Goal: Task Accomplishment & Management: Complete application form

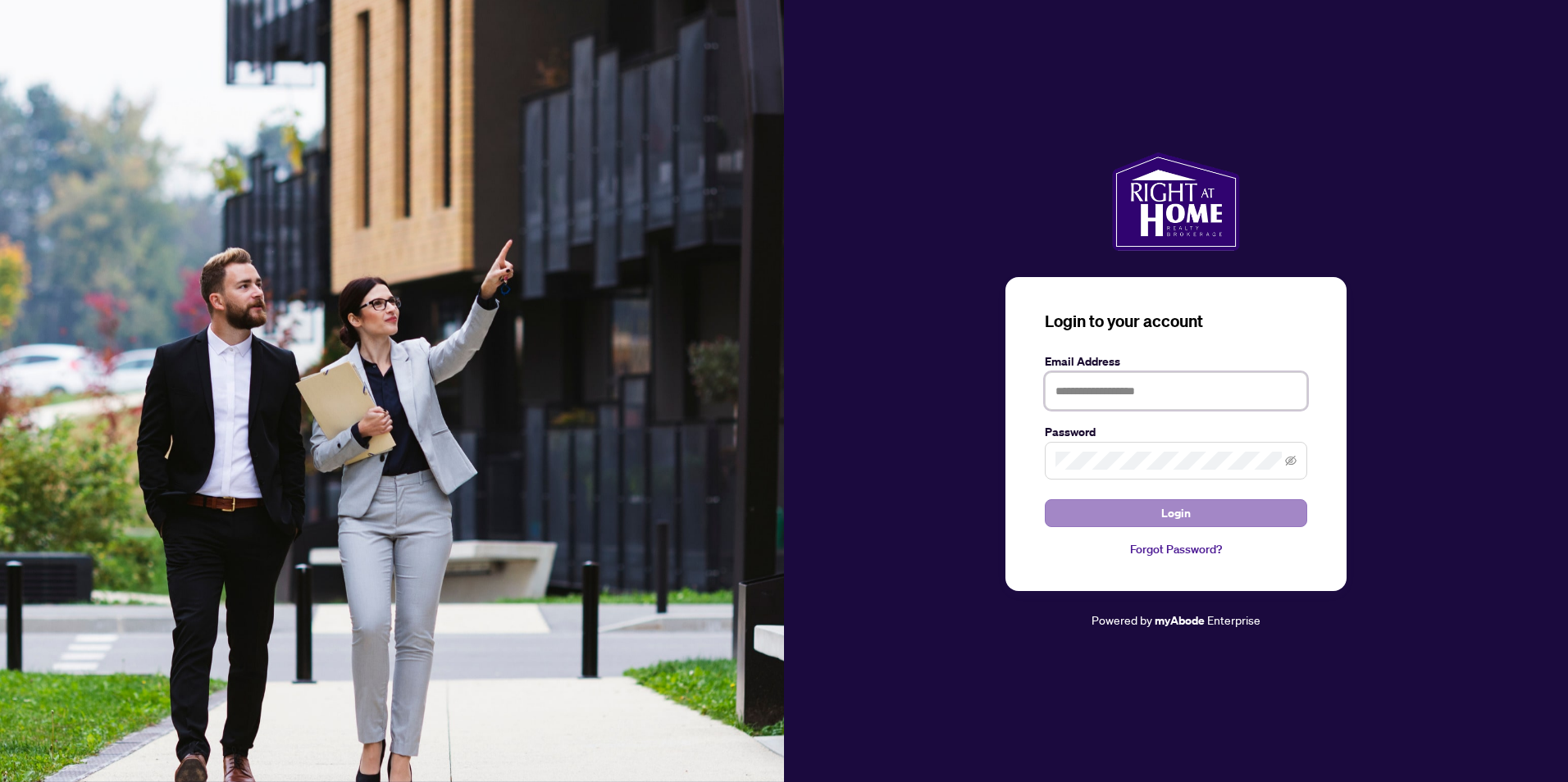
type input "**********"
click at [1208, 513] on button "Login" at bounding box center [1176, 512] width 262 height 28
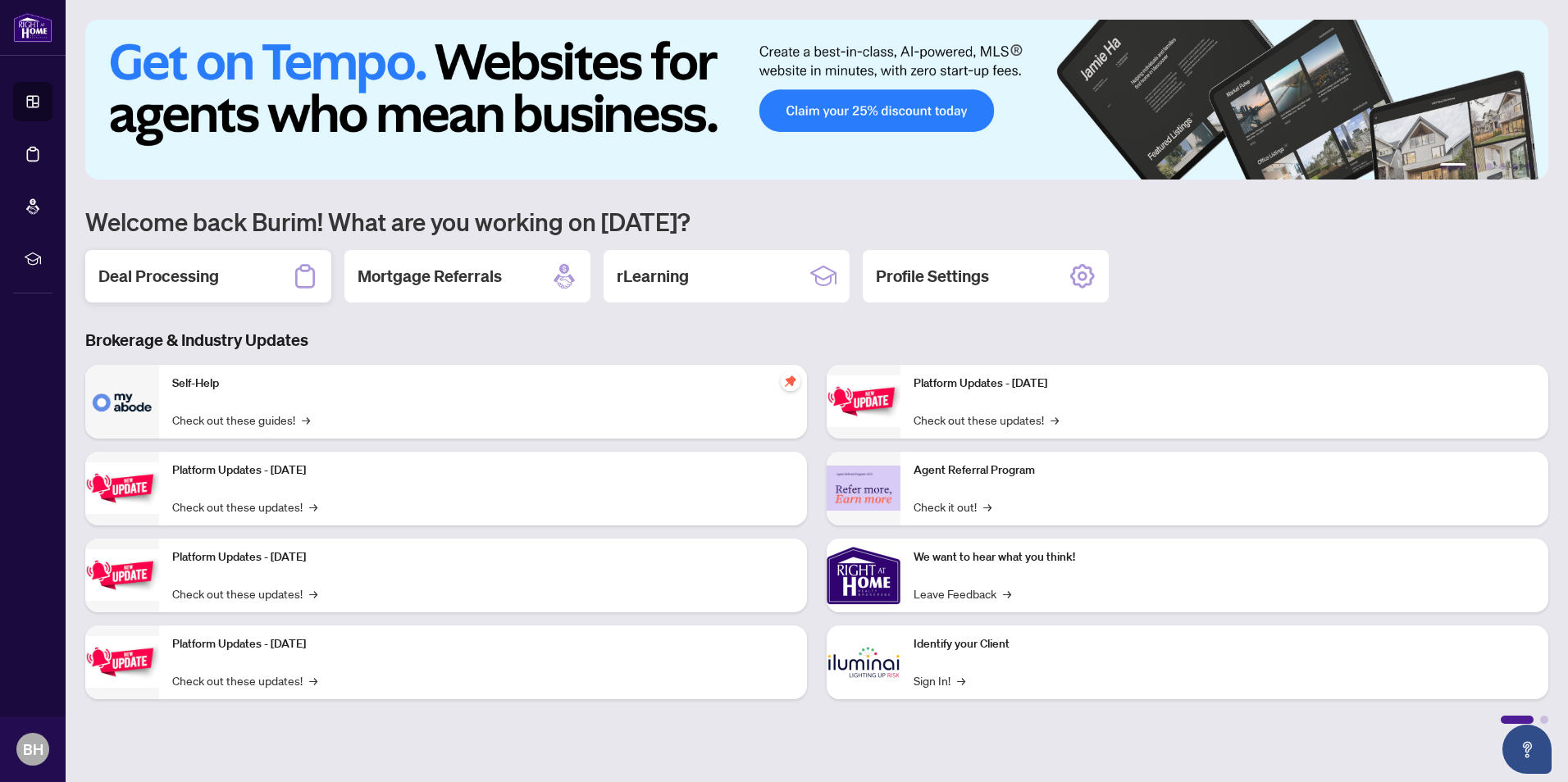
click at [218, 273] on h2 "Deal Processing" at bounding box center [159, 276] width 120 height 23
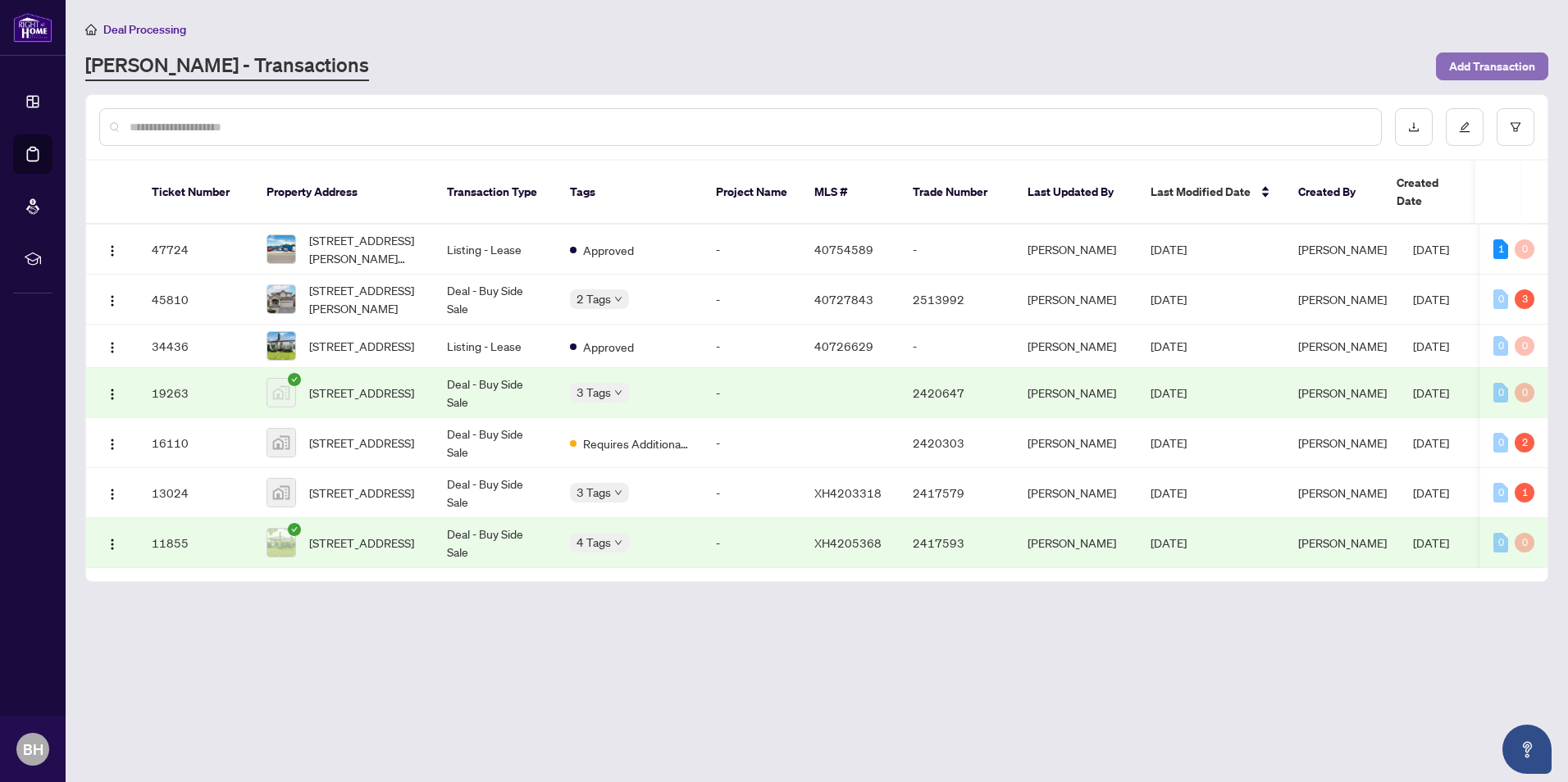
click at [1474, 68] on span "Add Transaction" at bounding box center [1492, 66] width 86 height 26
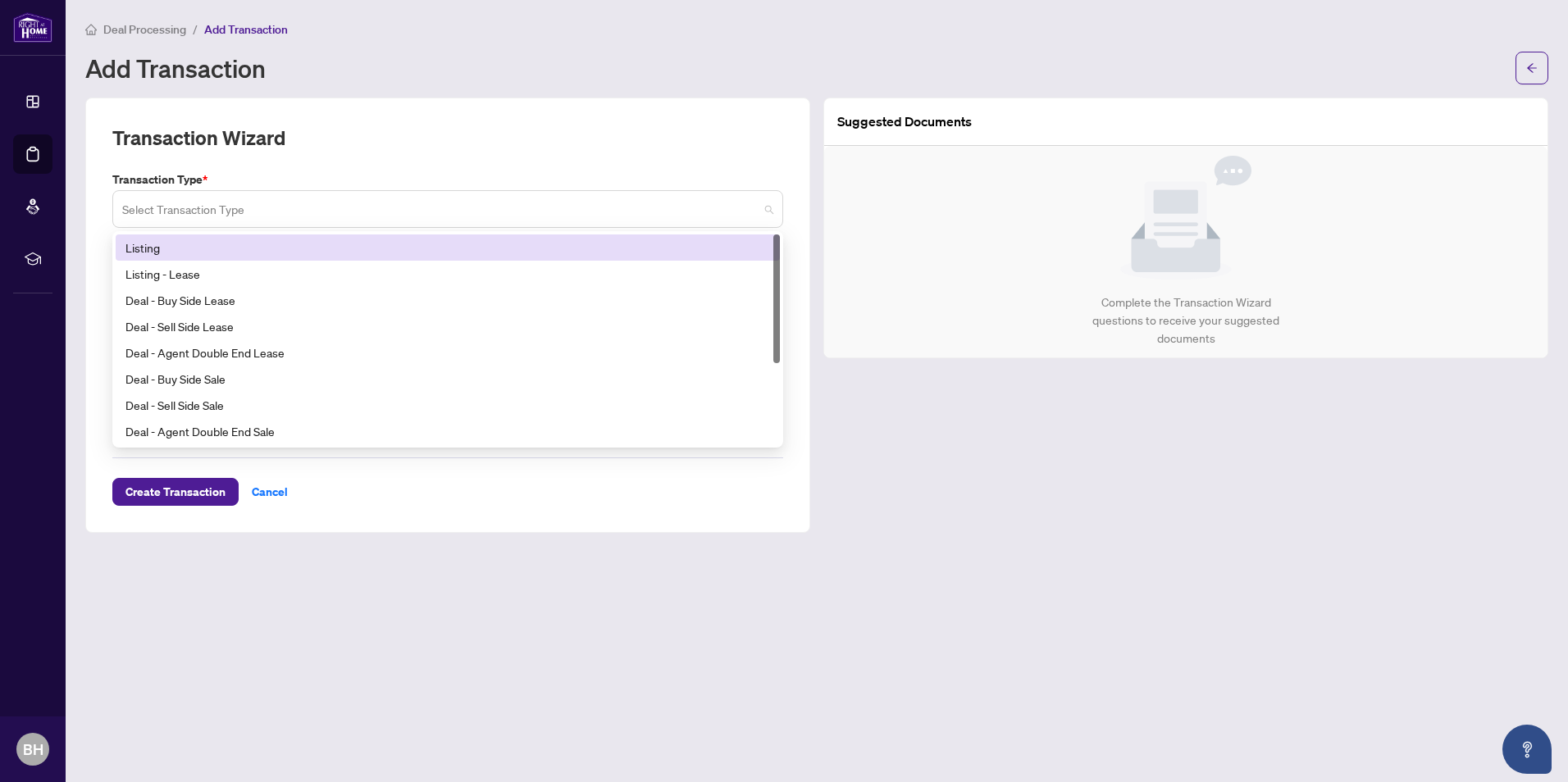
click at [764, 207] on span at bounding box center [447, 208] width 651 height 32
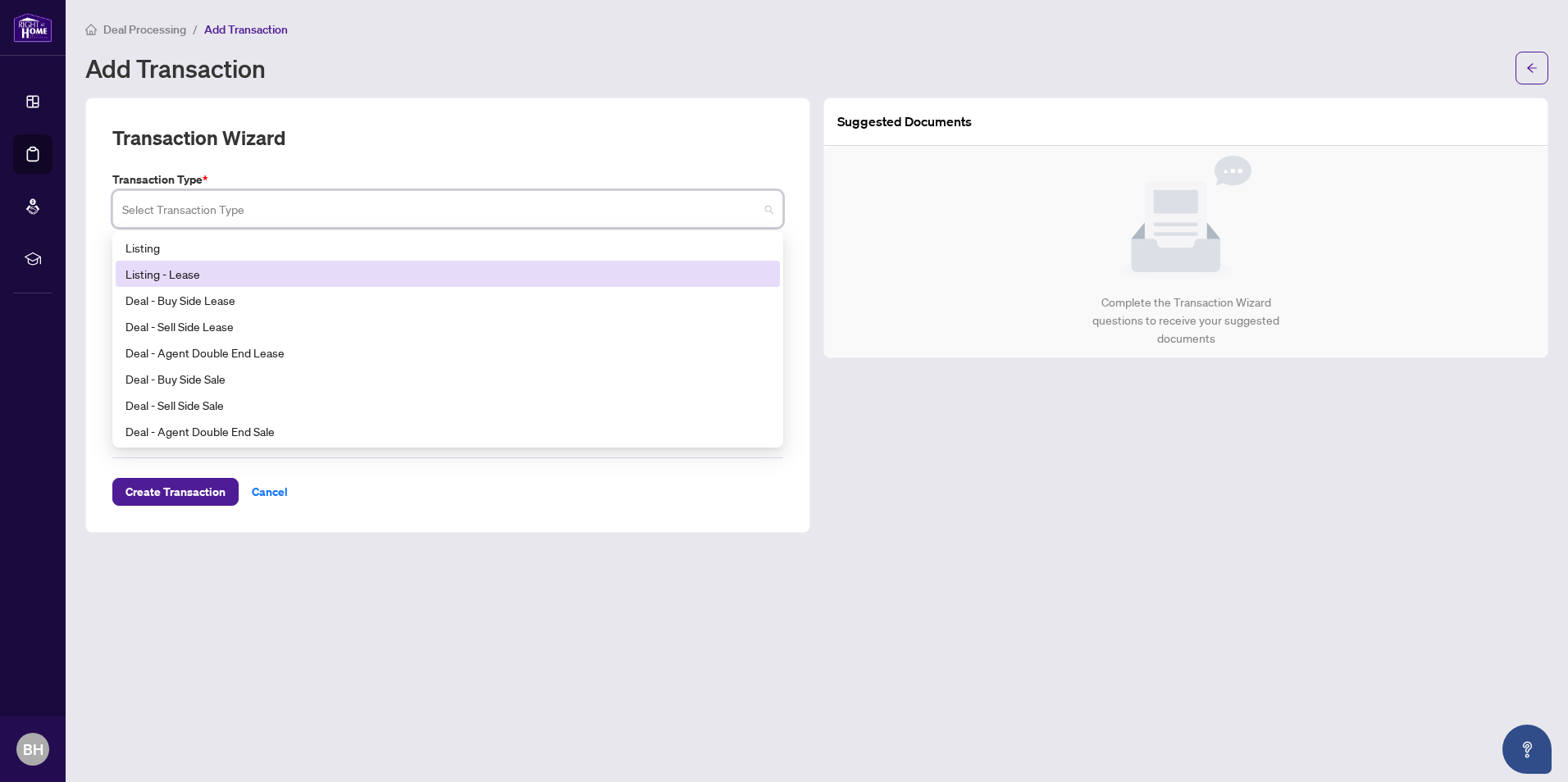
click at [421, 281] on div "Listing - Lease" at bounding box center [447, 273] width 644 height 18
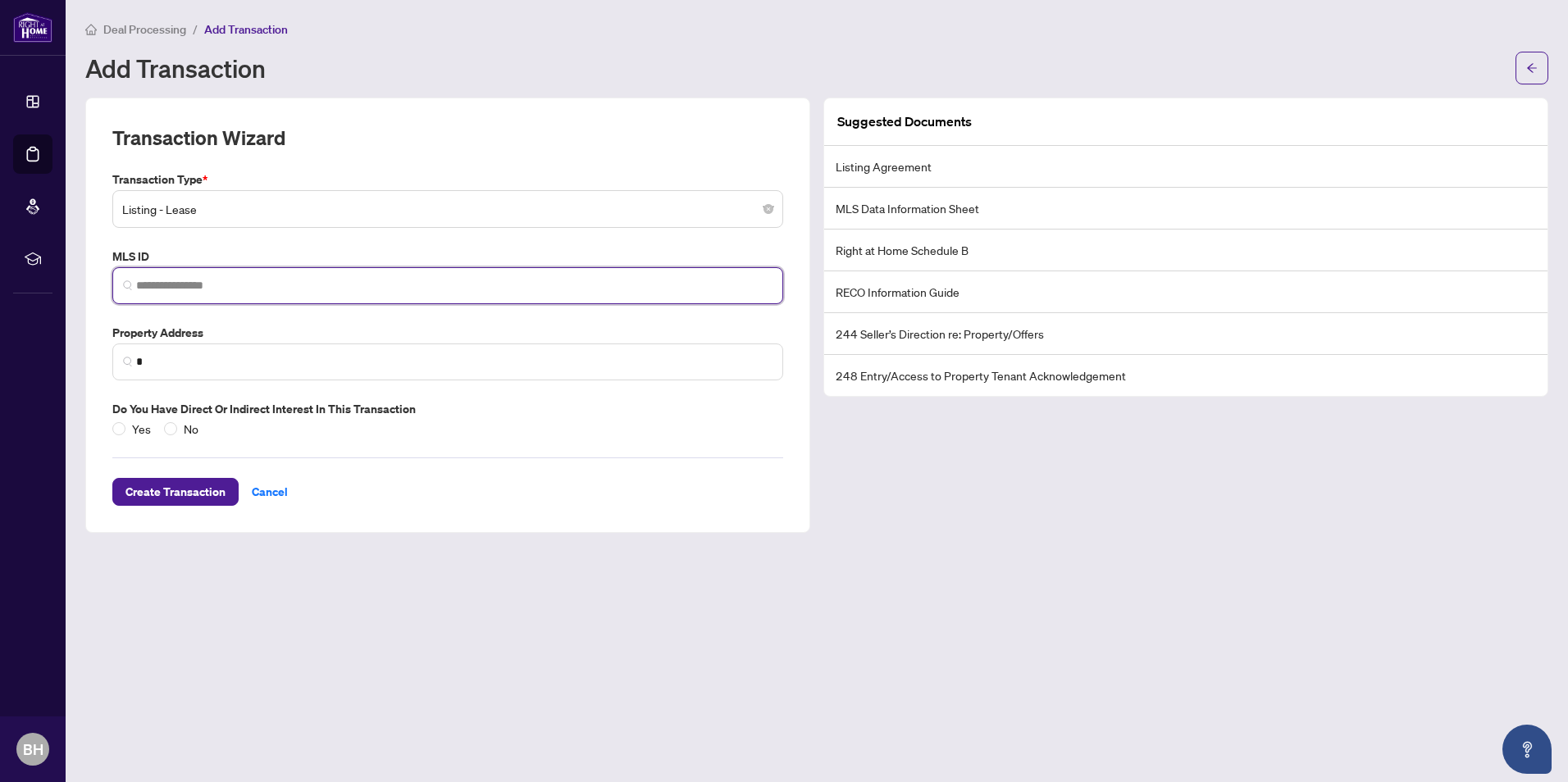
click at [381, 282] on input "search" at bounding box center [454, 286] width 637 height 17
click at [232, 289] on input "search" at bounding box center [454, 286] width 637 height 17
paste input "********"
type input "********"
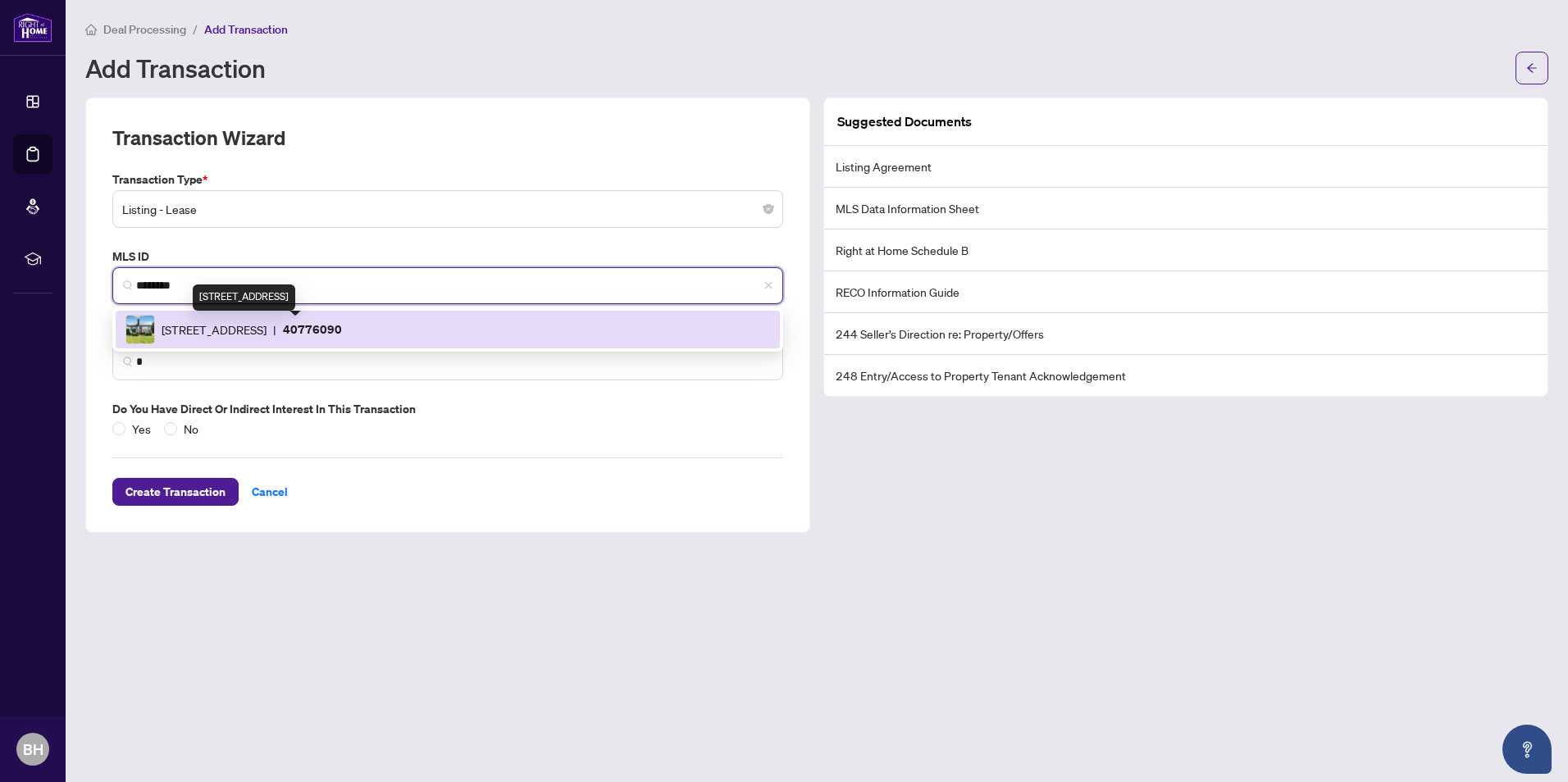
click at [267, 329] on span "10 Norwich Road, Stoney Creek, ON L8E 1Z6, Canada" at bounding box center [214, 329] width 105 height 18
type input "**********"
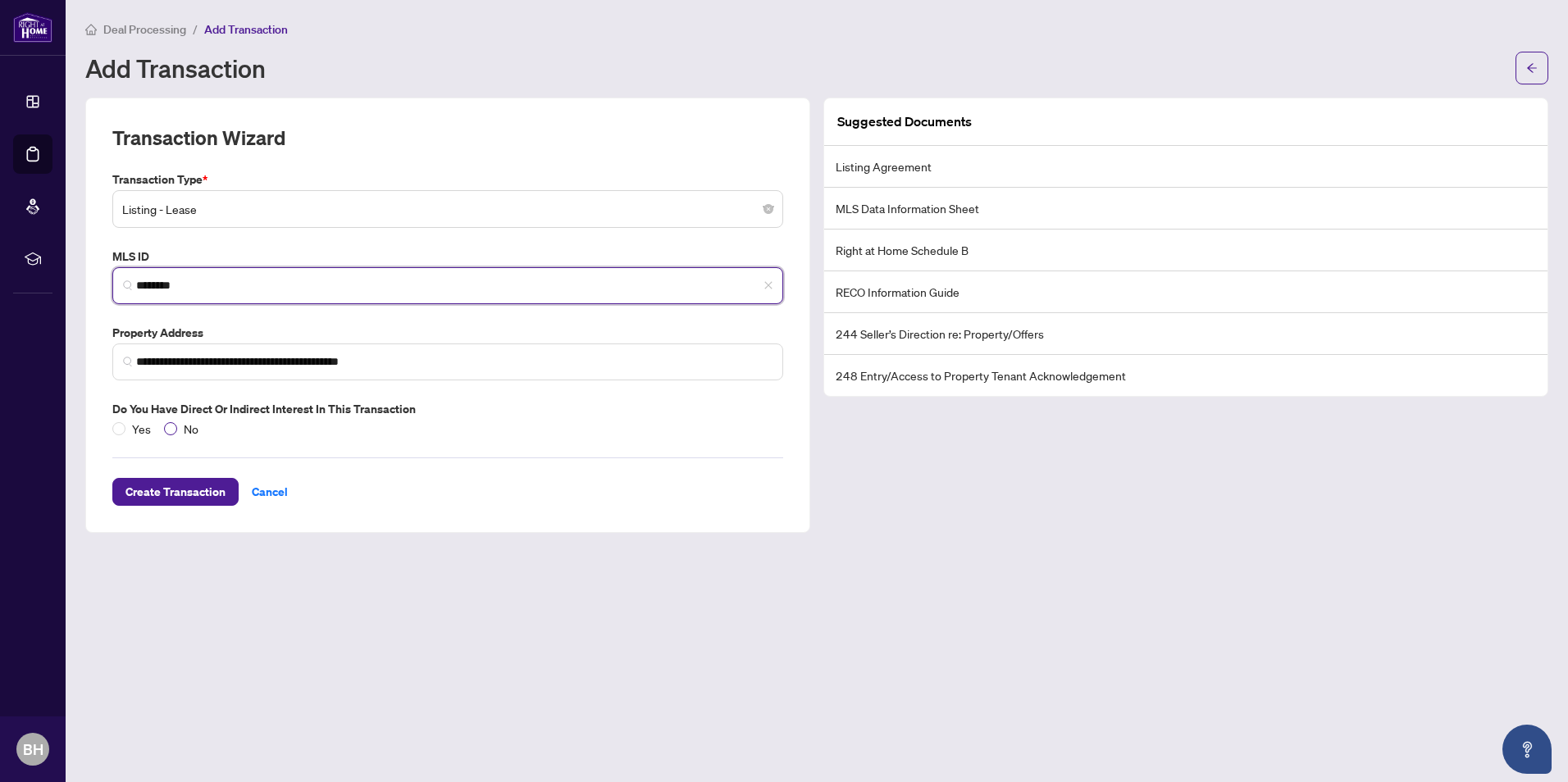
type input "********"
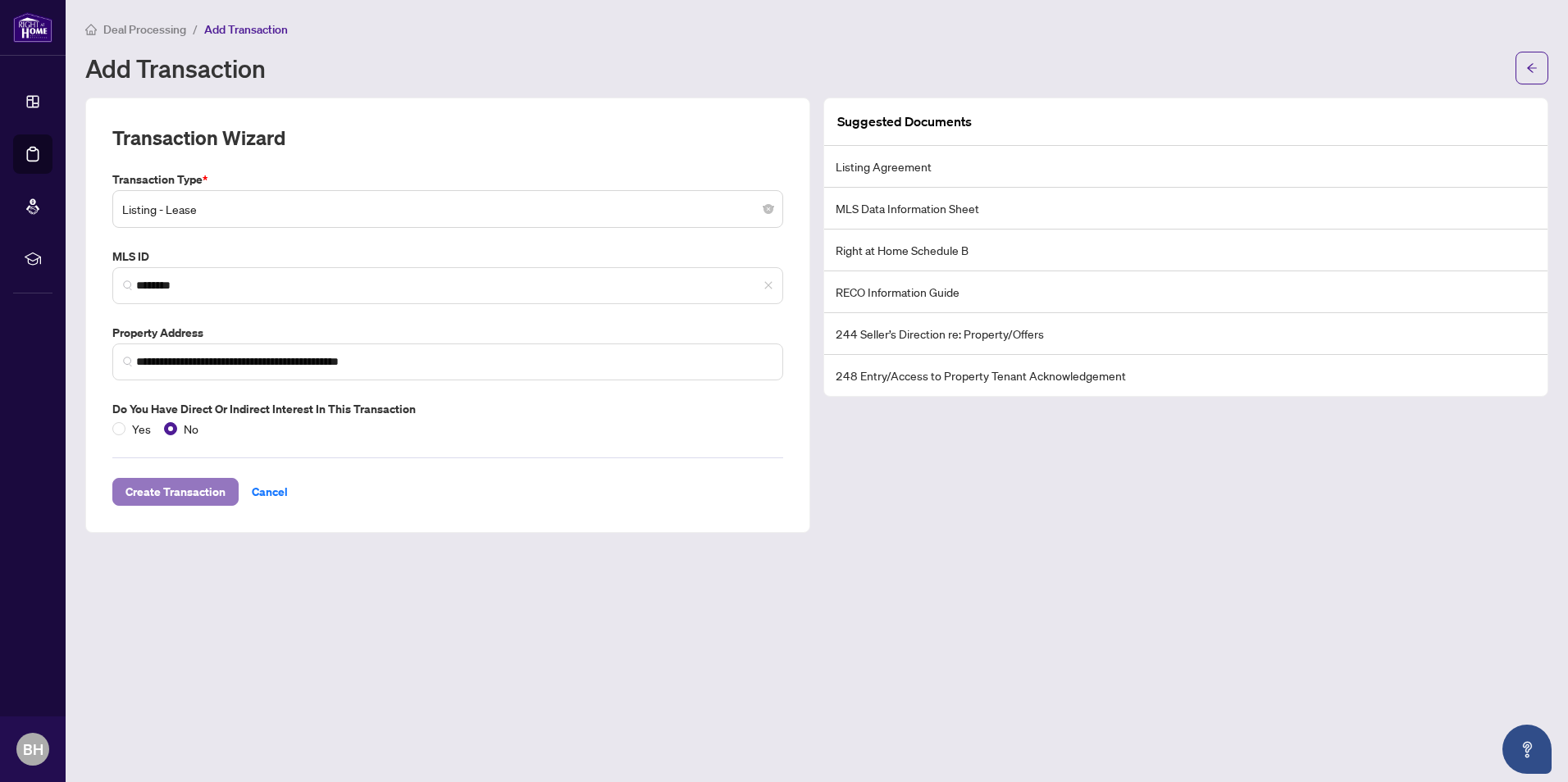
click at [187, 487] on span "Create Transaction" at bounding box center [175, 491] width 100 height 26
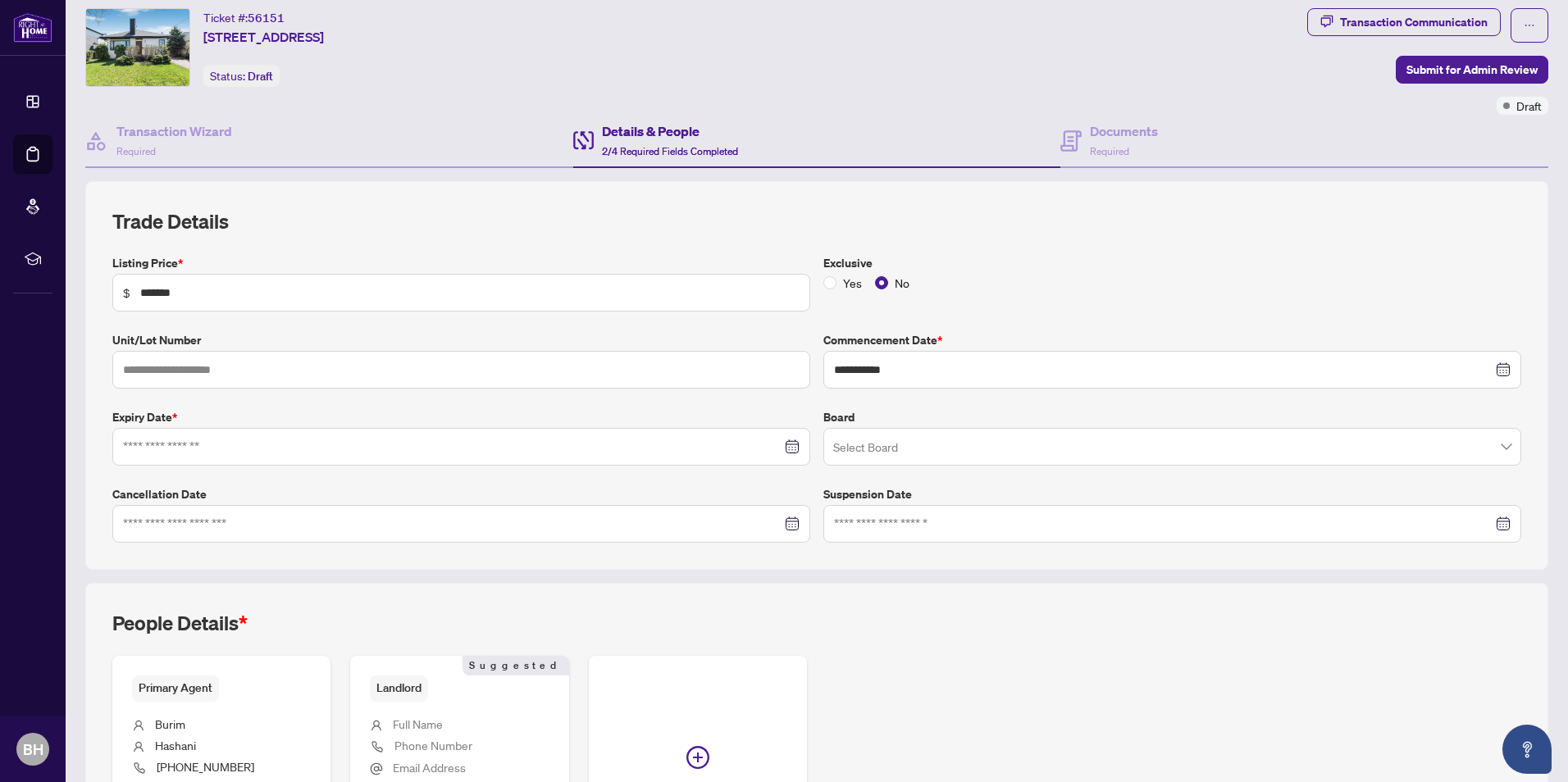
scroll to position [82, 0]
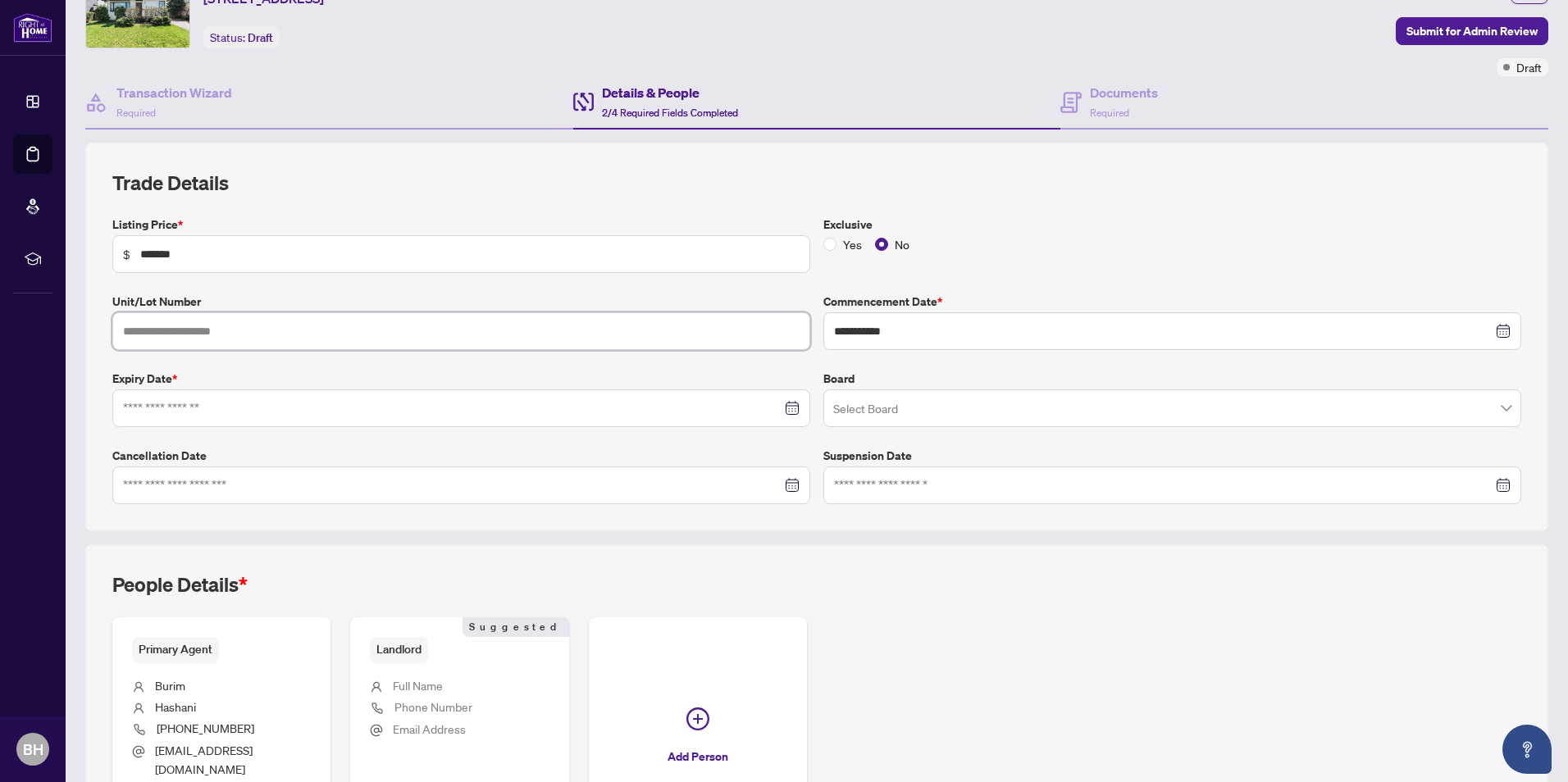
click at [262, 329] on input "text" at bounding box center [462, 331] width 698 height 37
paste input "**********"
click at [780, 412] on div at bounding box center [462, 408] width 677 height 18
type input "**********"
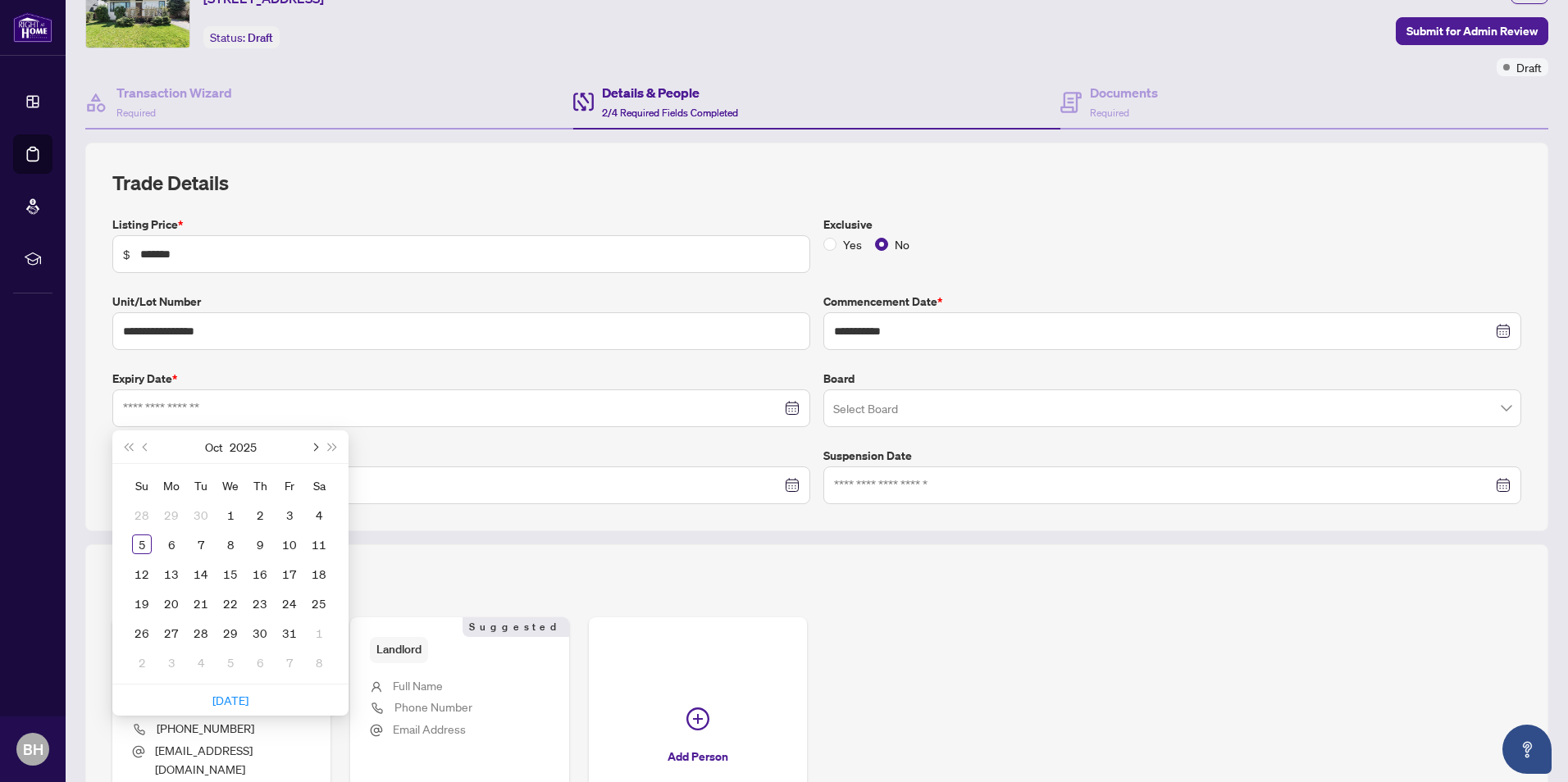
click at [312, 444] on button "Next month (PageDown)" at bounding box center [314, 446] width 18 height 33
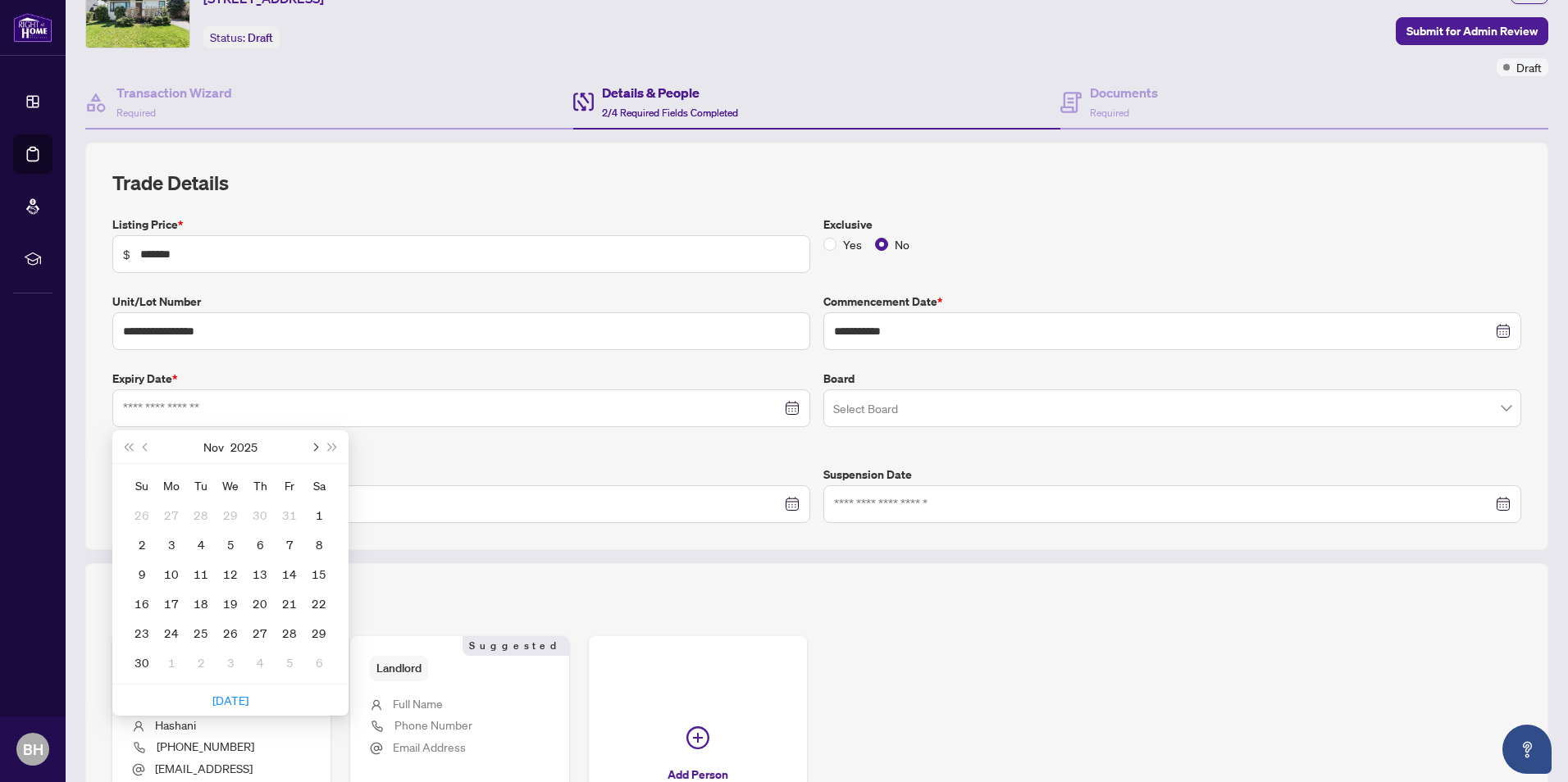
click at [312, 444] on button "Next month (PageDown)" at bounding box center [314, 446] width 18 height 33
type input "**********"
click at [232, 631] on div "31" at bounding box center [230, 633] width 20 height 20
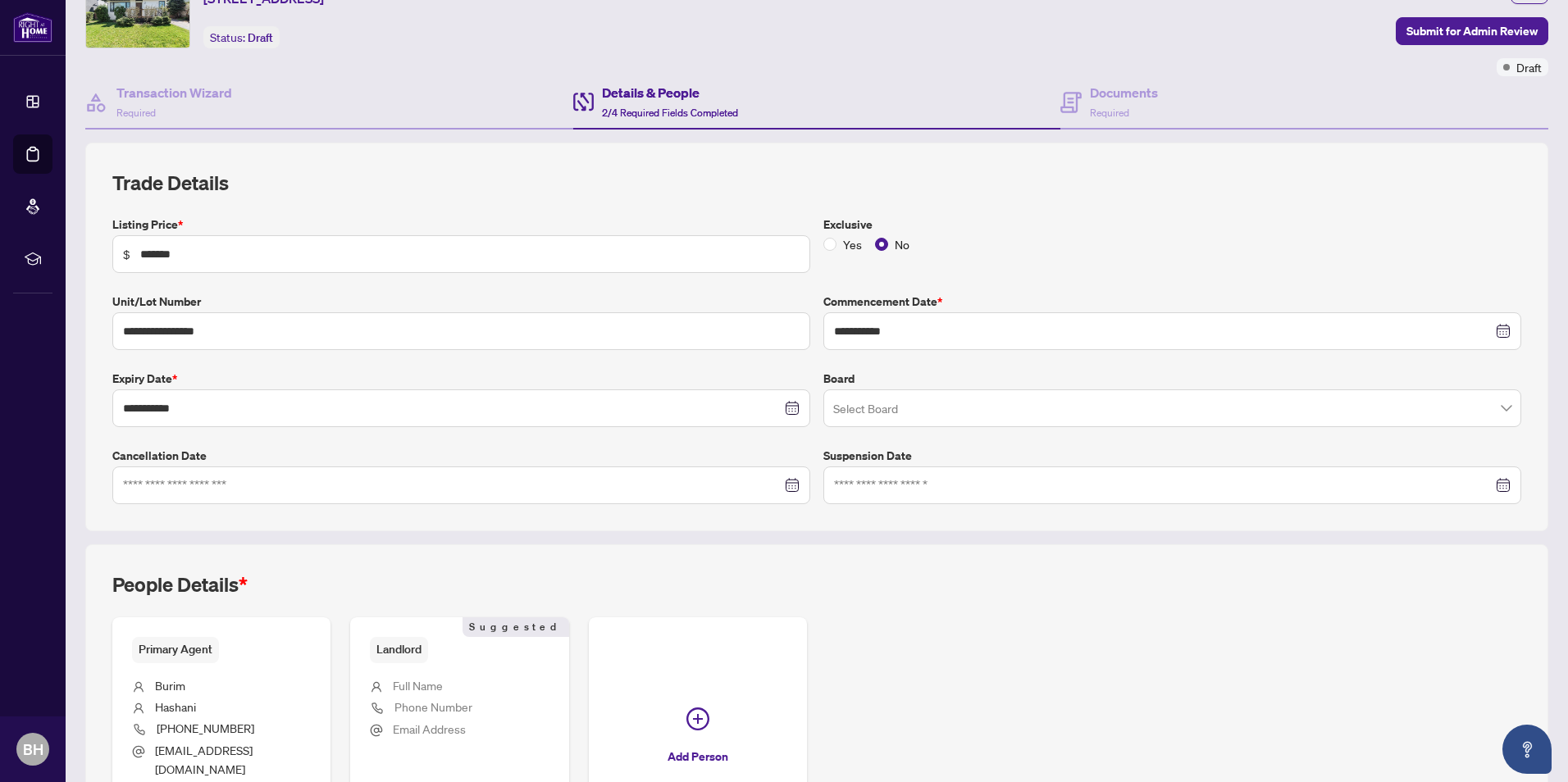
scroll to position [164, 0]
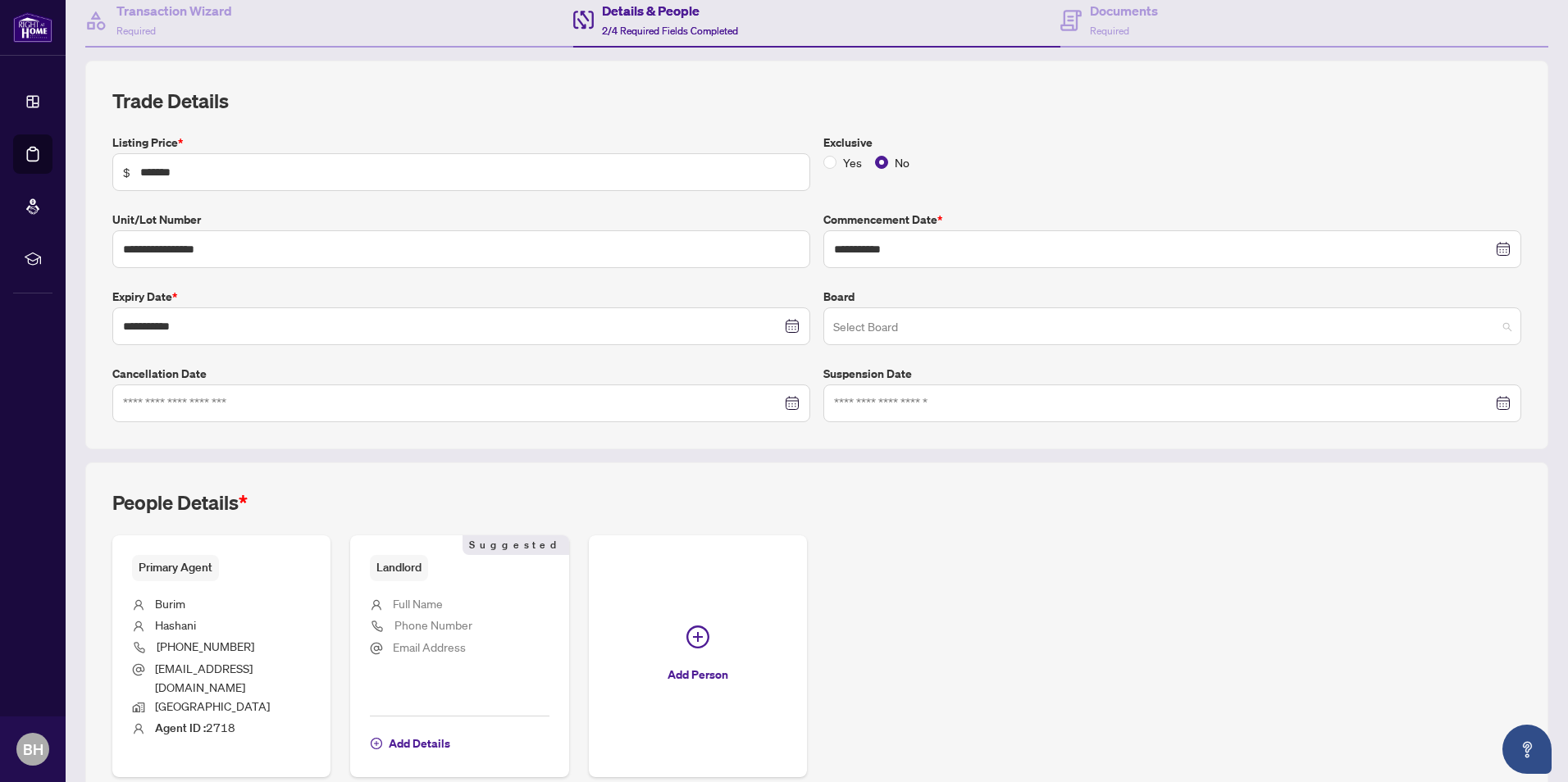
click at [1491, 329] on span at bounding box center [1171, 326] width 678 height 32
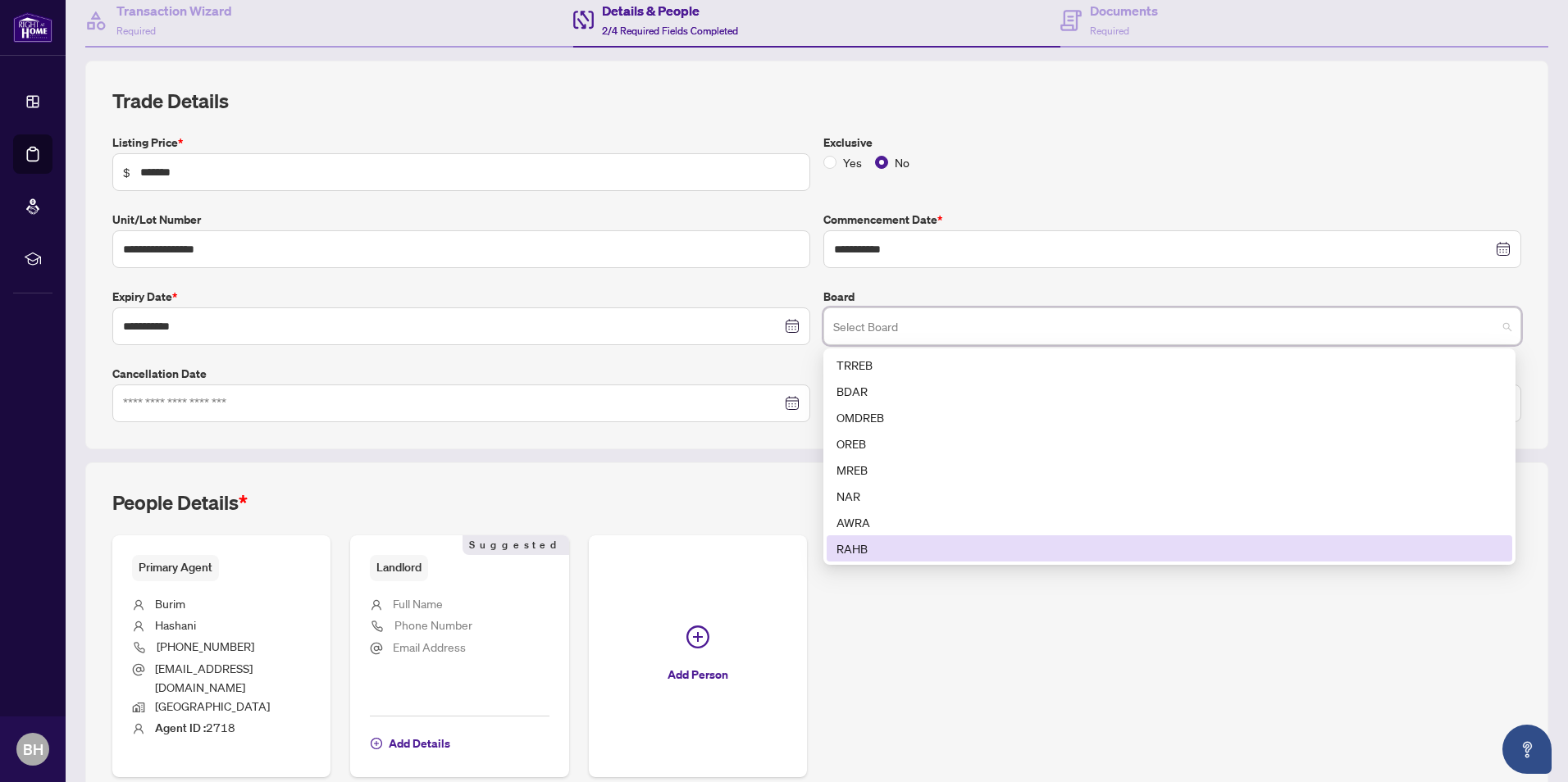
click at [920, 539] on div "RAHB" at bounding box center [1169, 548] width 665 height 18
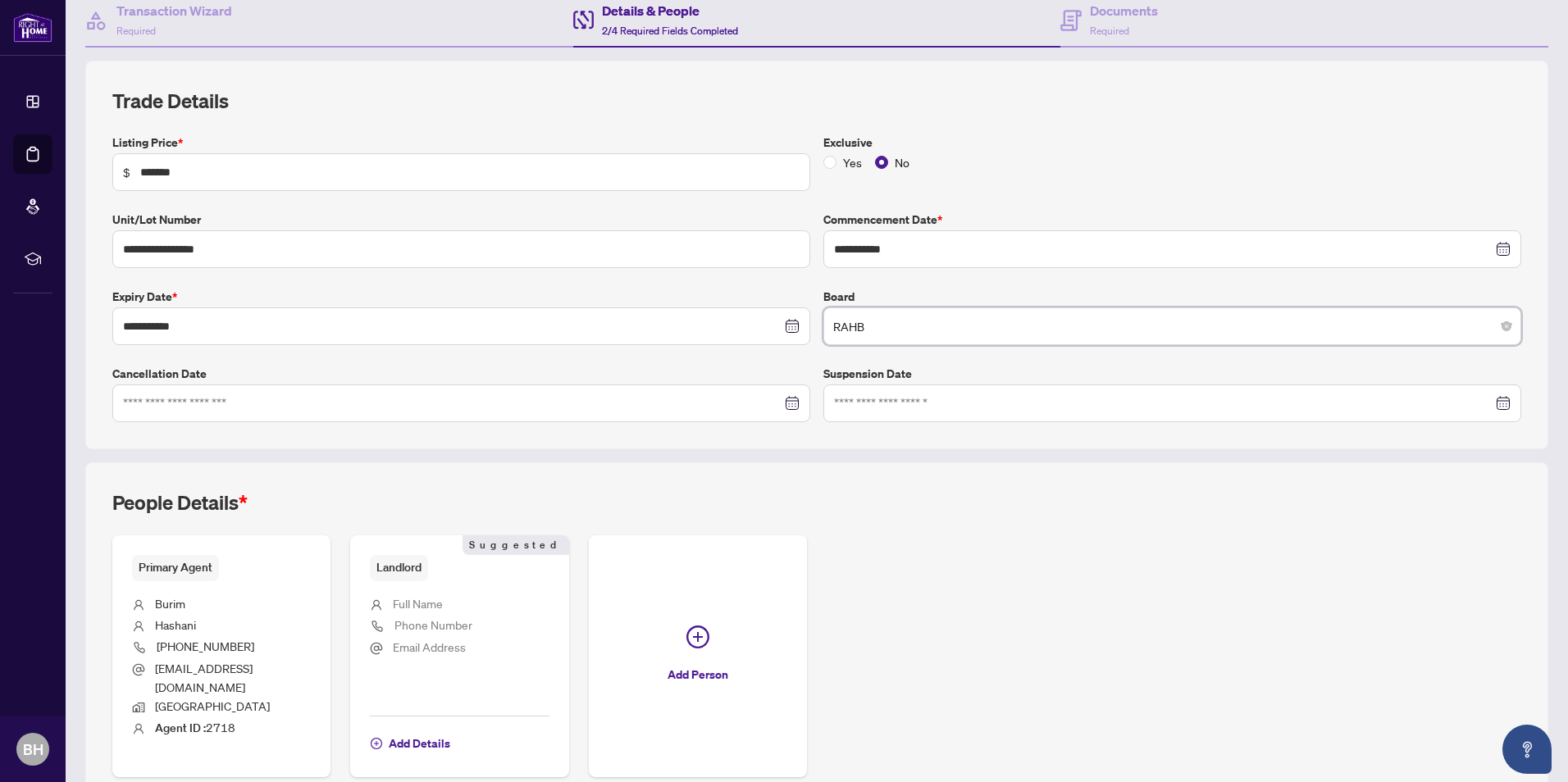
click at [1050, 326] on span "RAHB" at bounding box center [1171, 326] width 678 height 32
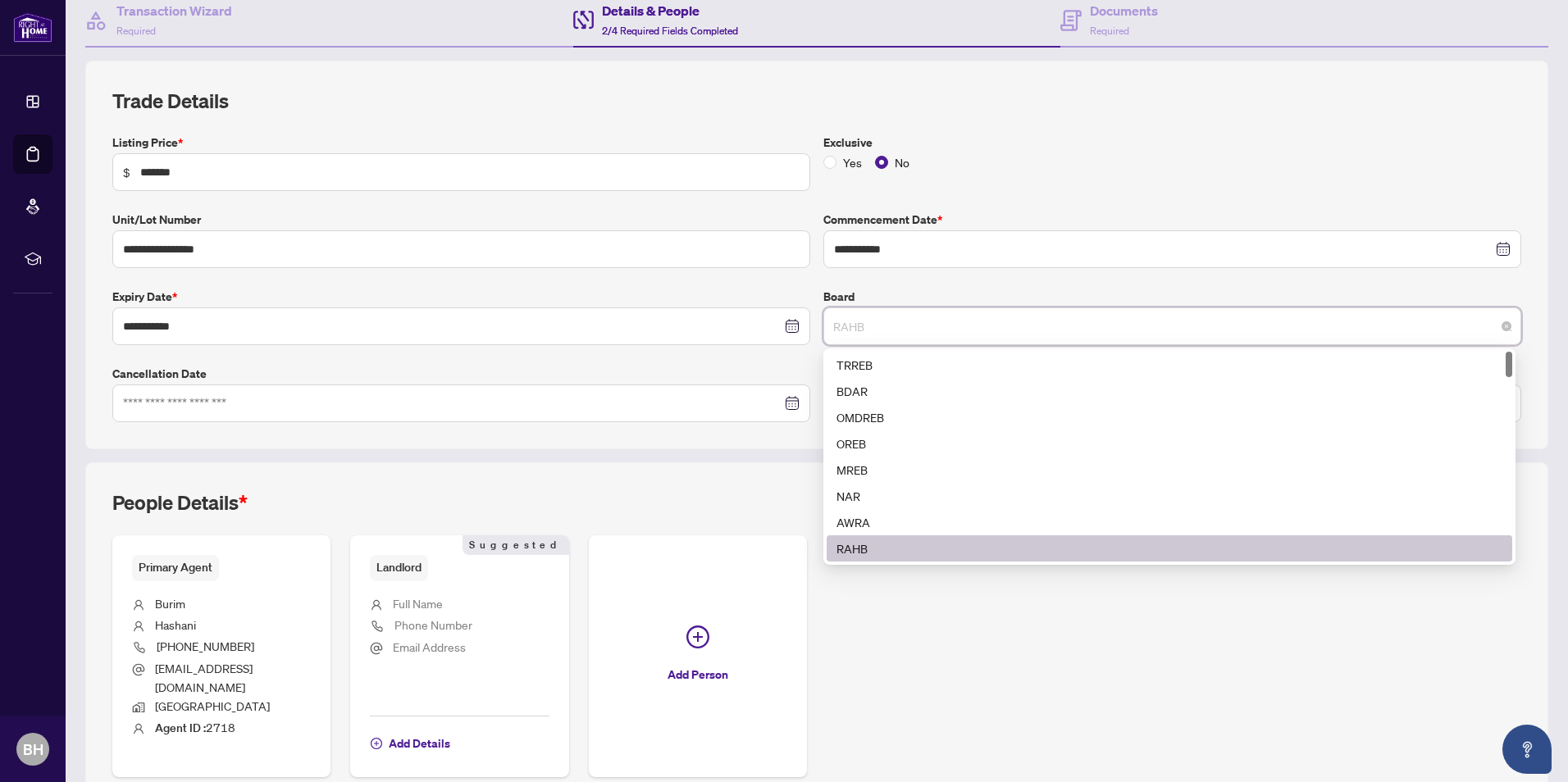
click at [909, 550] on div "RAHB" at bounding box center [1169, 548] width 665 height 18
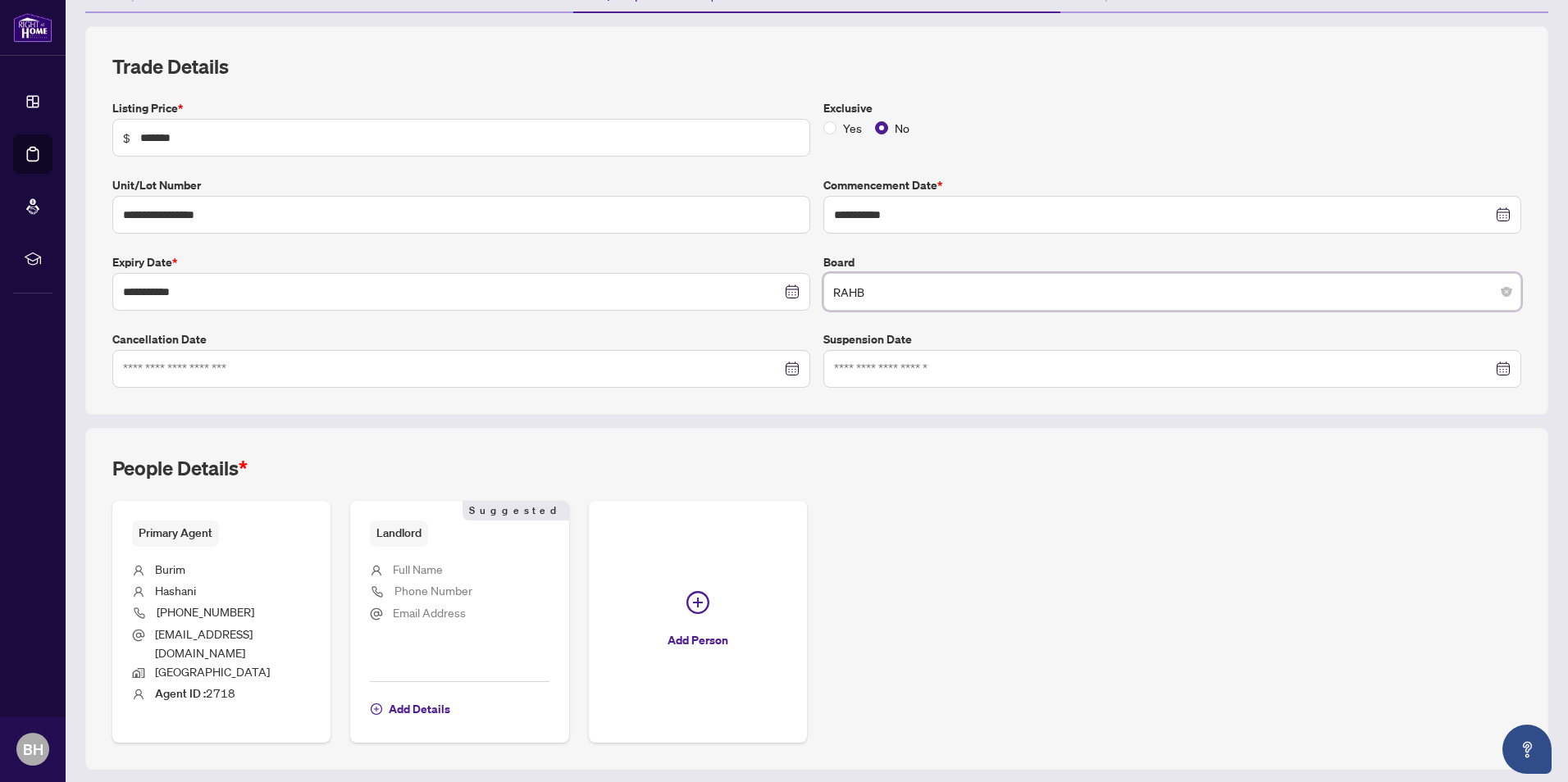
scroll to position [230, 0]
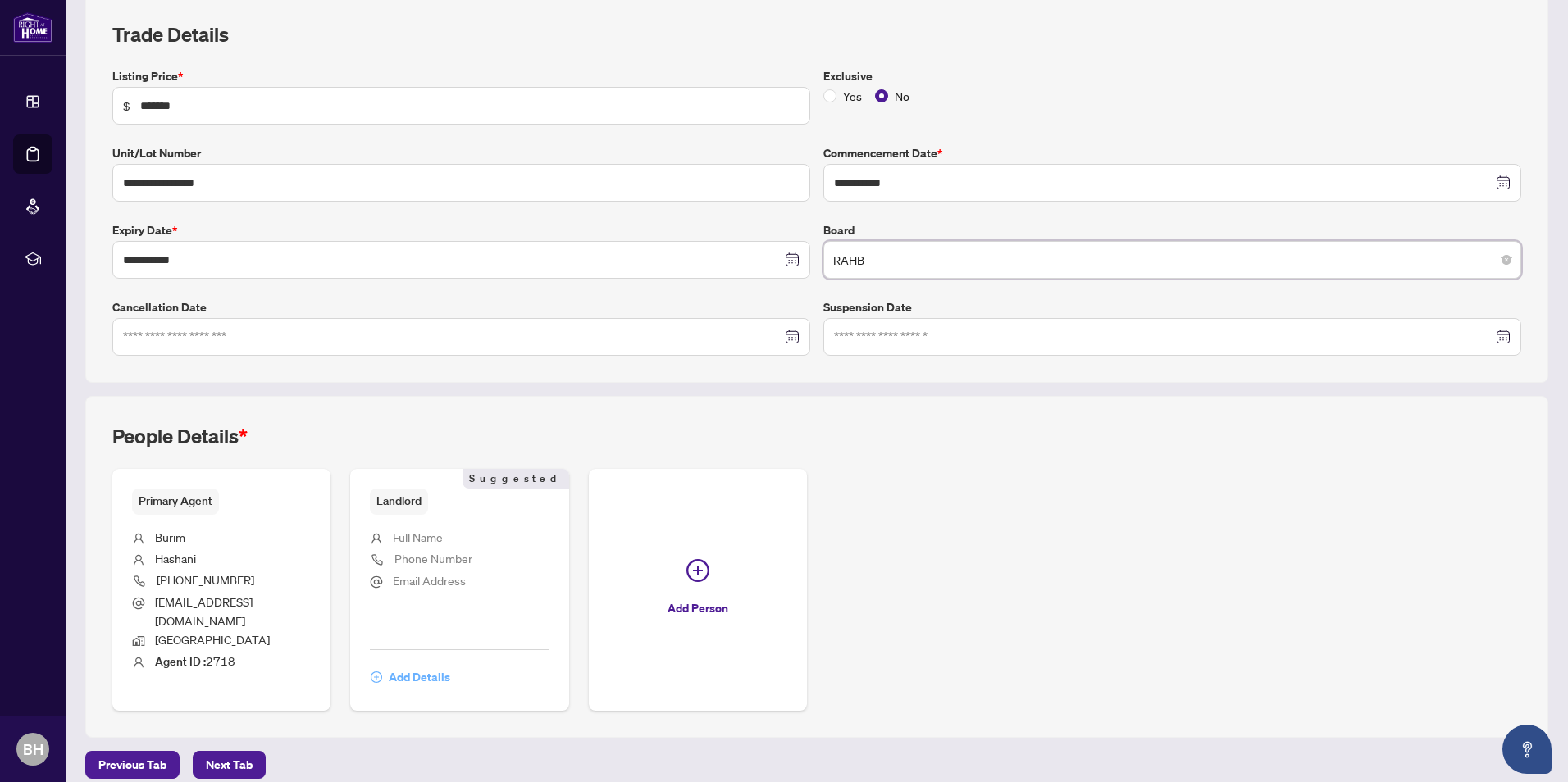
click at [411, 664] on span "Add Details" at bounding box center [420, 677] width 61 height 26
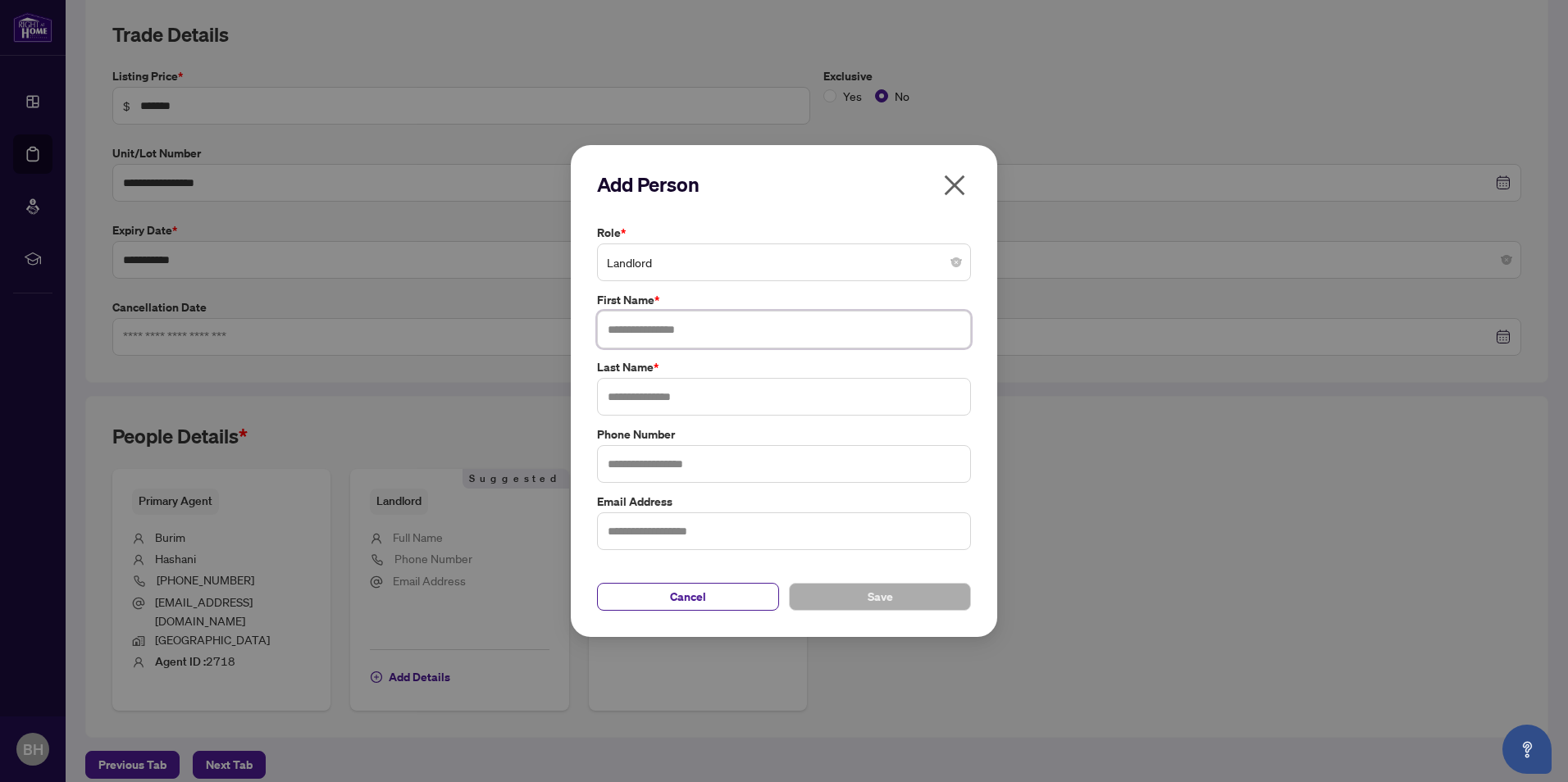
click at [769, 328] on input "text" at bounding box center [783, 329] width 374 height 37
drag, startPoint x: 672, startPoint y: 327, endPoint x: 590, endPoint y: 333, distance: 82.2
click at [590, 333] on div "Add Person Role * Landlord First Name * * Last Name * Phone Number Email Addres…" at bounding box center [784, 391] width 426 height 492
paste input "****"
type input "*****"
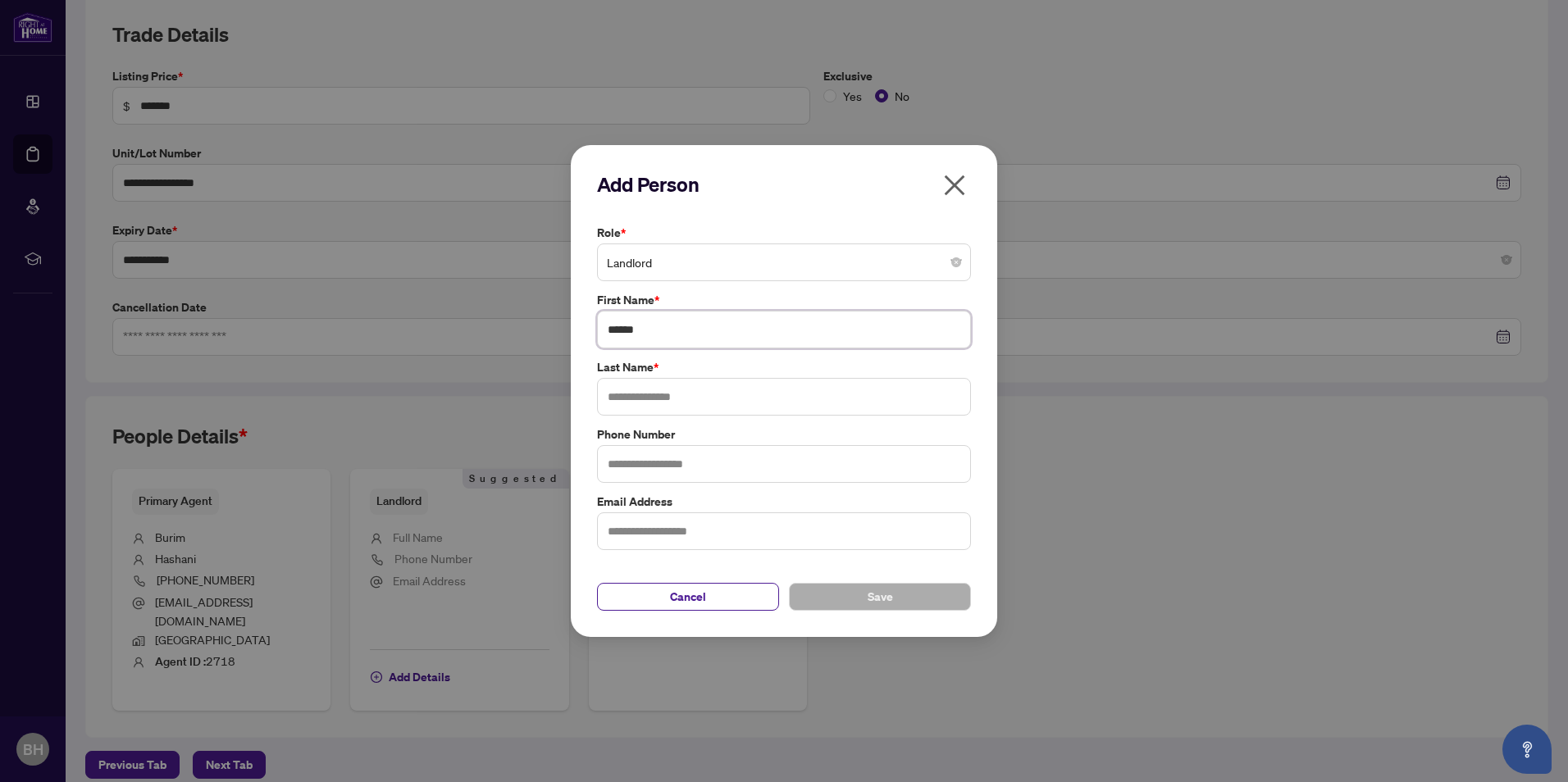
click at [718, 330] on input "*****" at bounding box center [783, 329] width 374 height 37
click at [671, 399] on input "text" at bounding box center [783, 396] width 374 height 37
paste input "*******"
click at [636, 396] on input "*******" at bounding box center [783, 396] width 374 height 37
type input "*******"
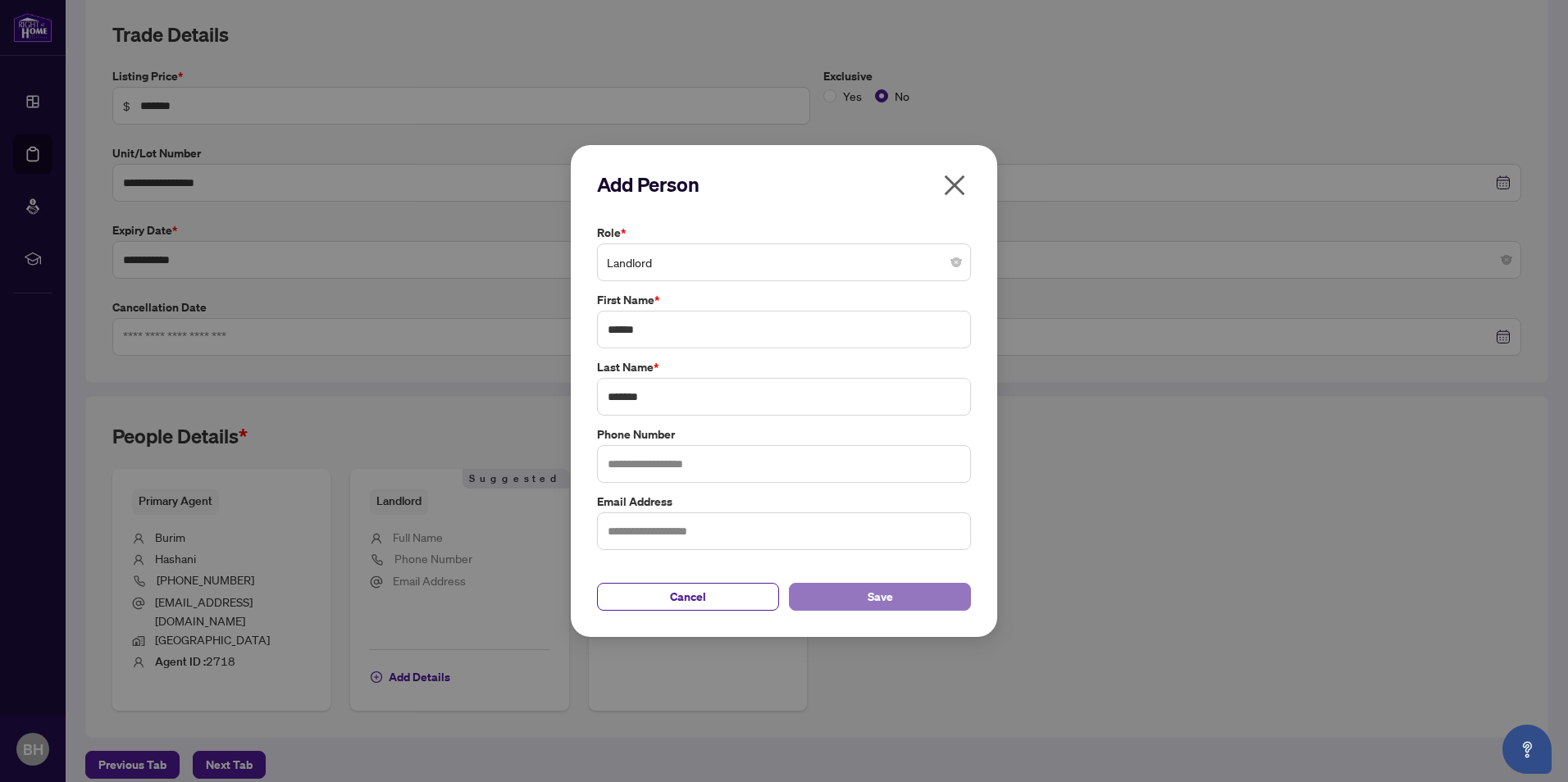
click at [897, 595] on button "Save" at bounding box center [880, 597] width 182 height 28
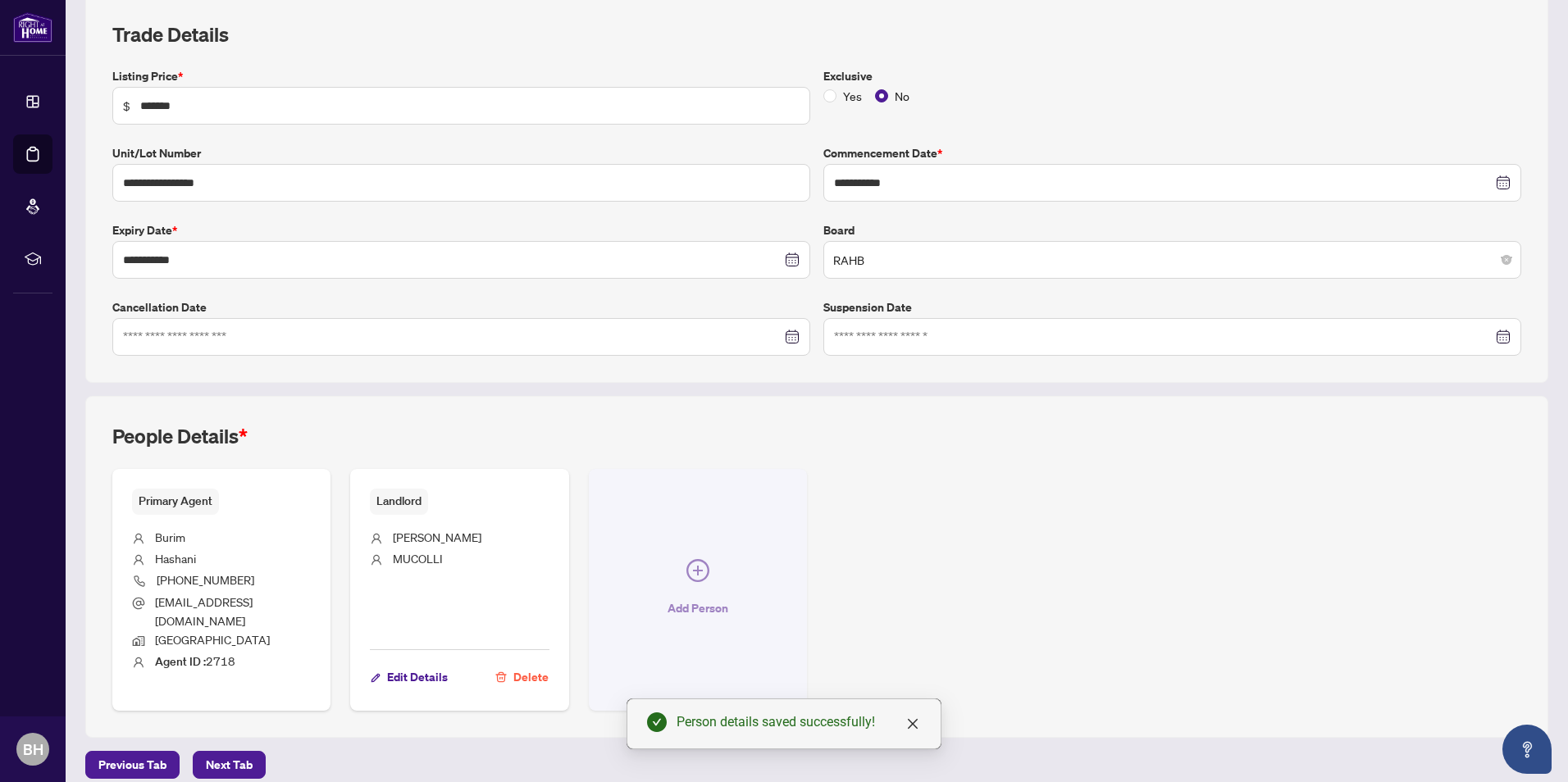
click at [688, 572] on icon "plus-circle" at bounding box center [698, 571] width 23 height 23
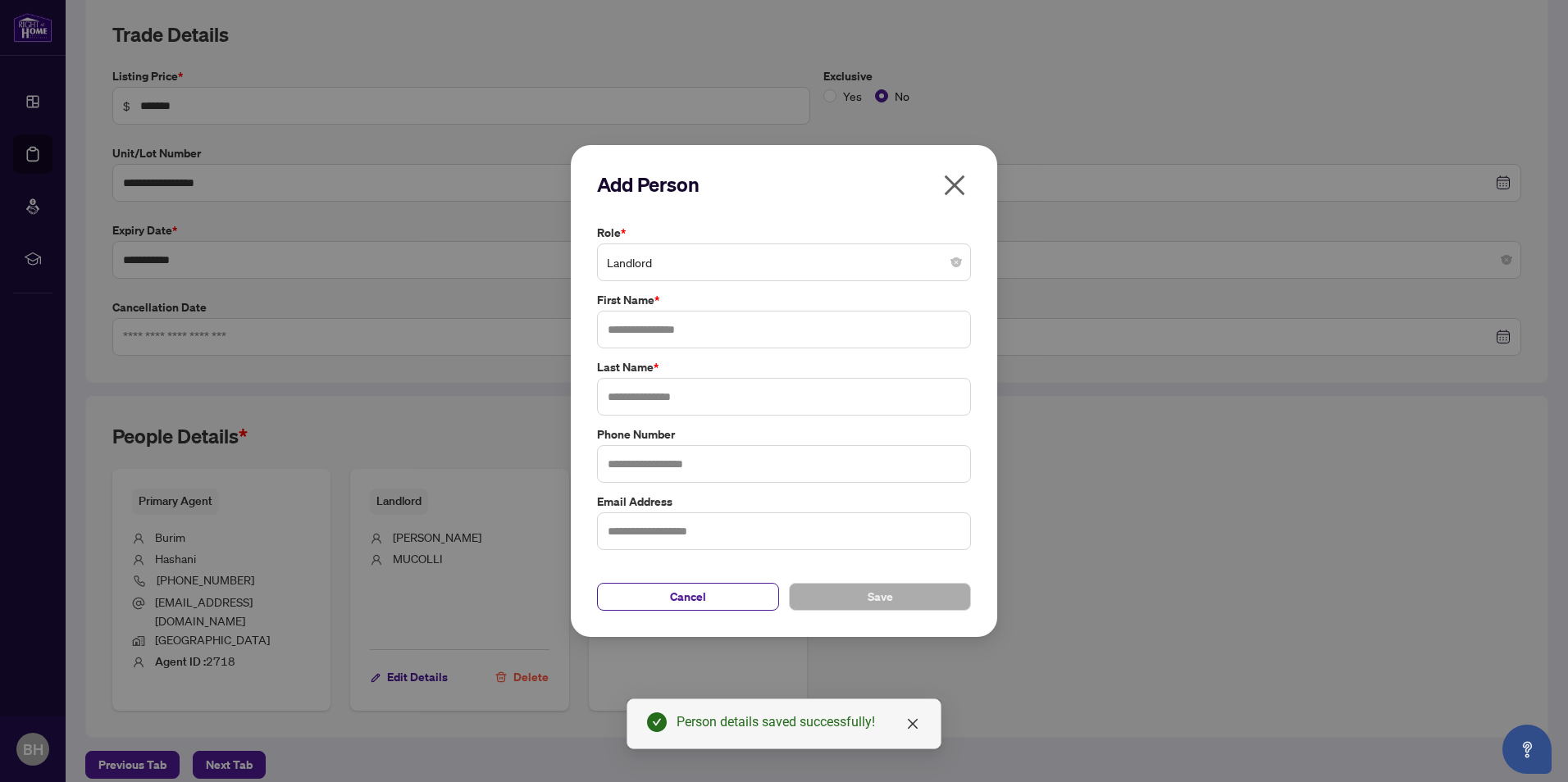
click at [946, 264] on span "Landlord" at bounding box center [784, 262] width 355 height 32
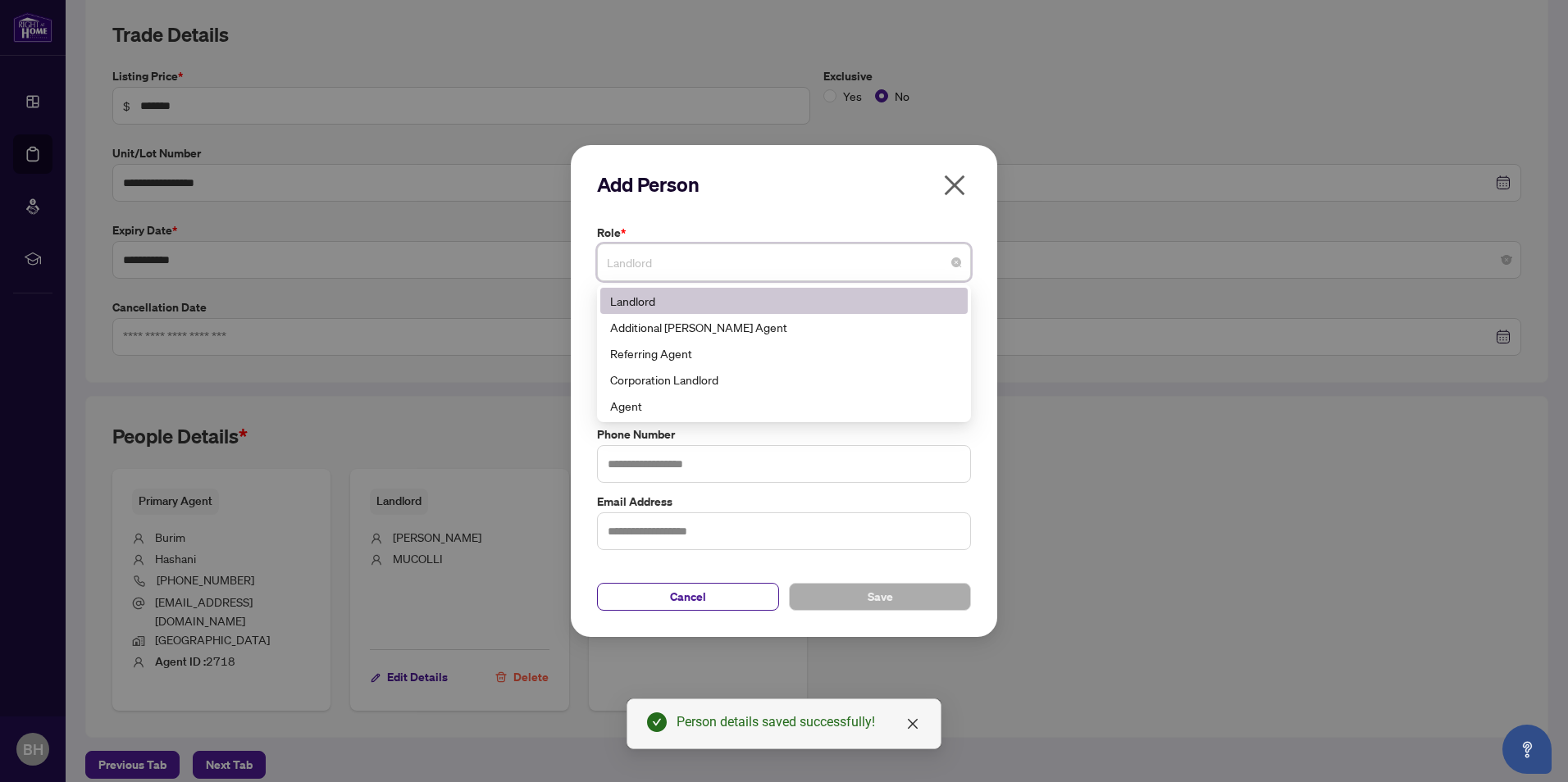
click at [705, 295] on div "Landlord" at bounding box center [784, 300] width 348 height 18
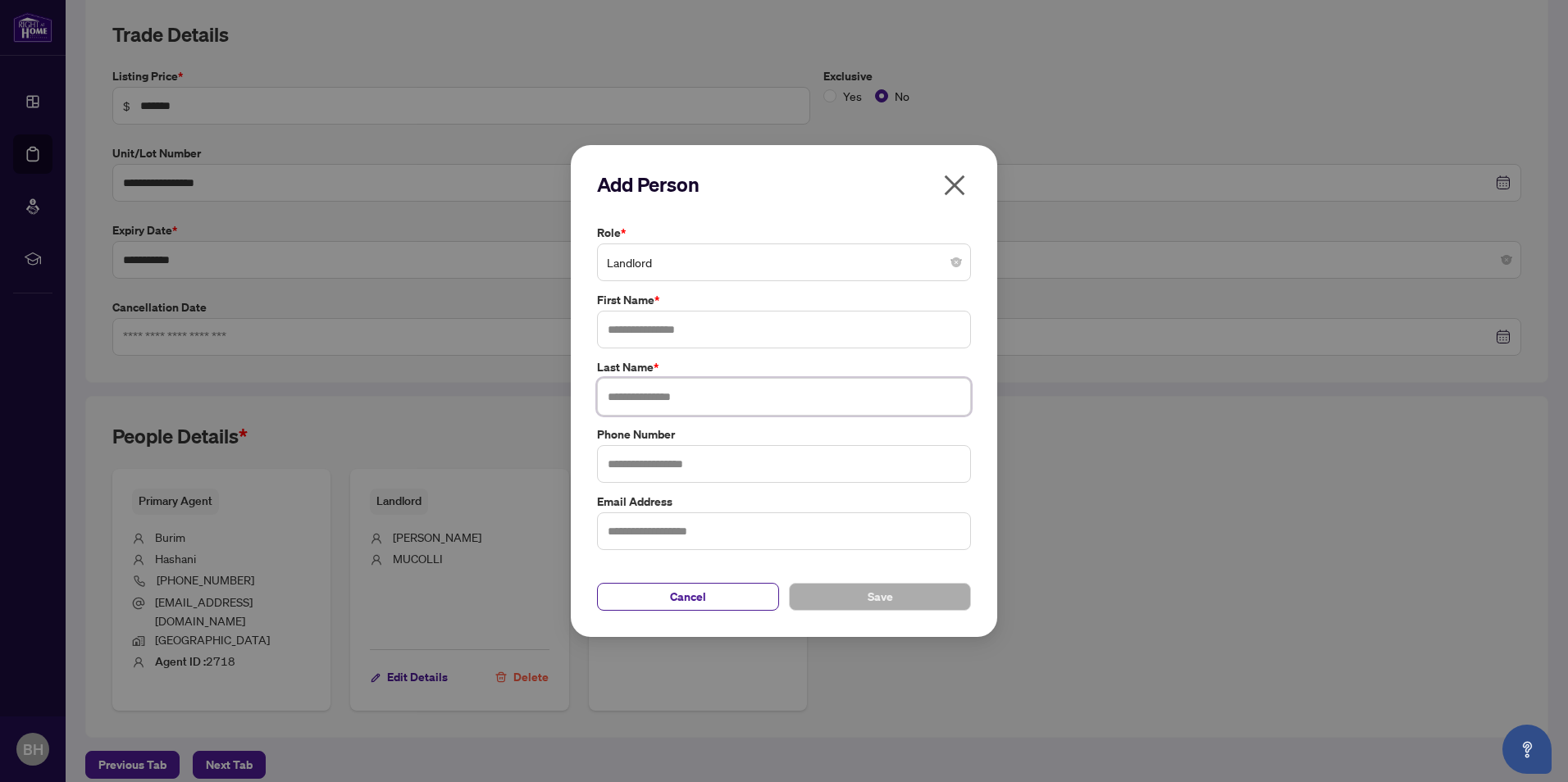
click at [660, 400] on input "text" at bounding box center [783, 396] width 374 height 37
paste input "*******"
type input "*******"
click at [631, 333] on input "text" at bounding box center [783, 329] width 374 height 37
paste input "*******"
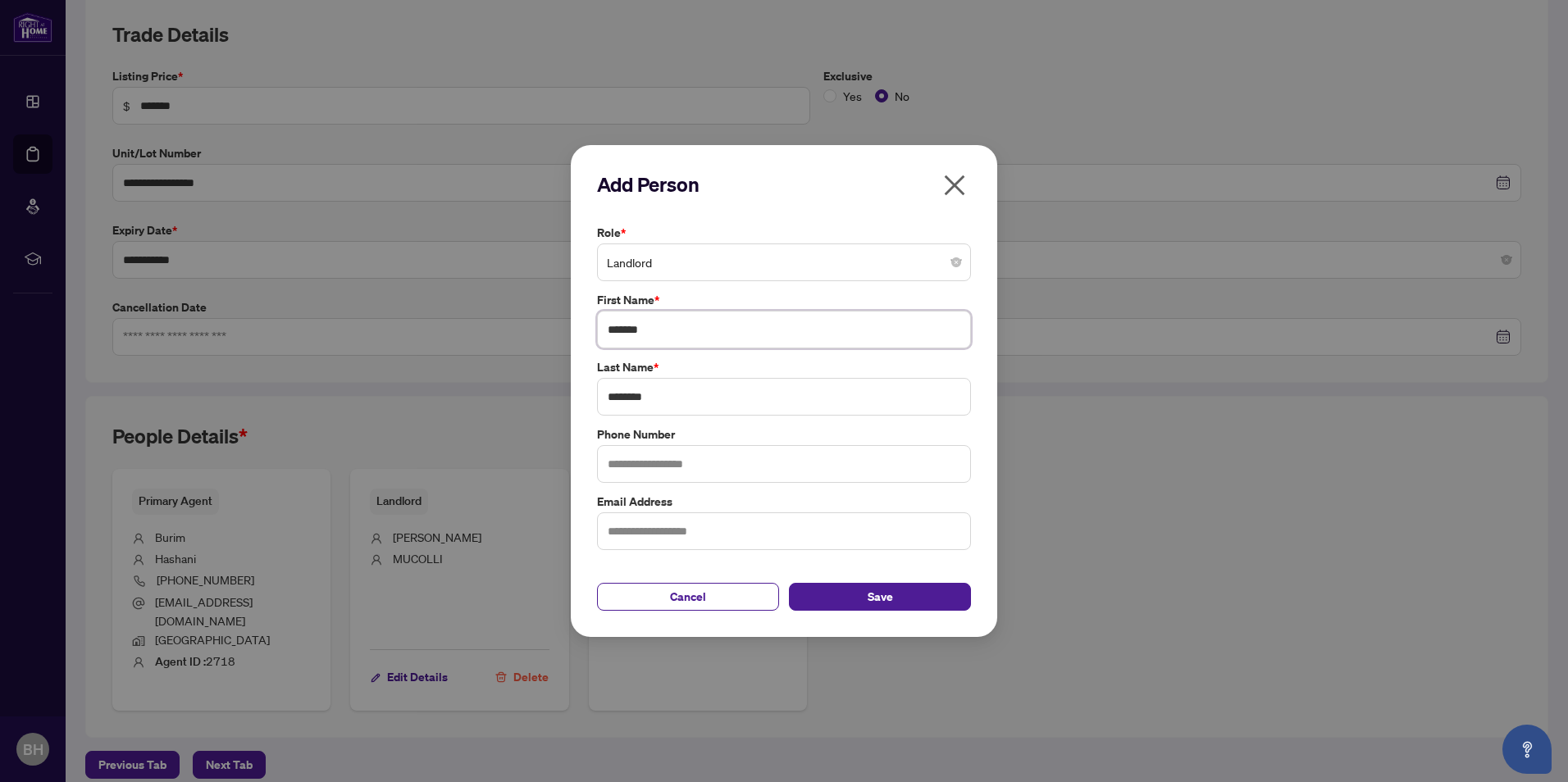
click at [961, 272] on div "Landlord" at bounding box center [783, 262] width 374 height 37
type input "*******"
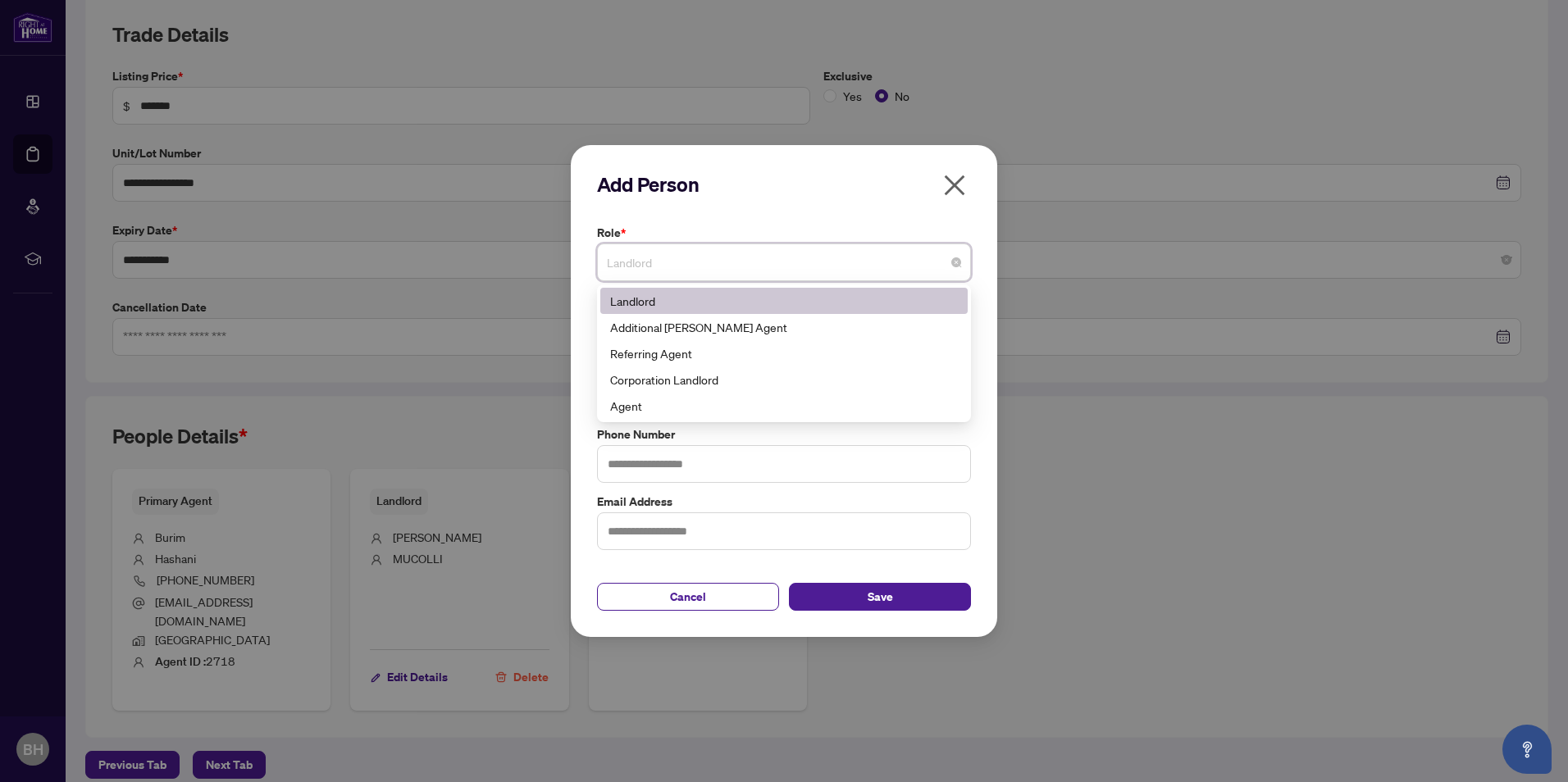
click at [899, 205] on div "Add Person" at bounding box center [783, 190] width 374 height 39
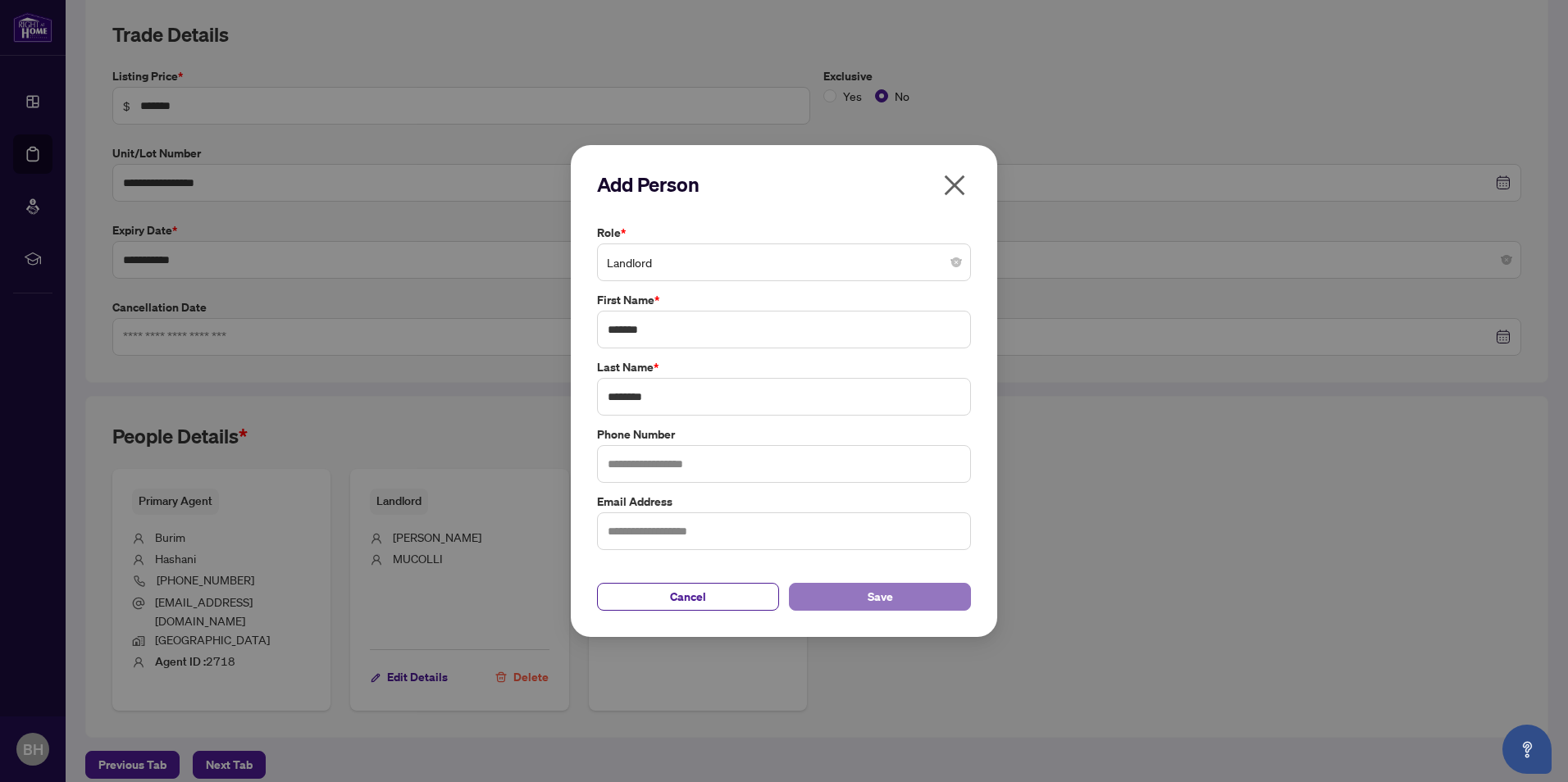
click at [896, 594] on button "Save" at bounding box center [880, 597] width 182 height 28
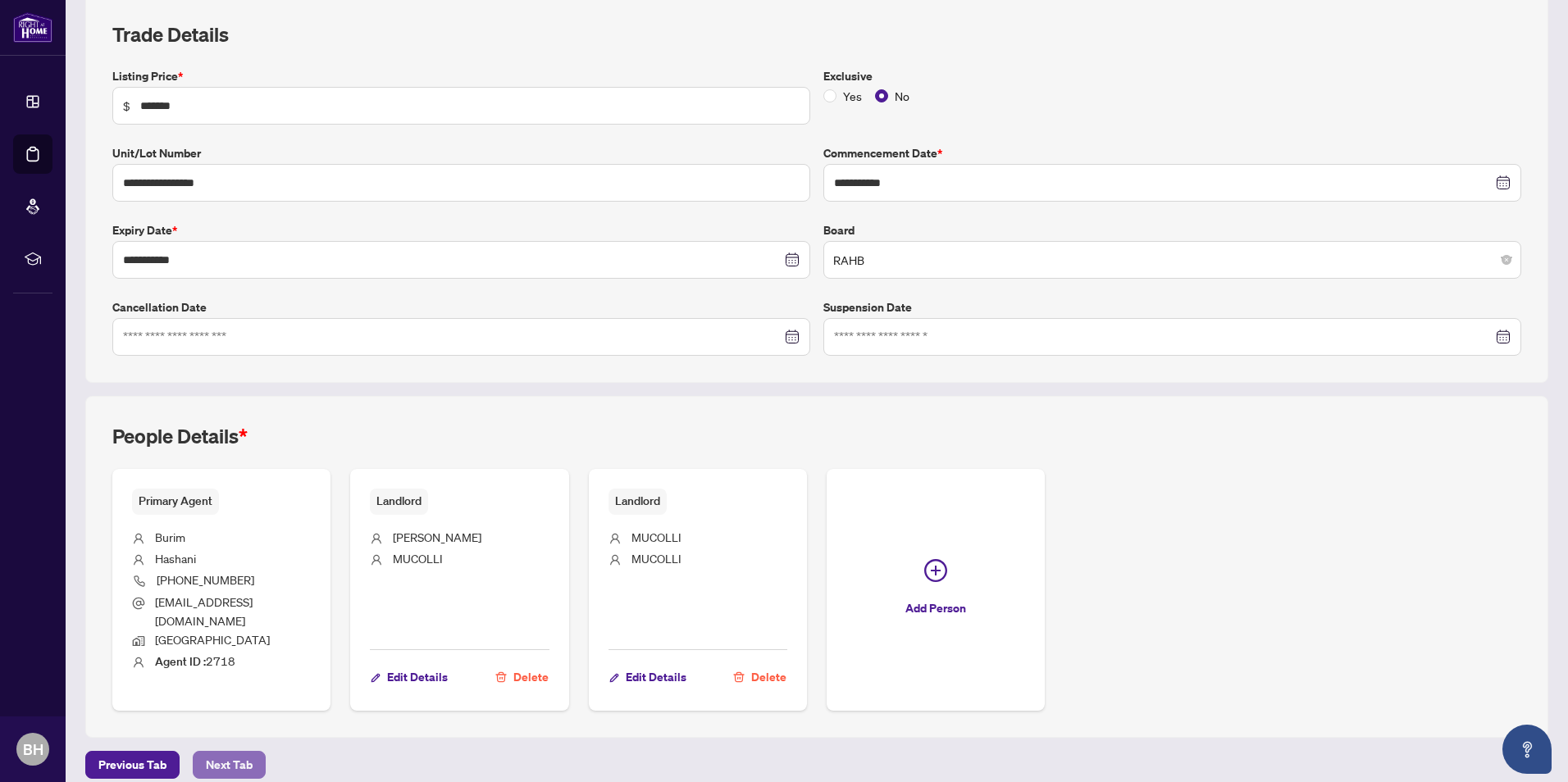
click at [233, 754] on span "Next Tab" at bounding box center [229, 765] width 47 height 26
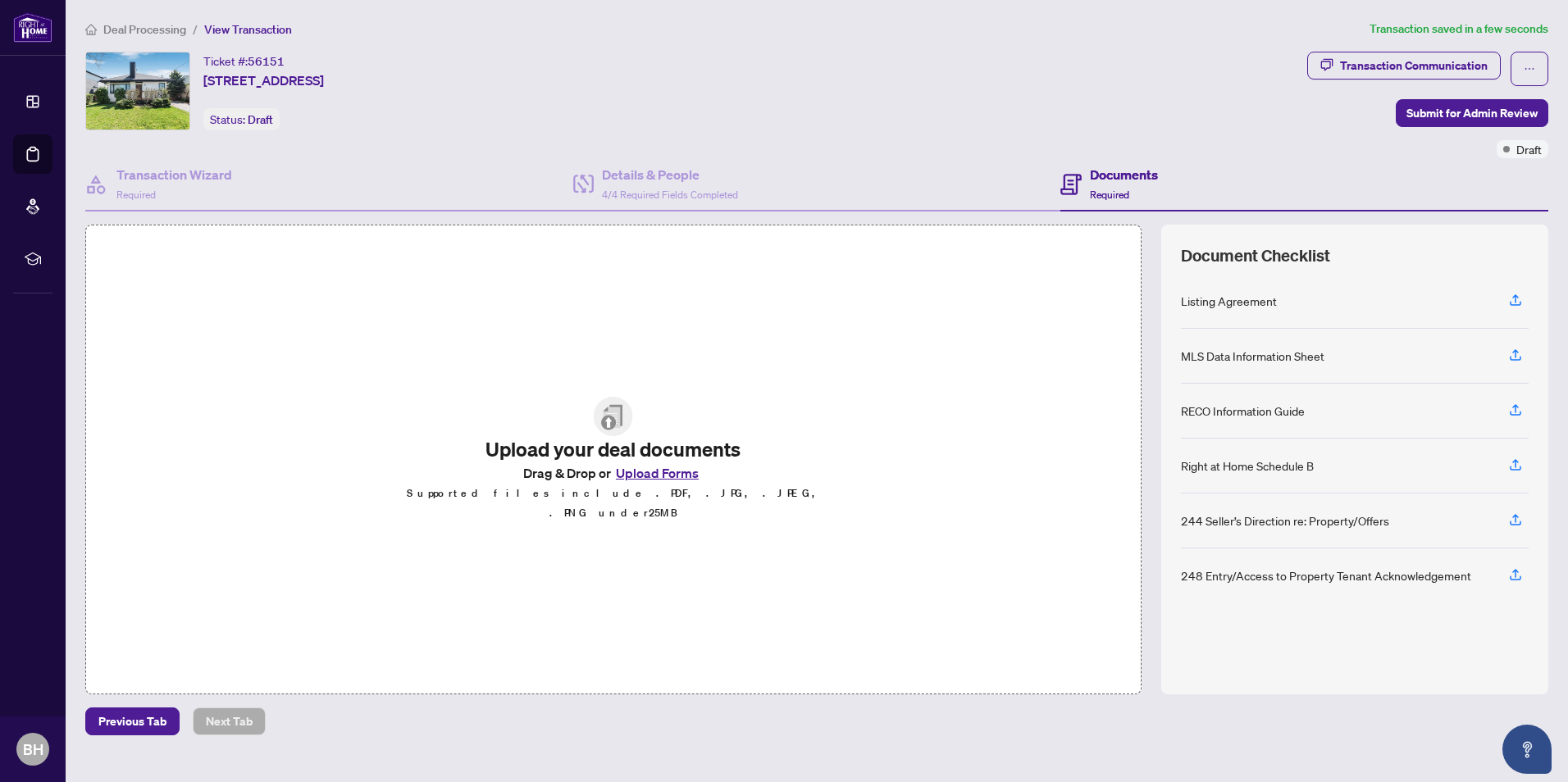
click at [653, 480] on button "Upload Forms" at bounding box center [657, 473] width 93 height 21
click at [1521, 301] on icon "button" at bounding box center [1514, 299] width 14 height 14
click at [1511, 303] on icon "button" at bounding box center [1515, 303] width 11 height 4
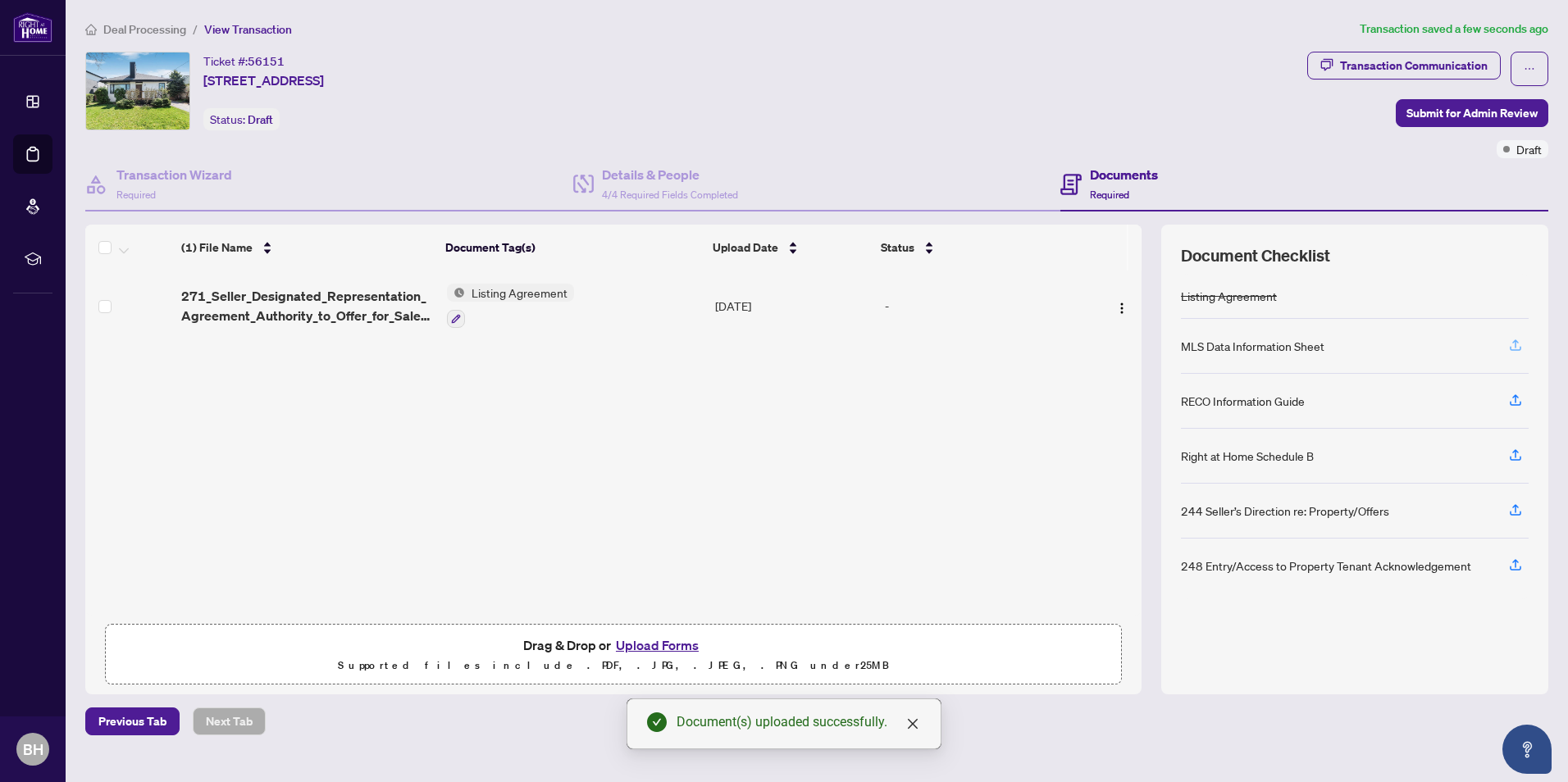
click at [1512, 349] on icon "button" at bounding box center [1515, 348] width 11 height 4
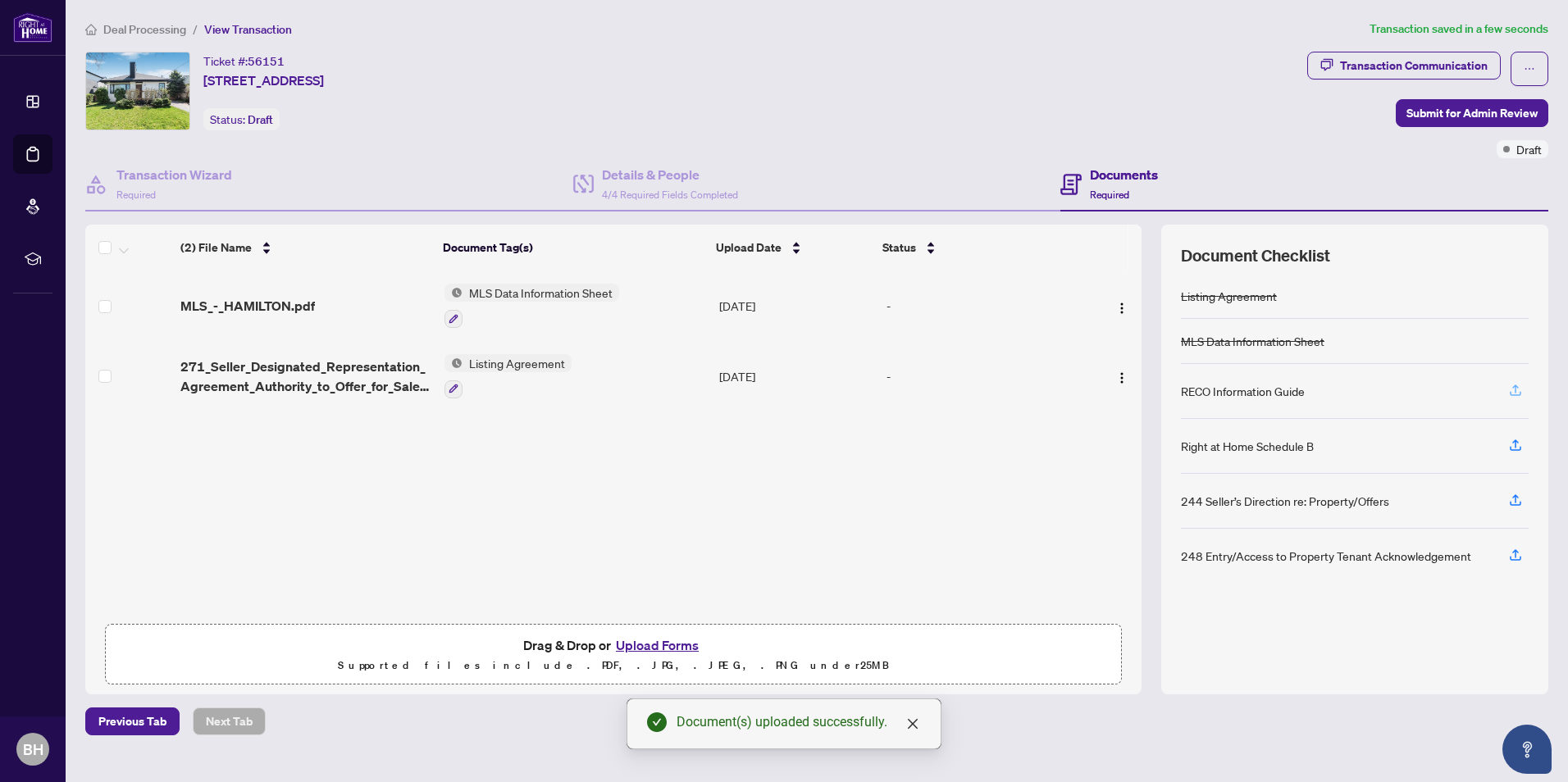
click at [1514, 389] on icon "button" at bounding box center [1514, 390] width 14 height 14
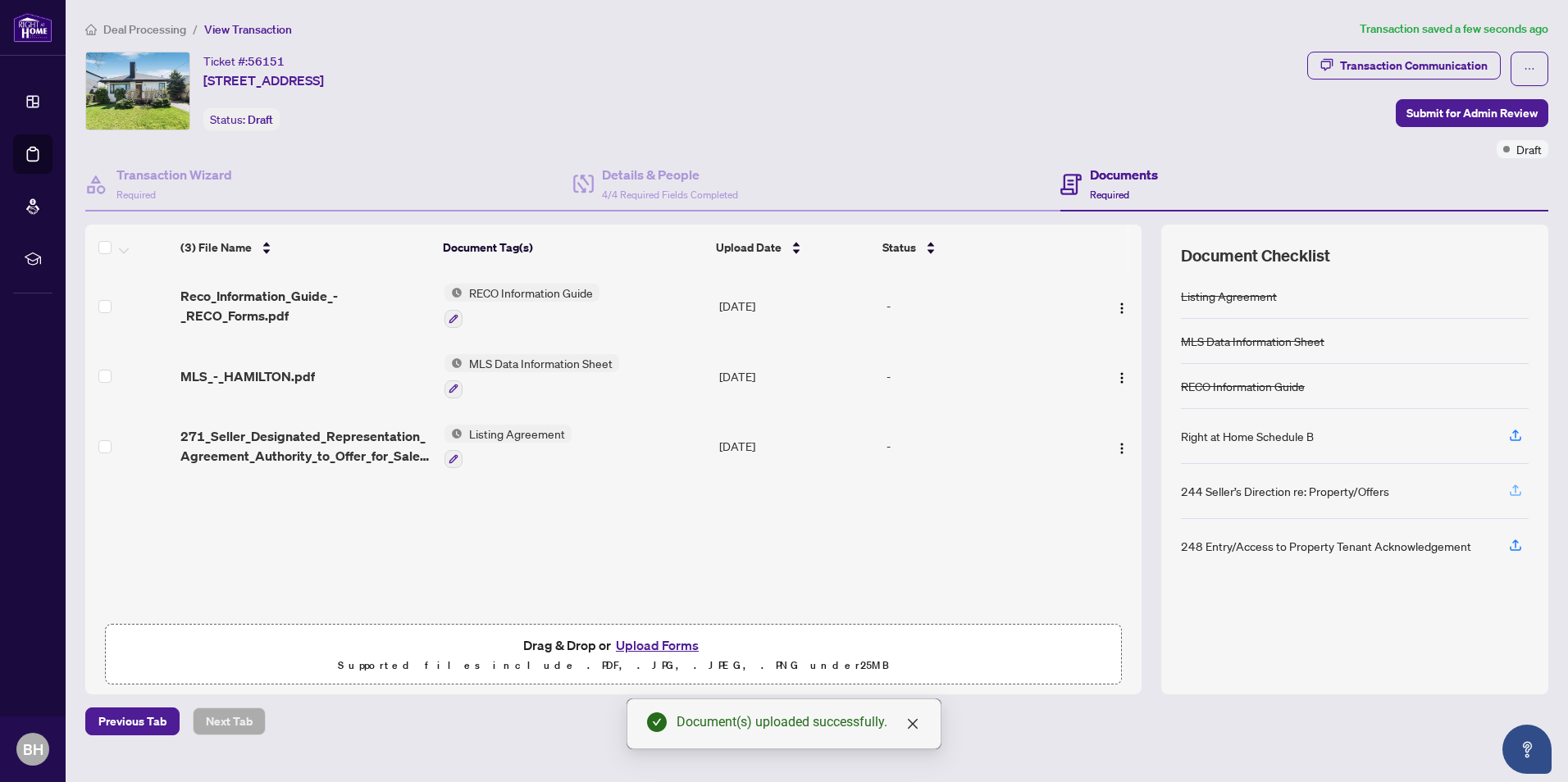
click at [1518, 489] on icon "button" at bounding box center [1514, 489] width 14 height 14
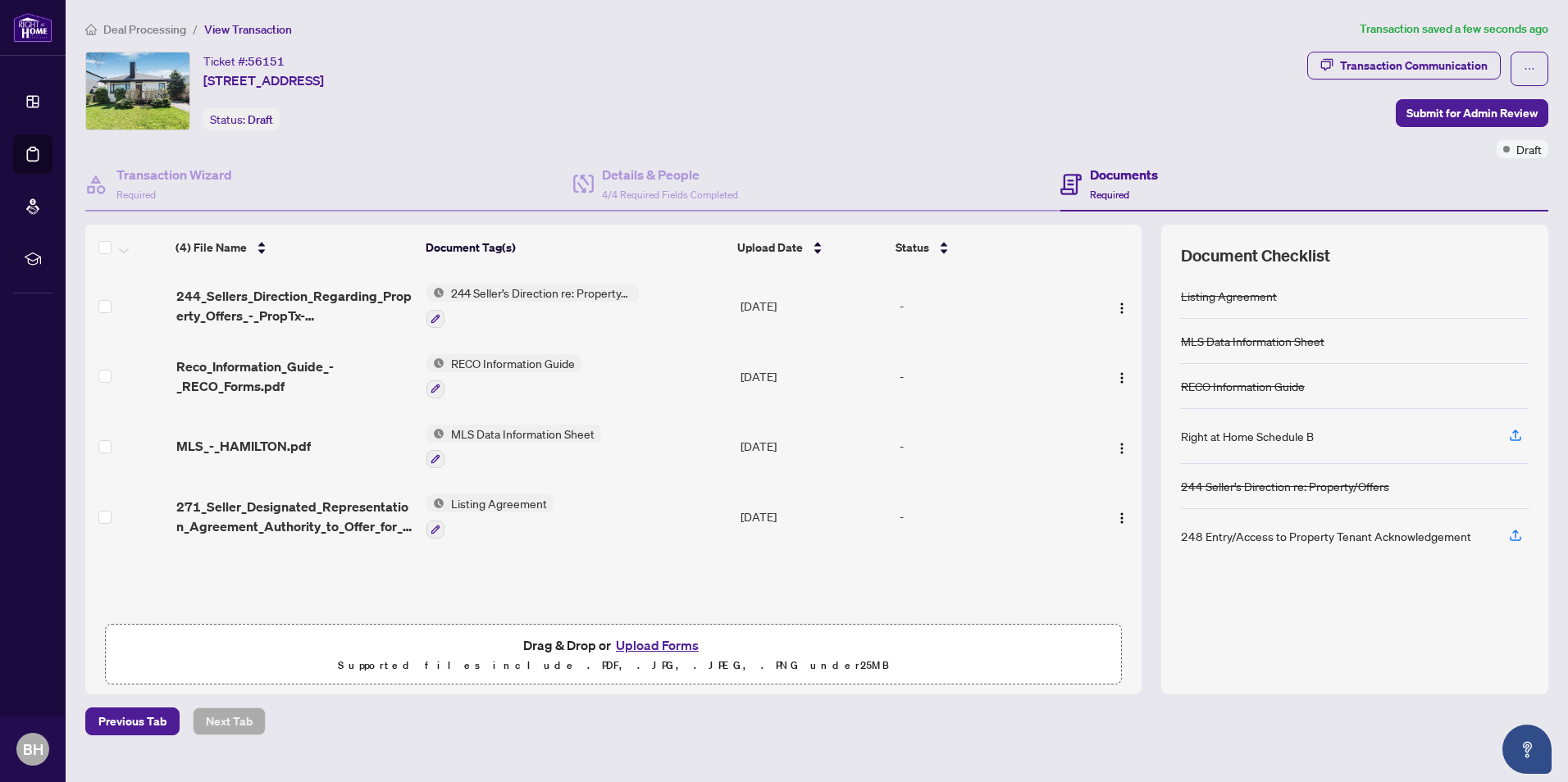
click at [668, 648] on button "Upload Forms" at bounding box center [657, 645] width 93 height 21
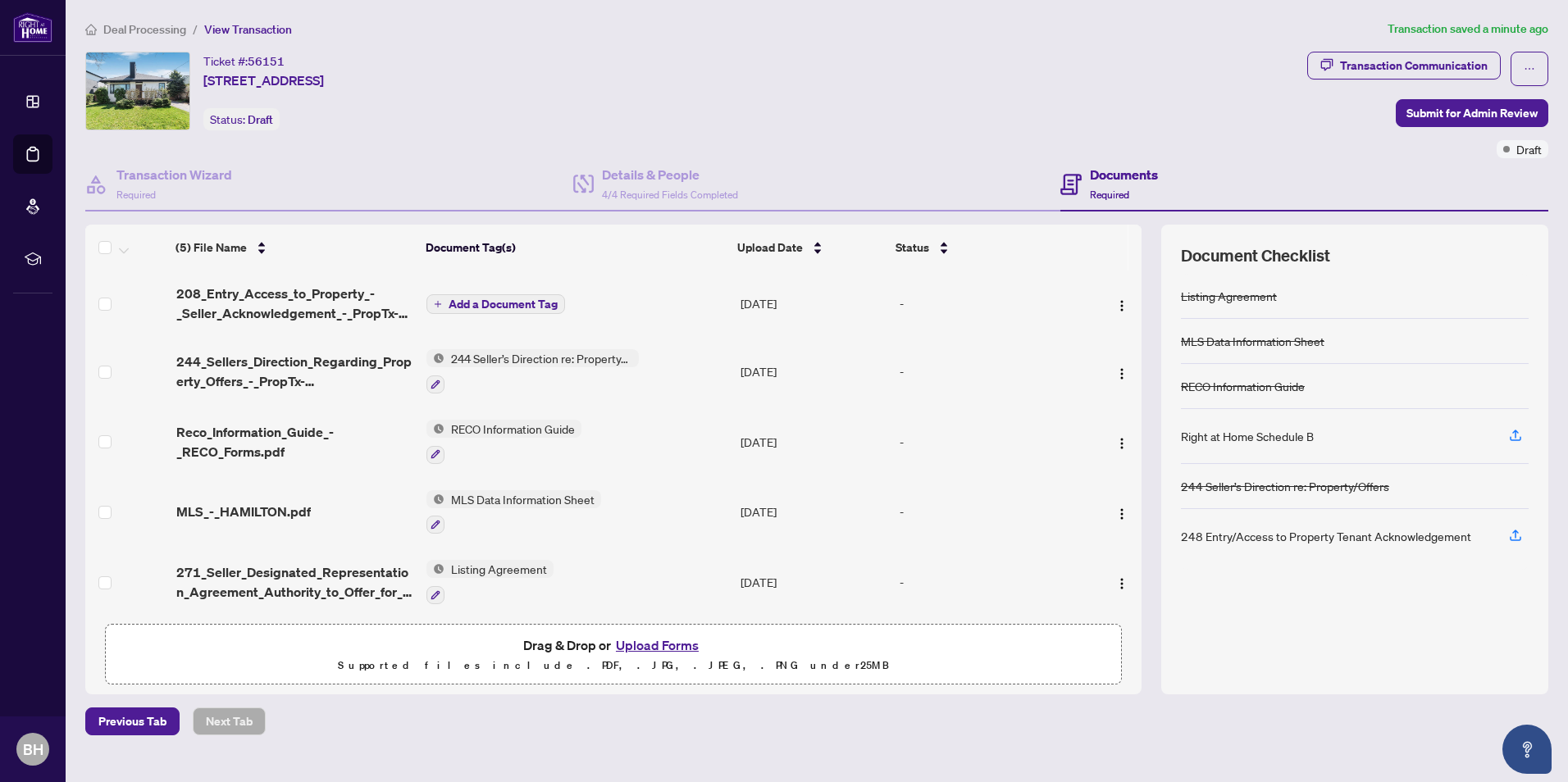
scroll to position [3, 0]
click at [659, 641] on button "Upload Forms" at bounding box center [657, 645] width 93 height 21
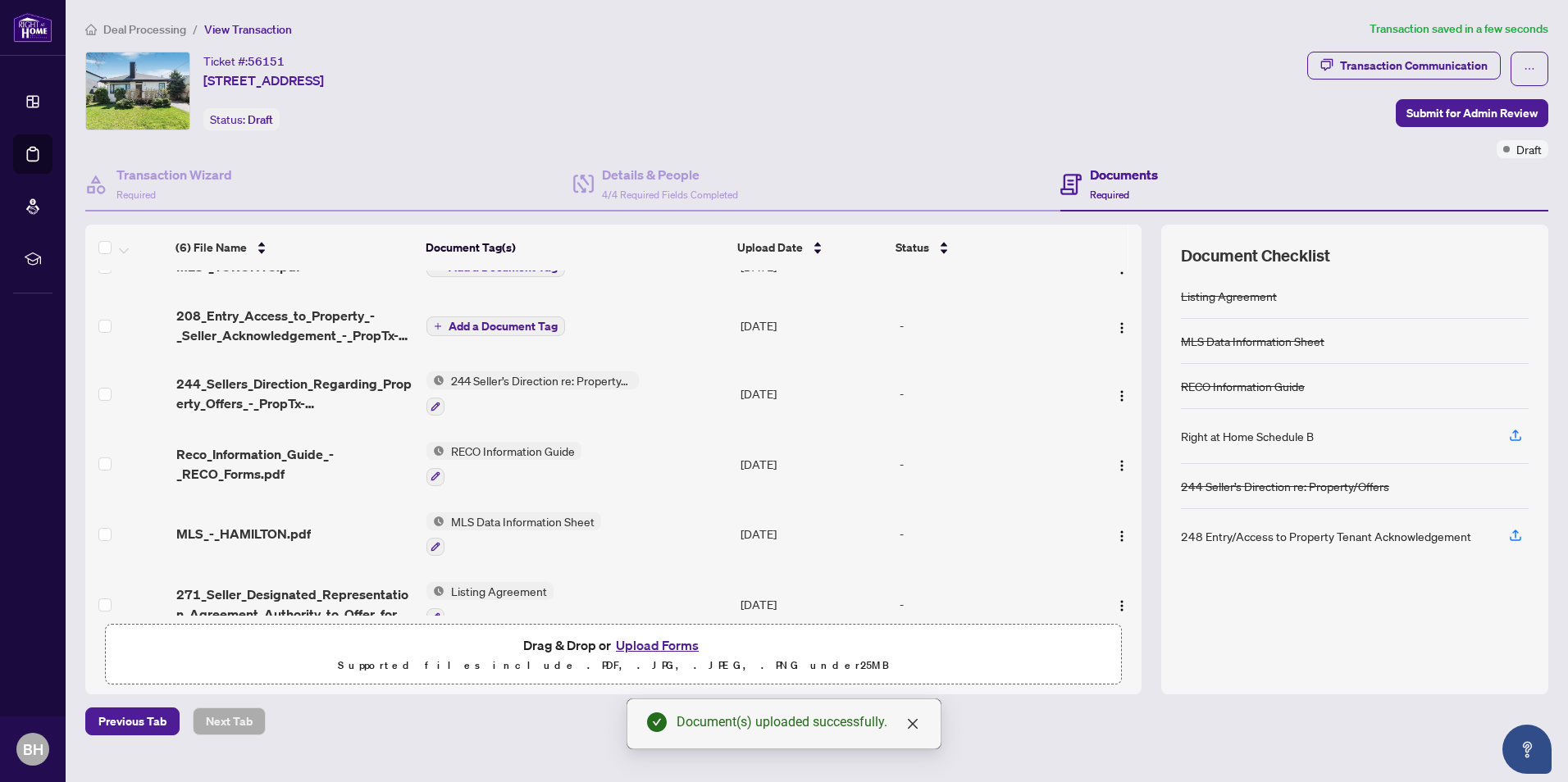
scroll to position [55, 0]
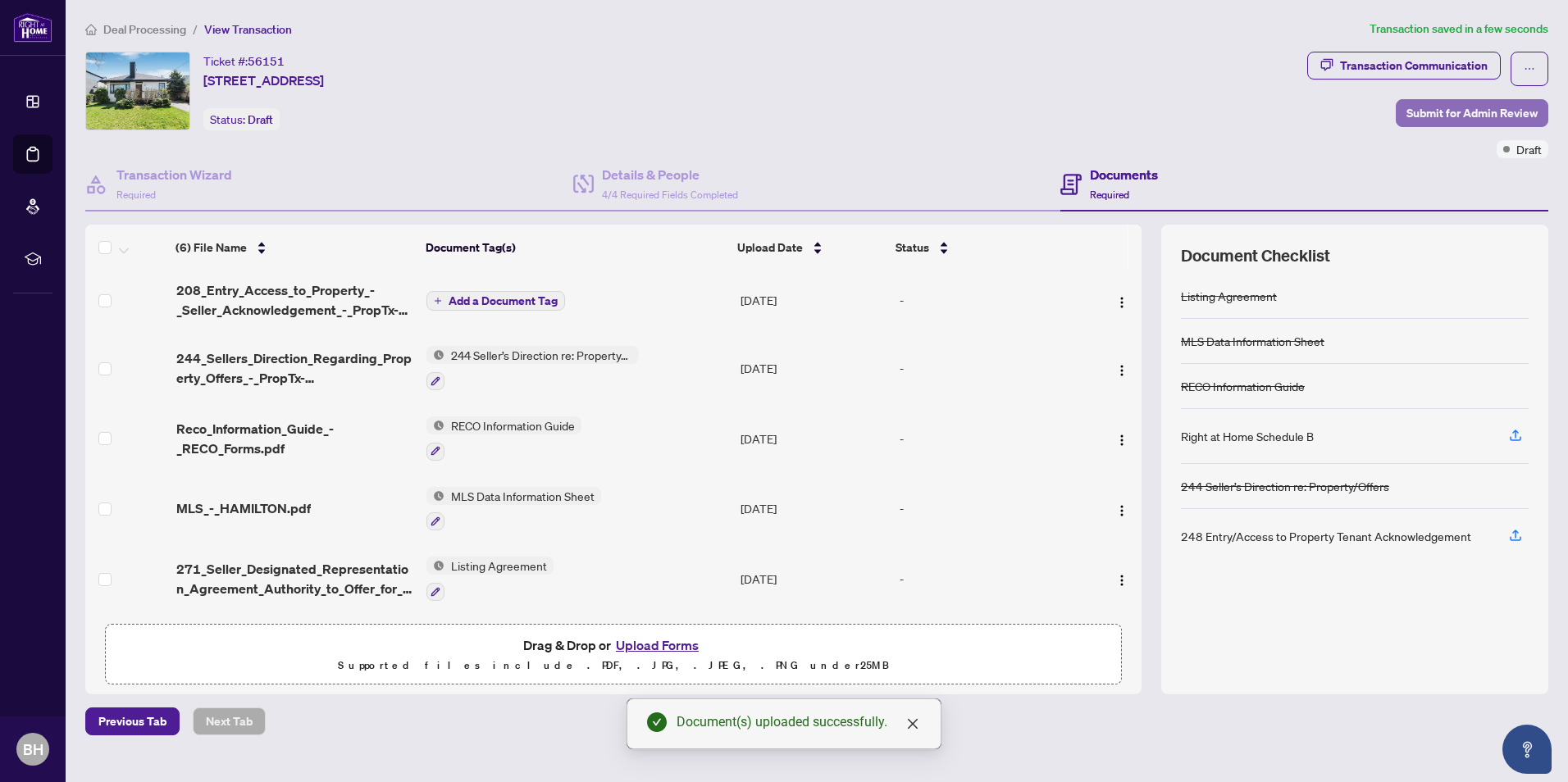
click at [1467, 117] on span "Submit for Admin Review" at bounding box center [1471, 113] width 131 height 26
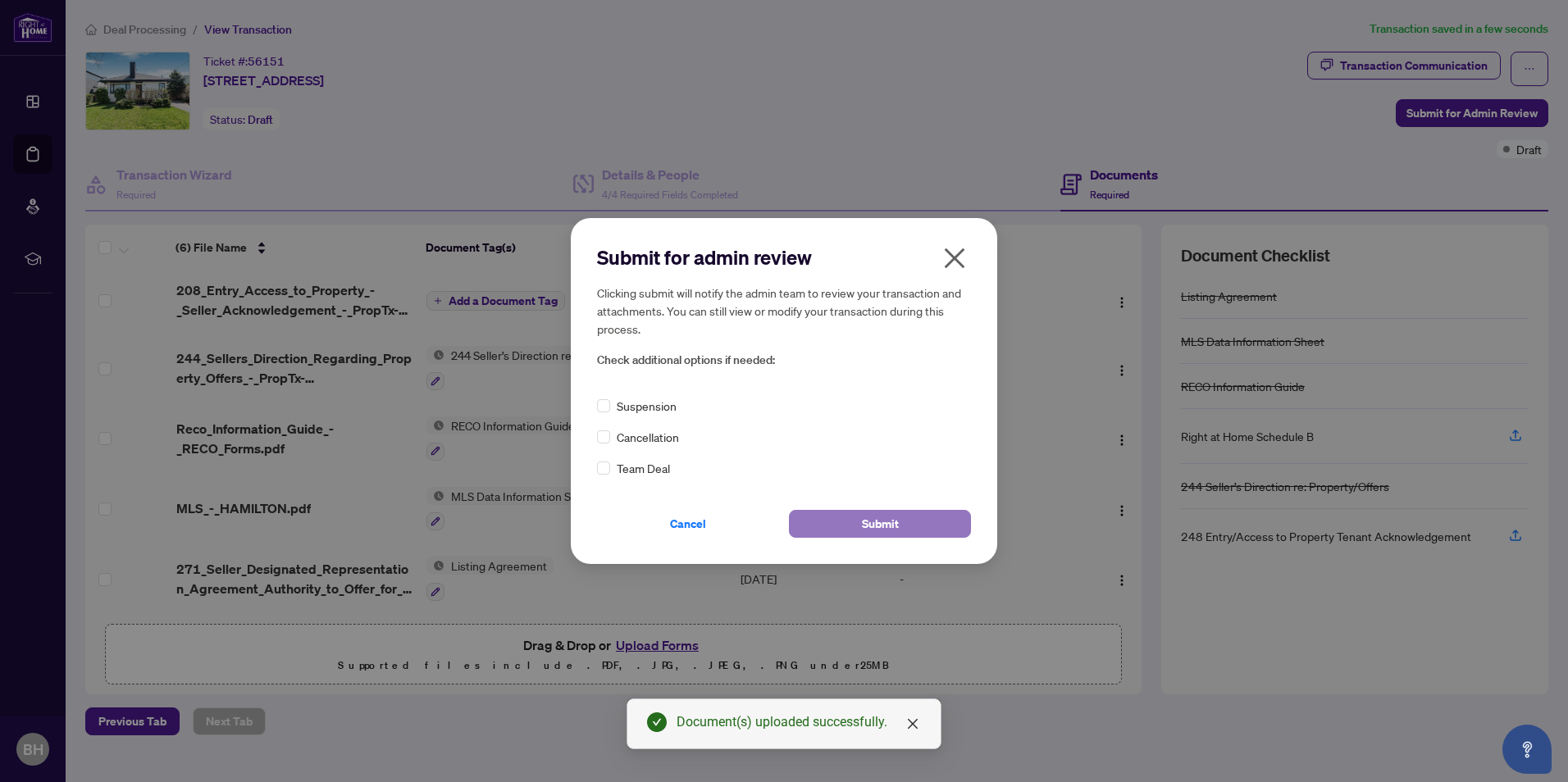
click at [872, 524] on span "Submit" at bounding box center [880, 523] width 37 height 26
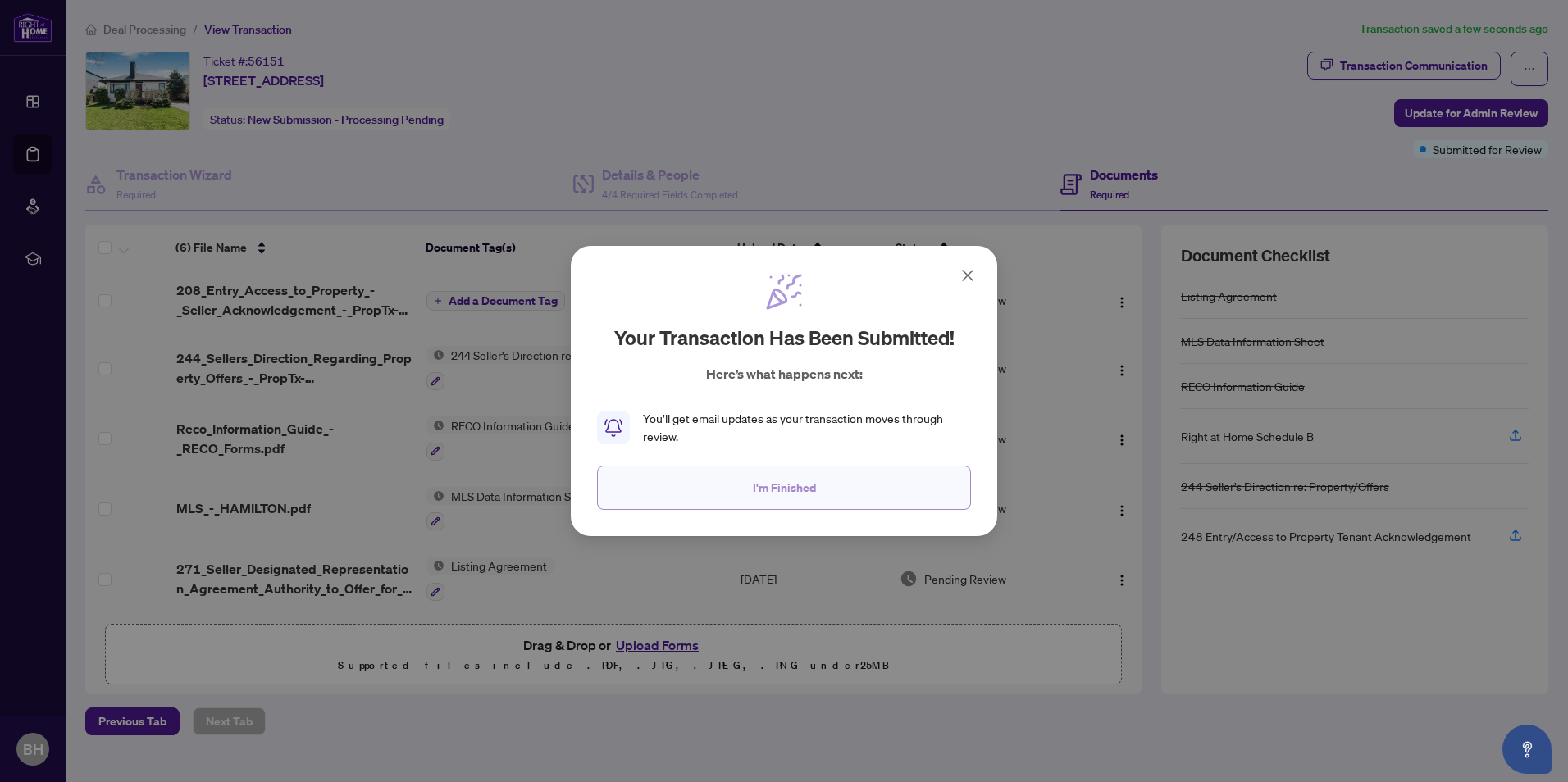
click at [807, 492] on span "I'm Finished" at bounding box center [784, 488] width 63 height 26
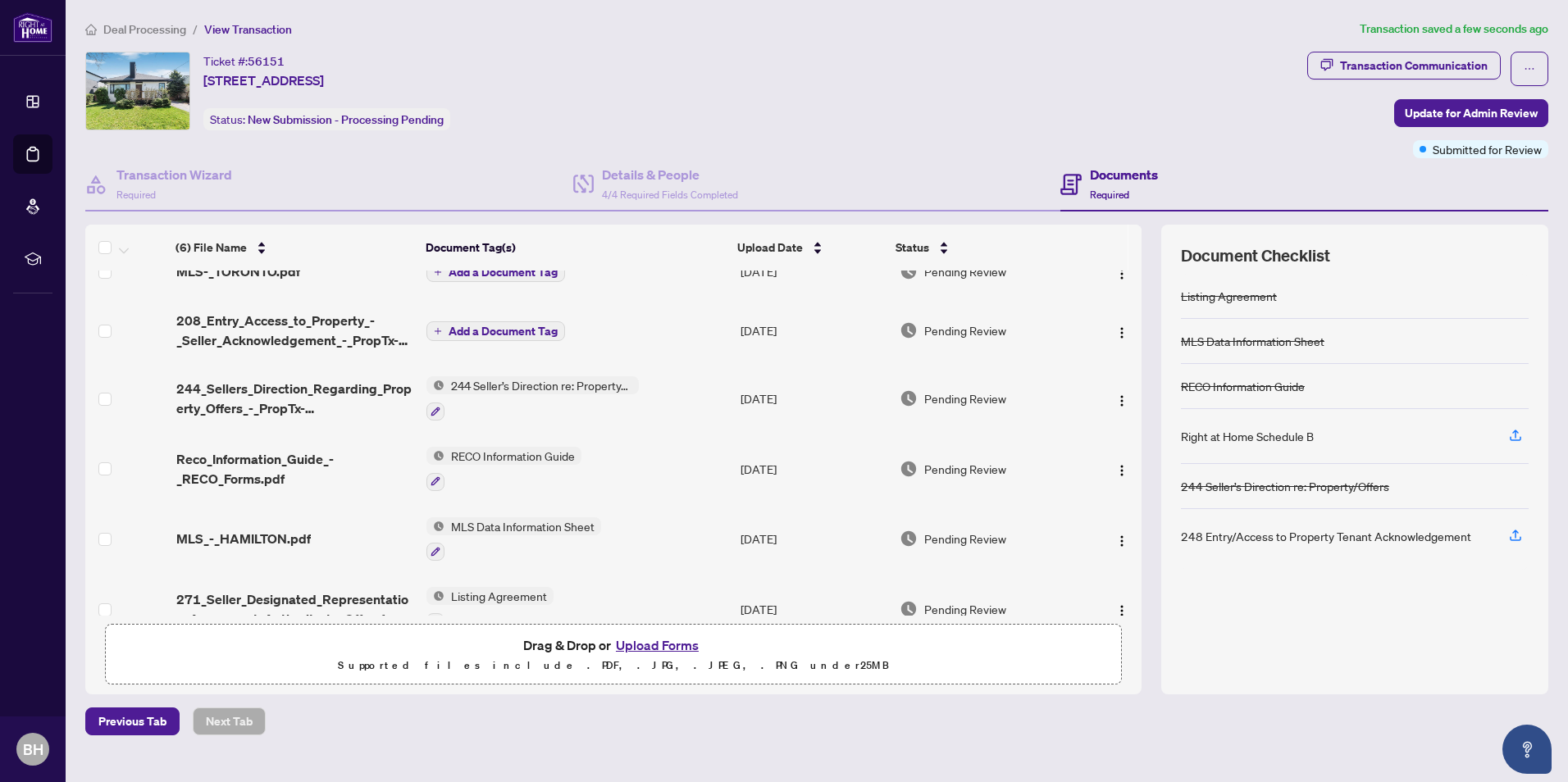
scroll to position [0, 0]
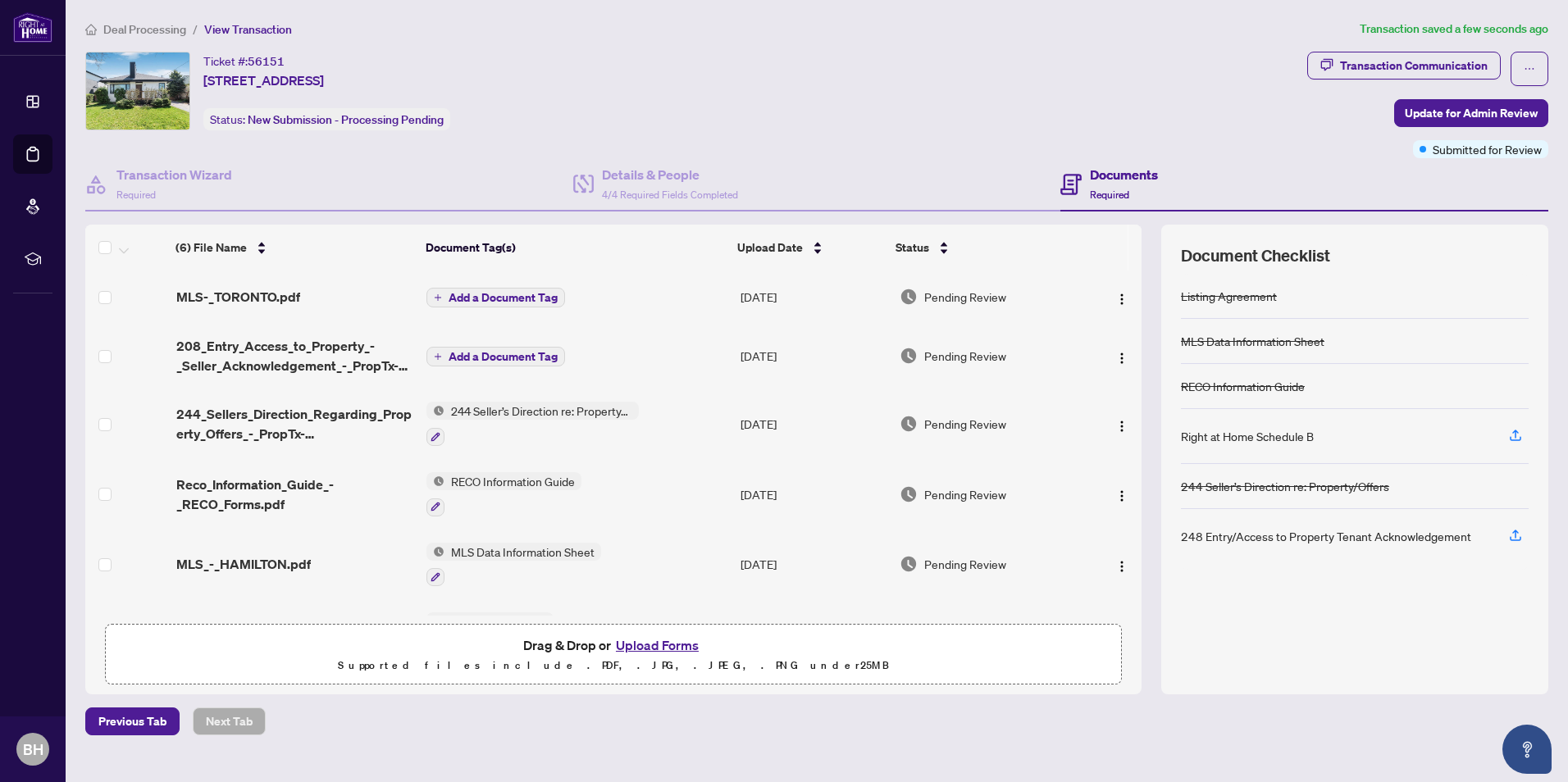
click at [130, 30] on span "Deal Processing" at bounding box center [144, 29] width 83 height 14
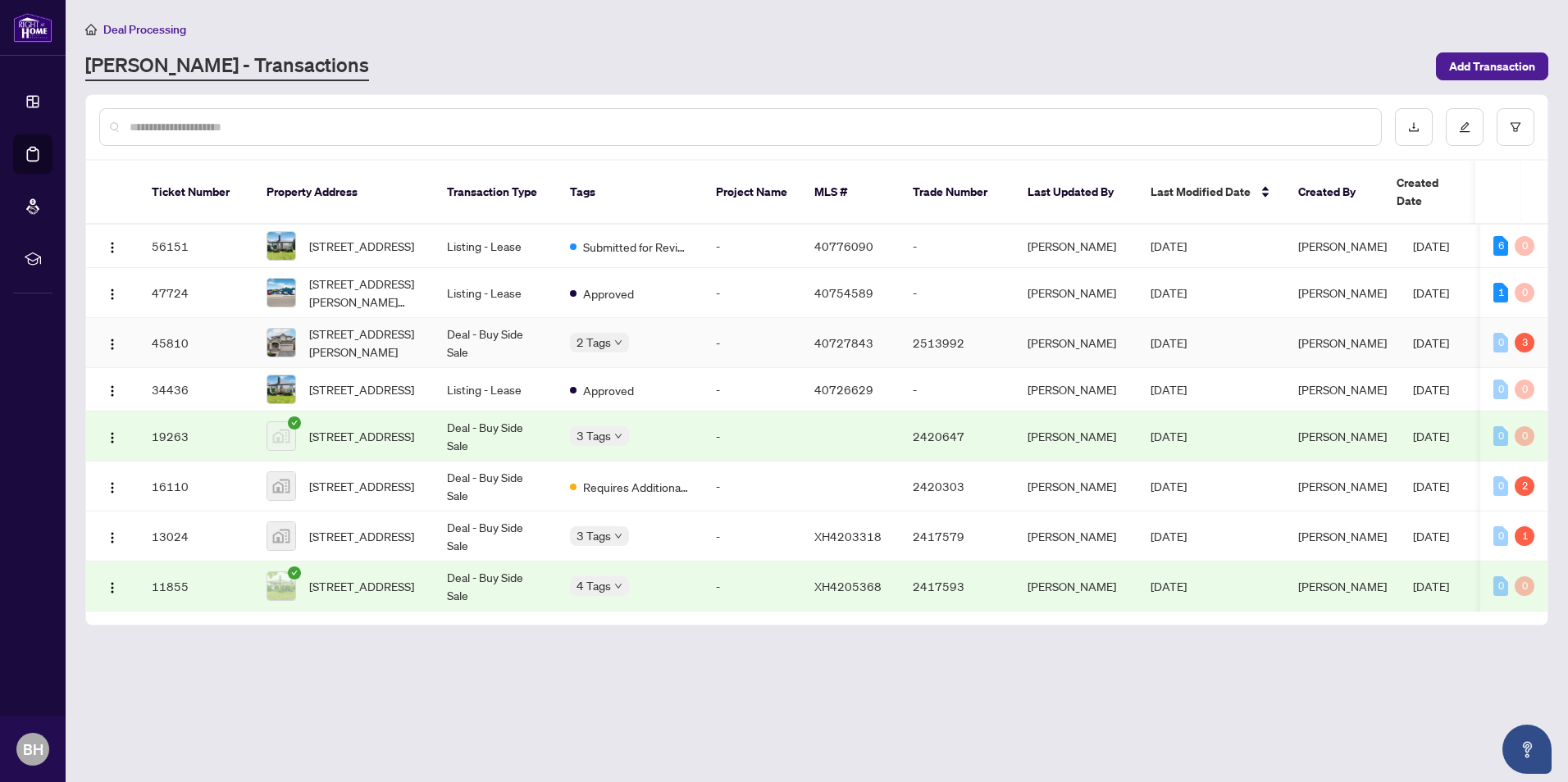
click at [457, 326] on td "Deal - Buy Side Sale" at bounding box center [495, 343] width 123 height 50
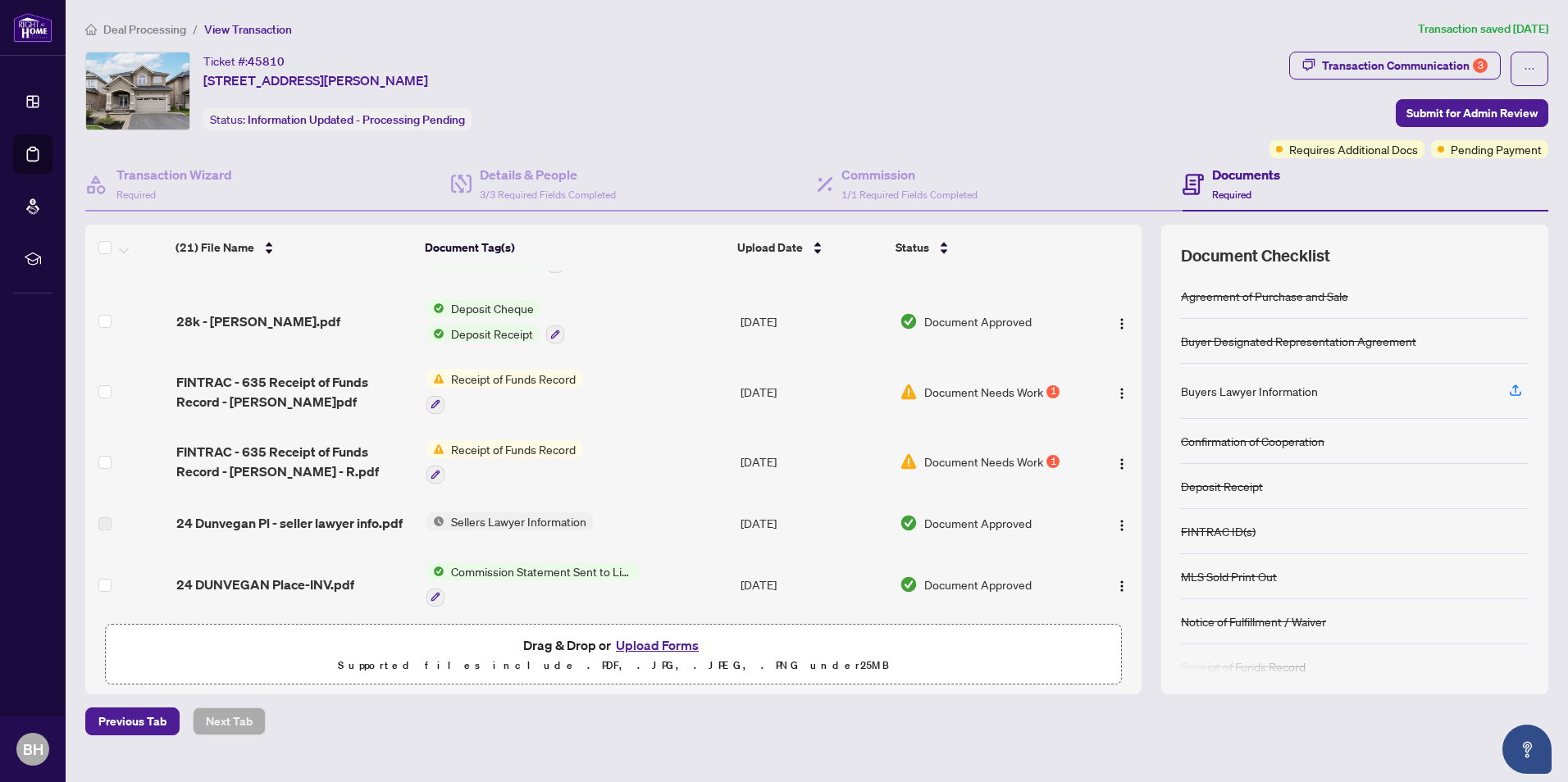
scroll to position [193, 0]
click at [971, 462] on span "Document Needs Work" at bounding box center [984, 463] width 119 height 18
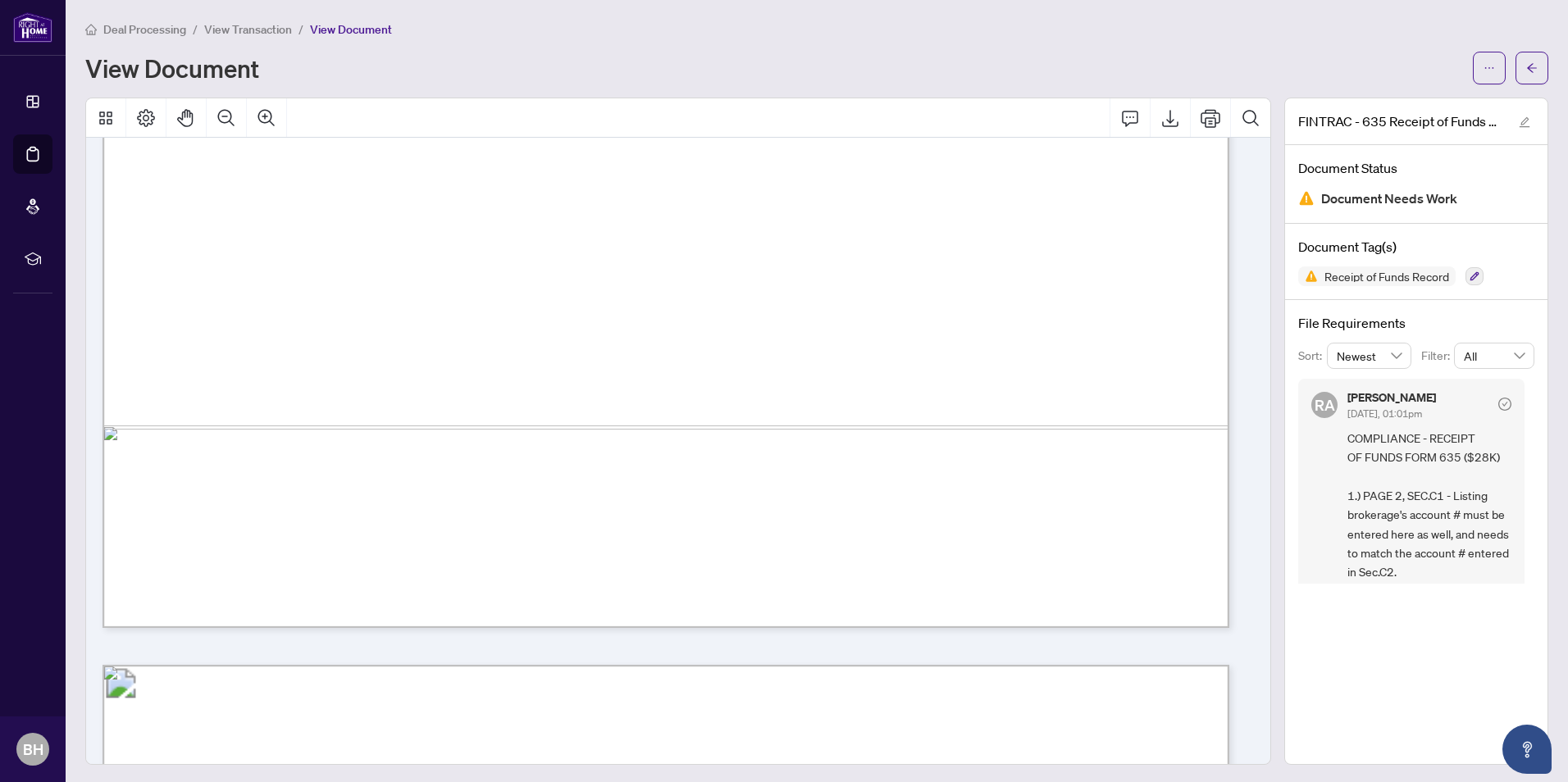
scroll to position [574, 0]
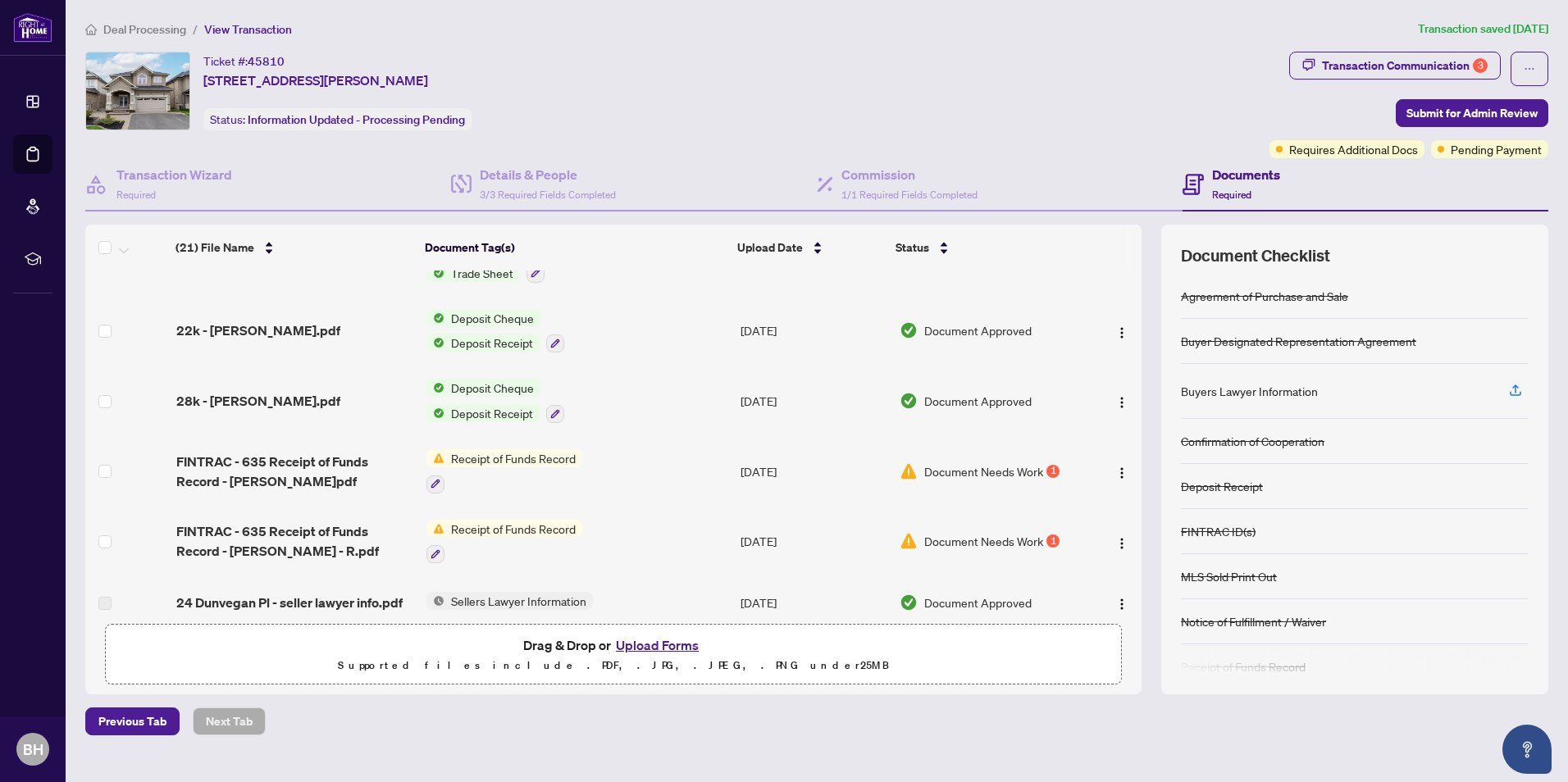
scroll to position [164, 0]
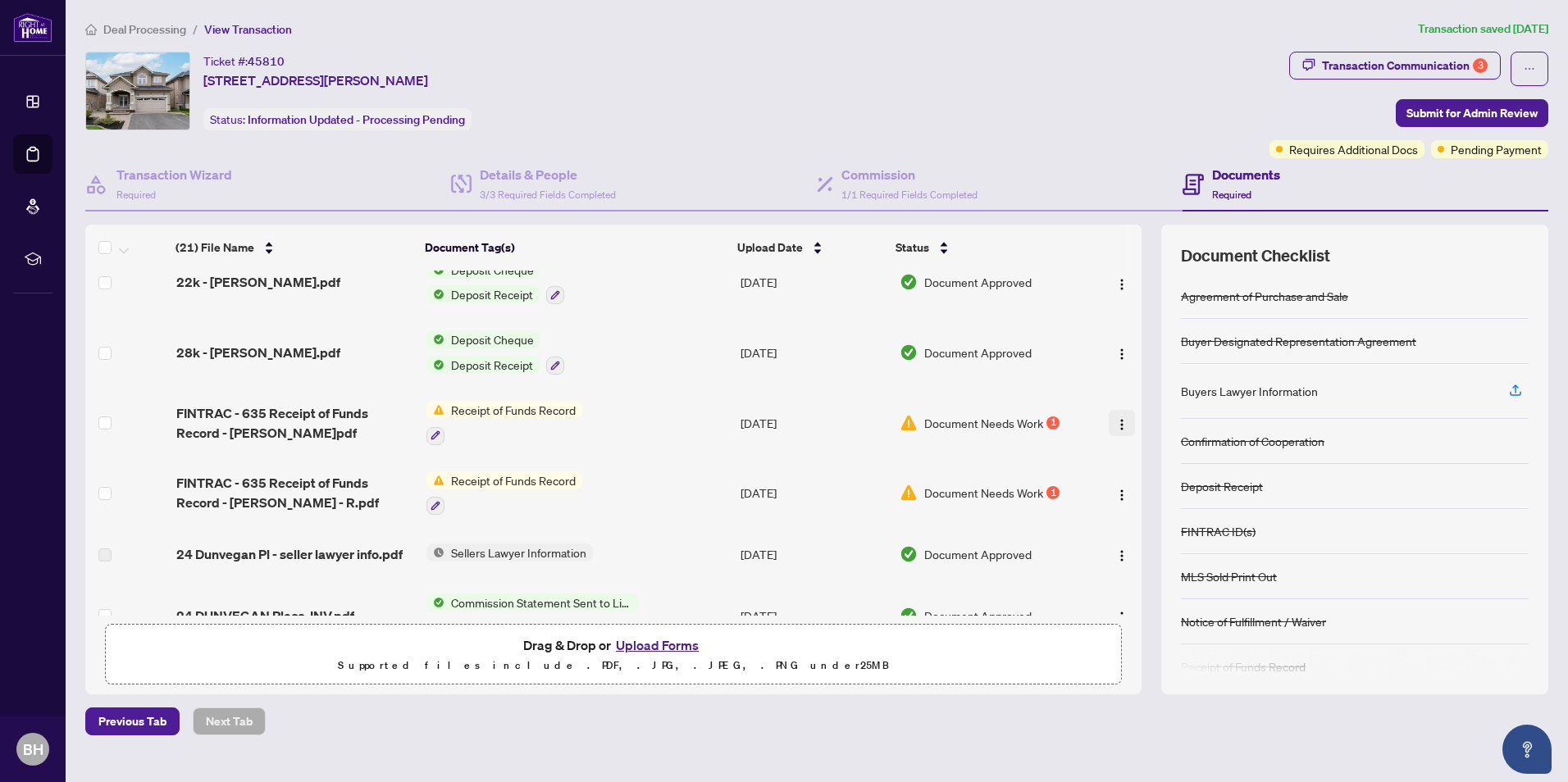
click at [1119, 419] on img "button" at bounding box center [1122, 424] width 13 height 13
click at [1008, 445] on td "Document Needs Work 1" at bounding box center [990, 424] width 193 height 71
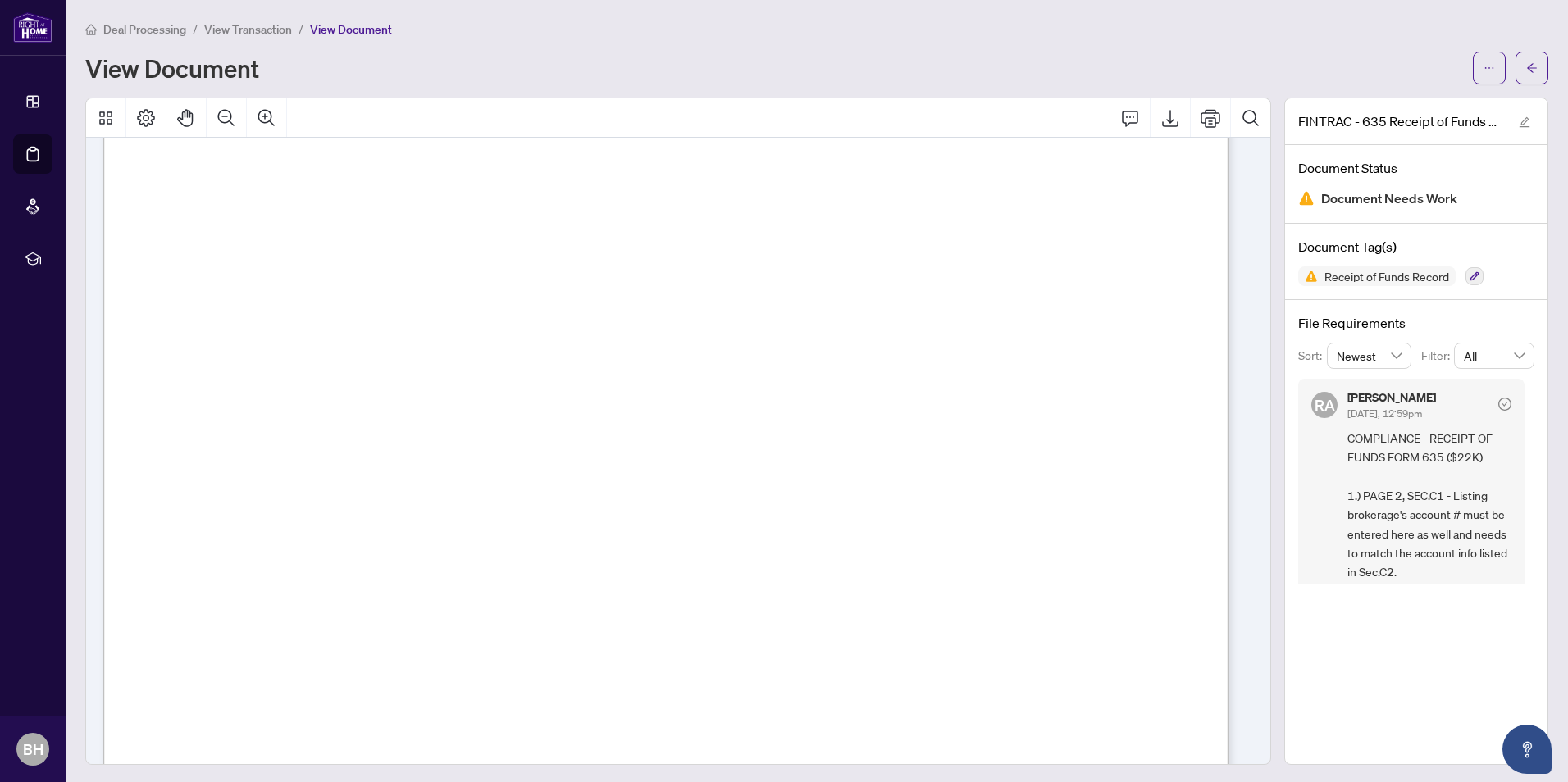
scroll to position [1722, 0]
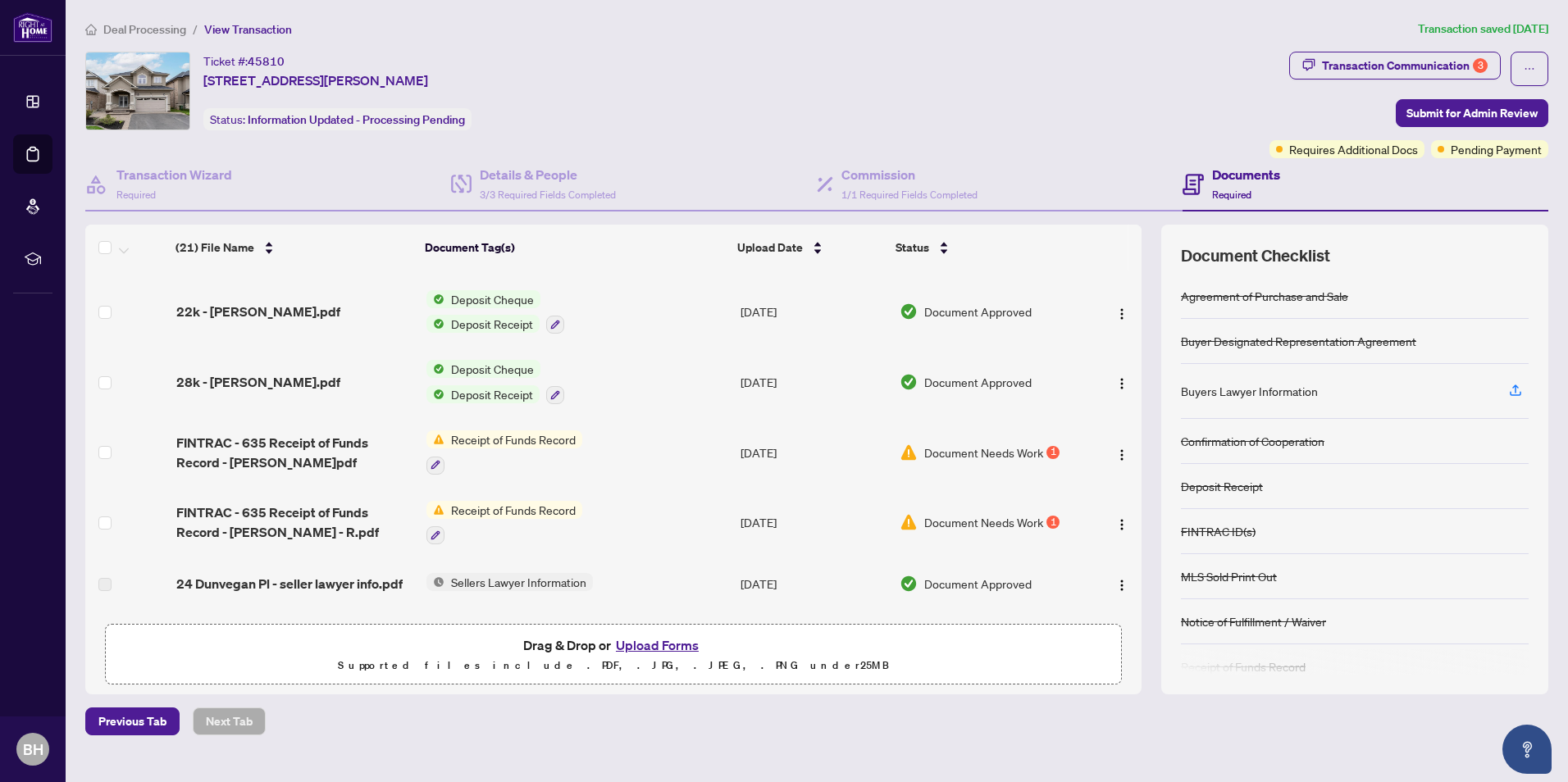
scroll to position [164, 0]
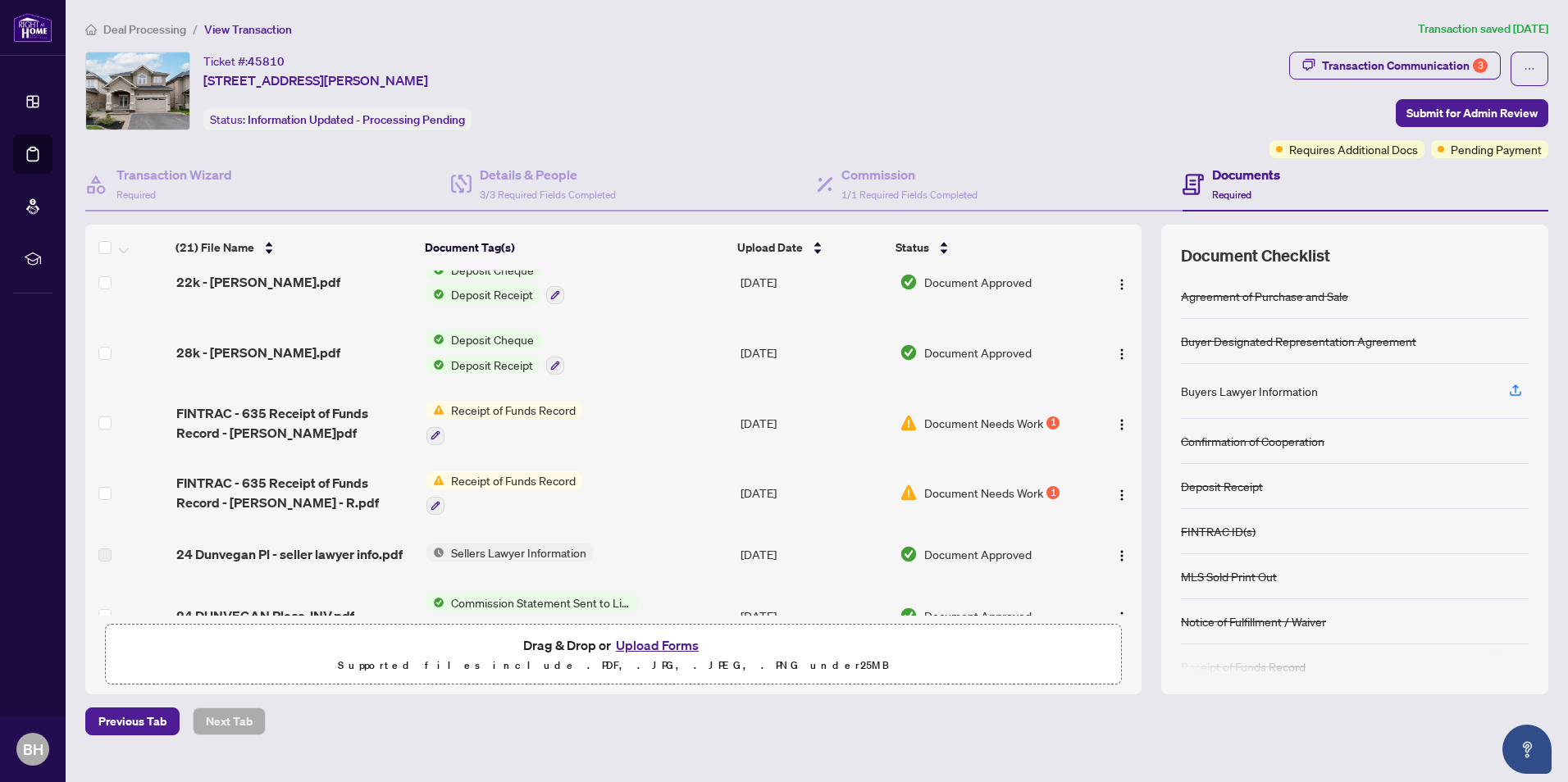
click at [969, 418] on span "Document Needs Work" at bounding box center [984, 423] width 119 height 18
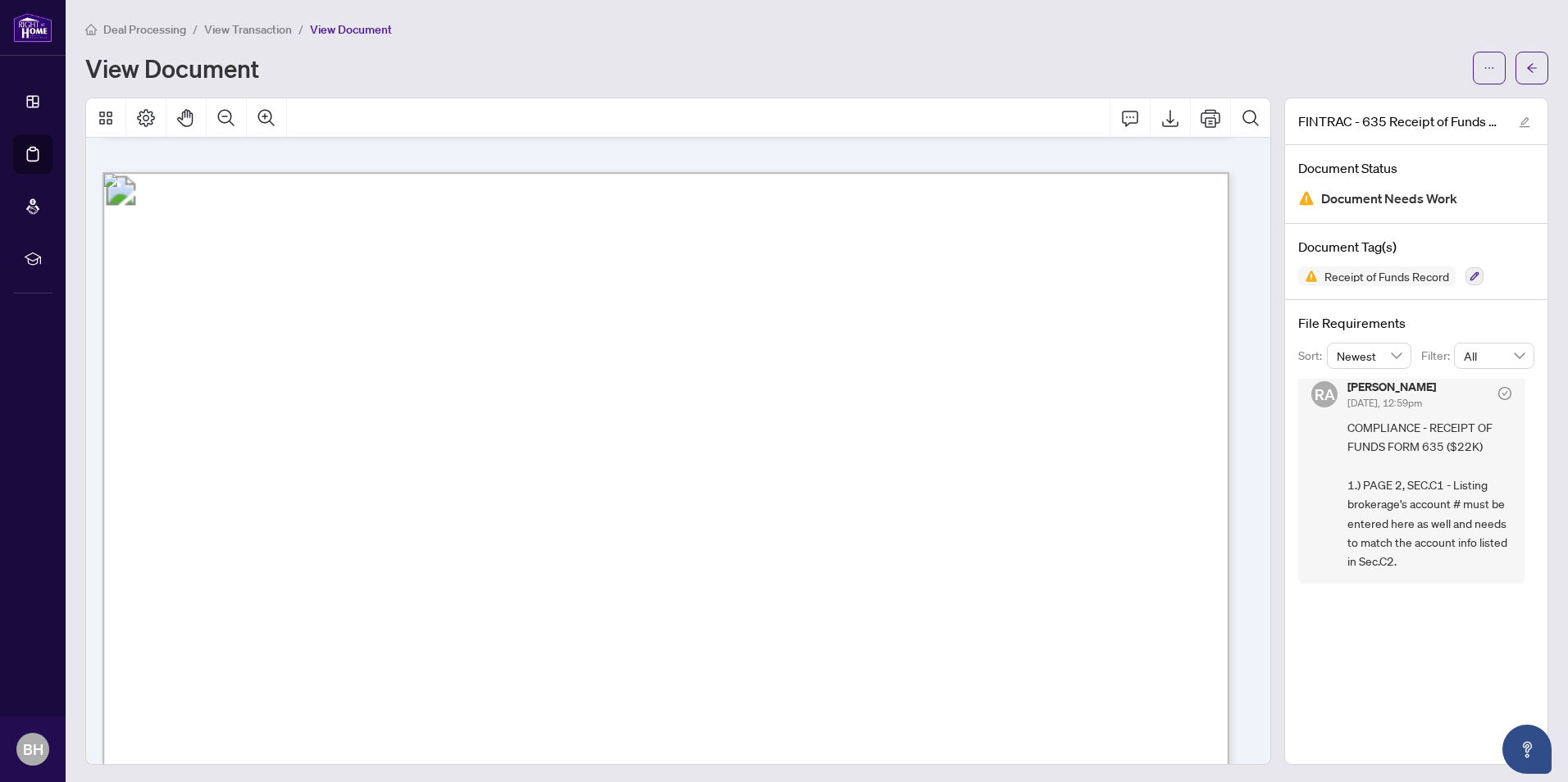
scroll to position [1476, 0]
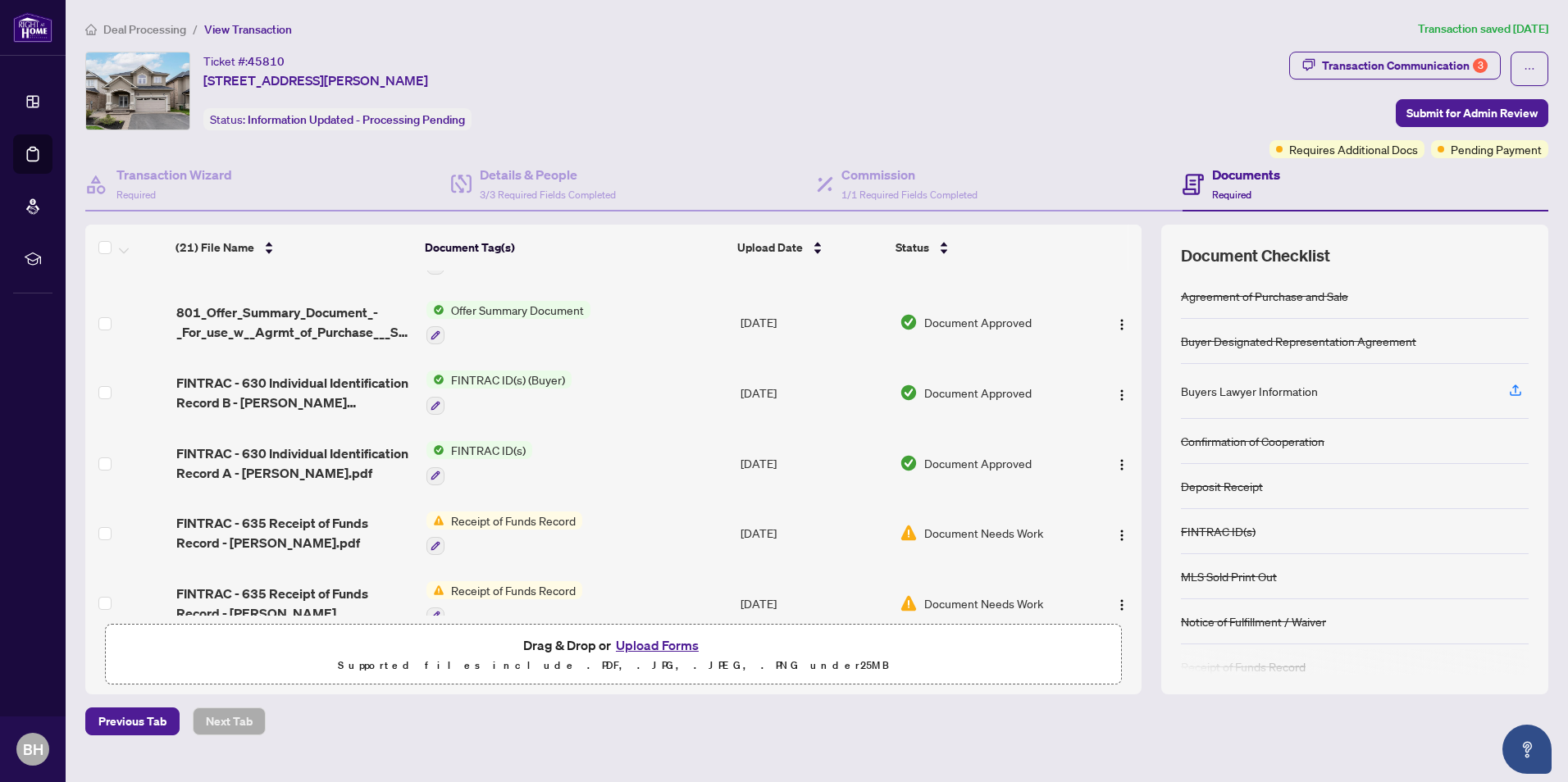
scroll to position [820, 0]
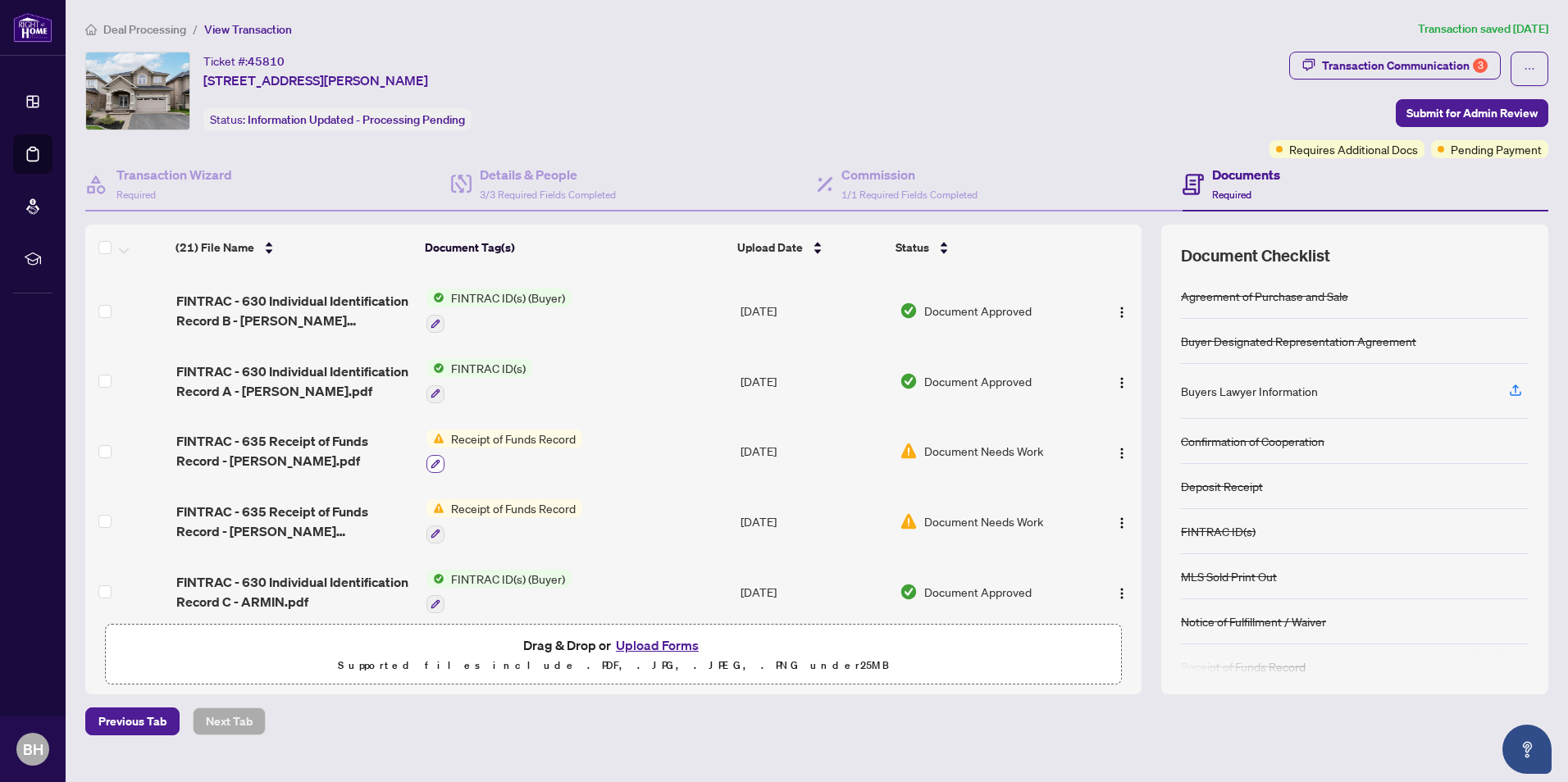
click at [438, 459] on icon "button" at bounding box center [435, 464] width 10 height 10
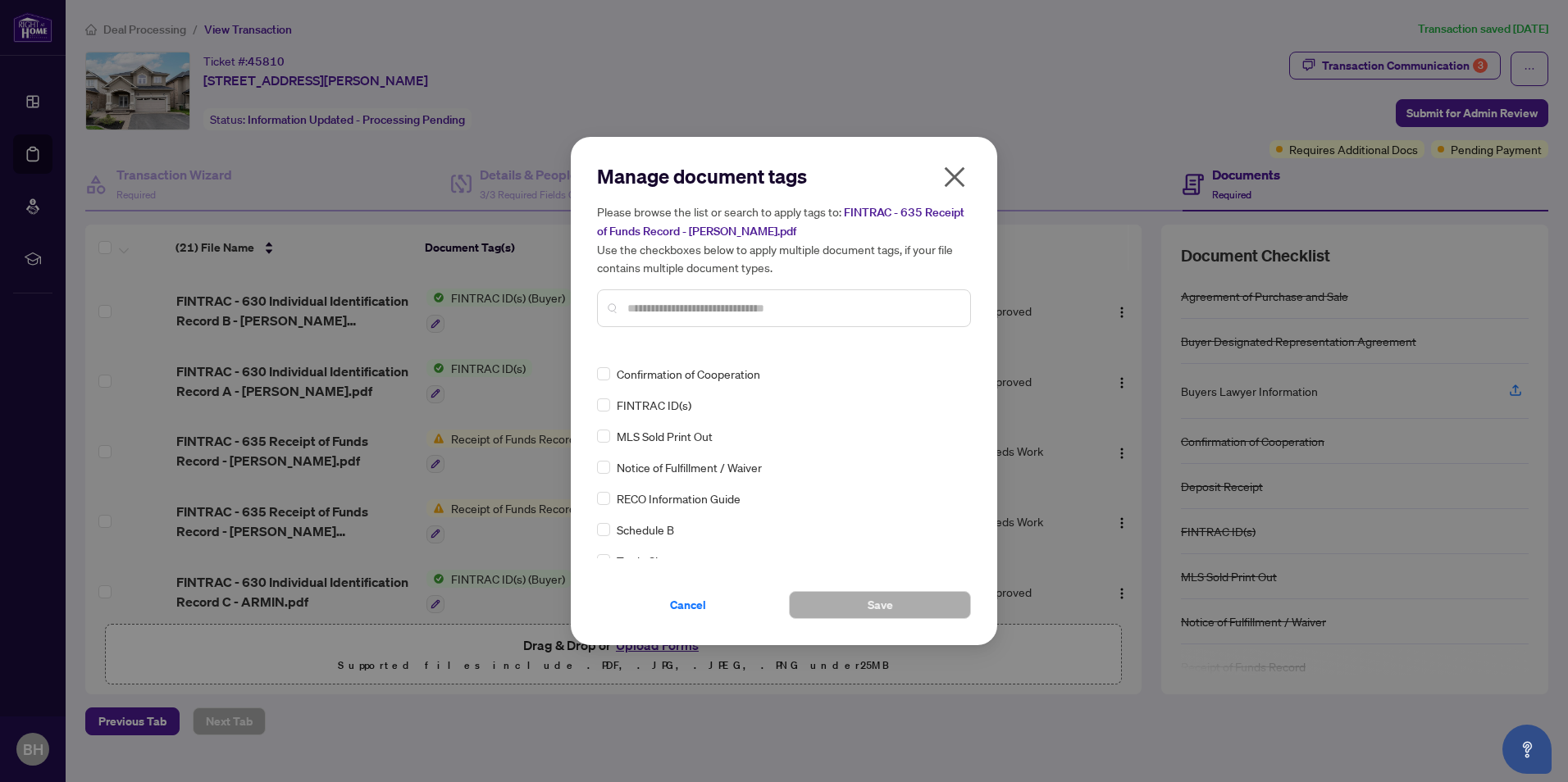
scroll to position [0, 0]
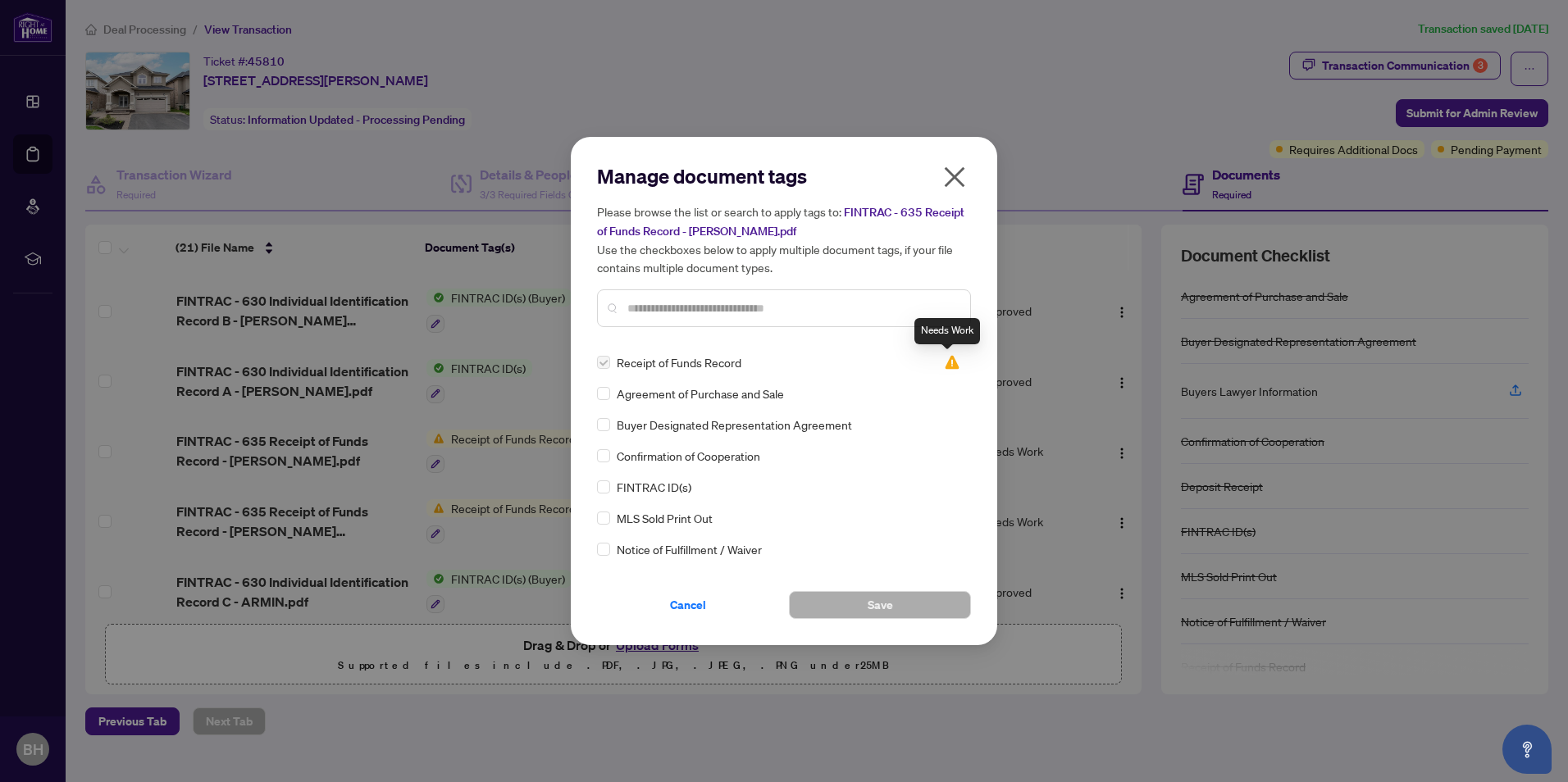
click at [944, 363] on img at bounding box center [951, 362] width 16 height 16
click at [945, 360] on img at bounding box center [951, 362] width 16 height 16
click at [957, 180] on icon "close" at bounding box center [954, 177] width 20 height 20
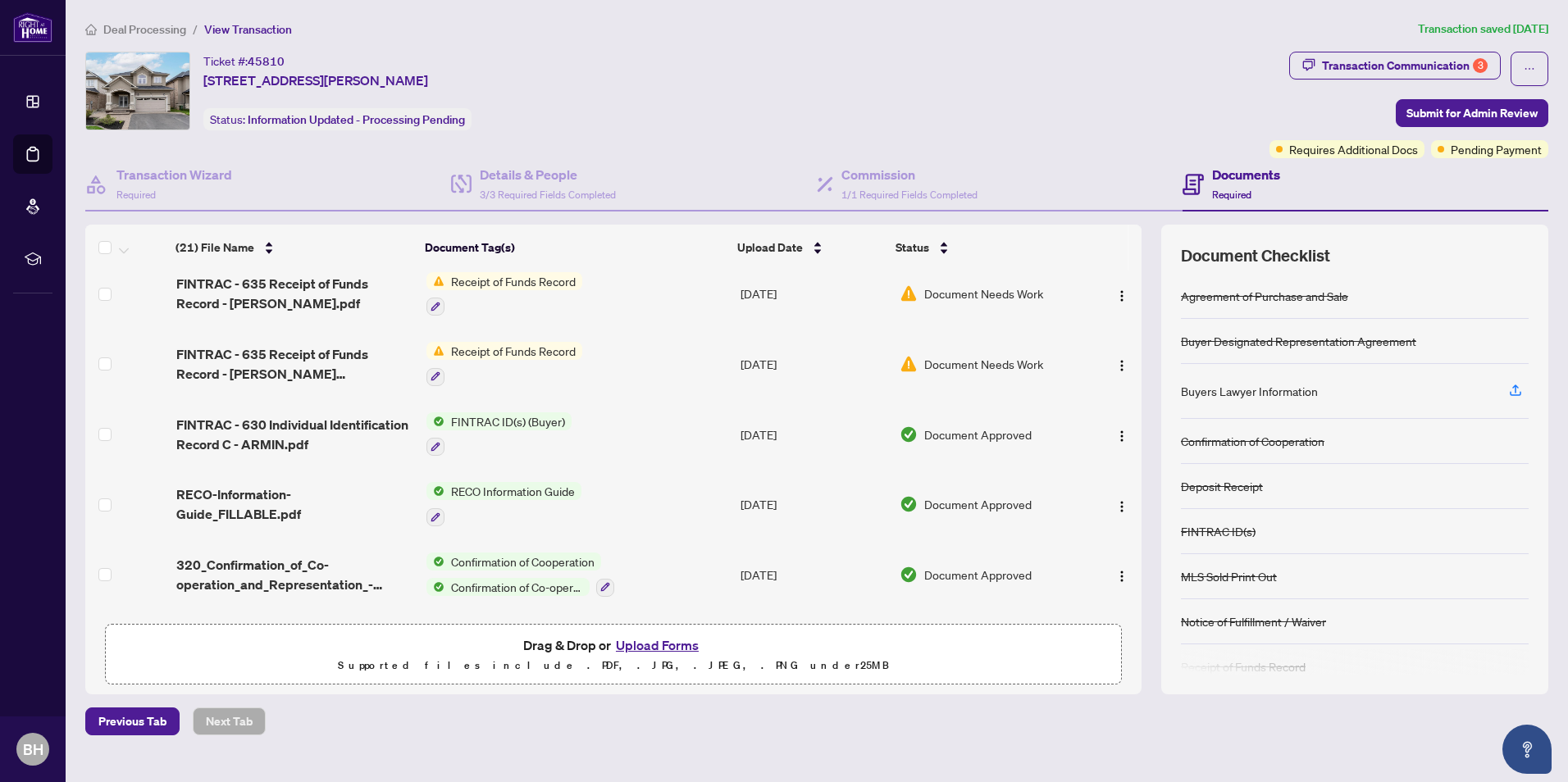
scroll to position [931, 0]
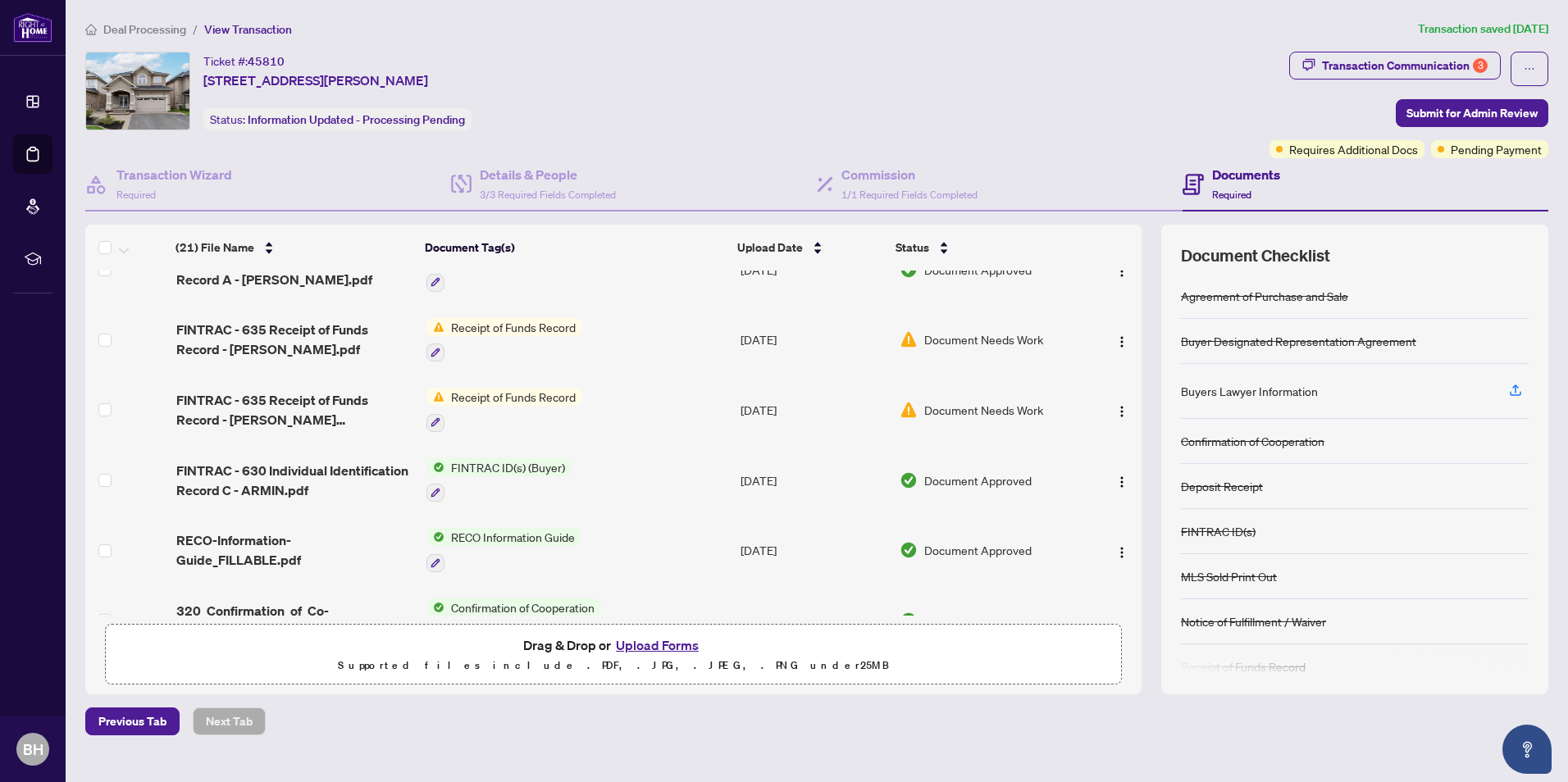
click at [938, 401] on span "Document Needs Work" at bounding box center [984, 409] width 119 height 18
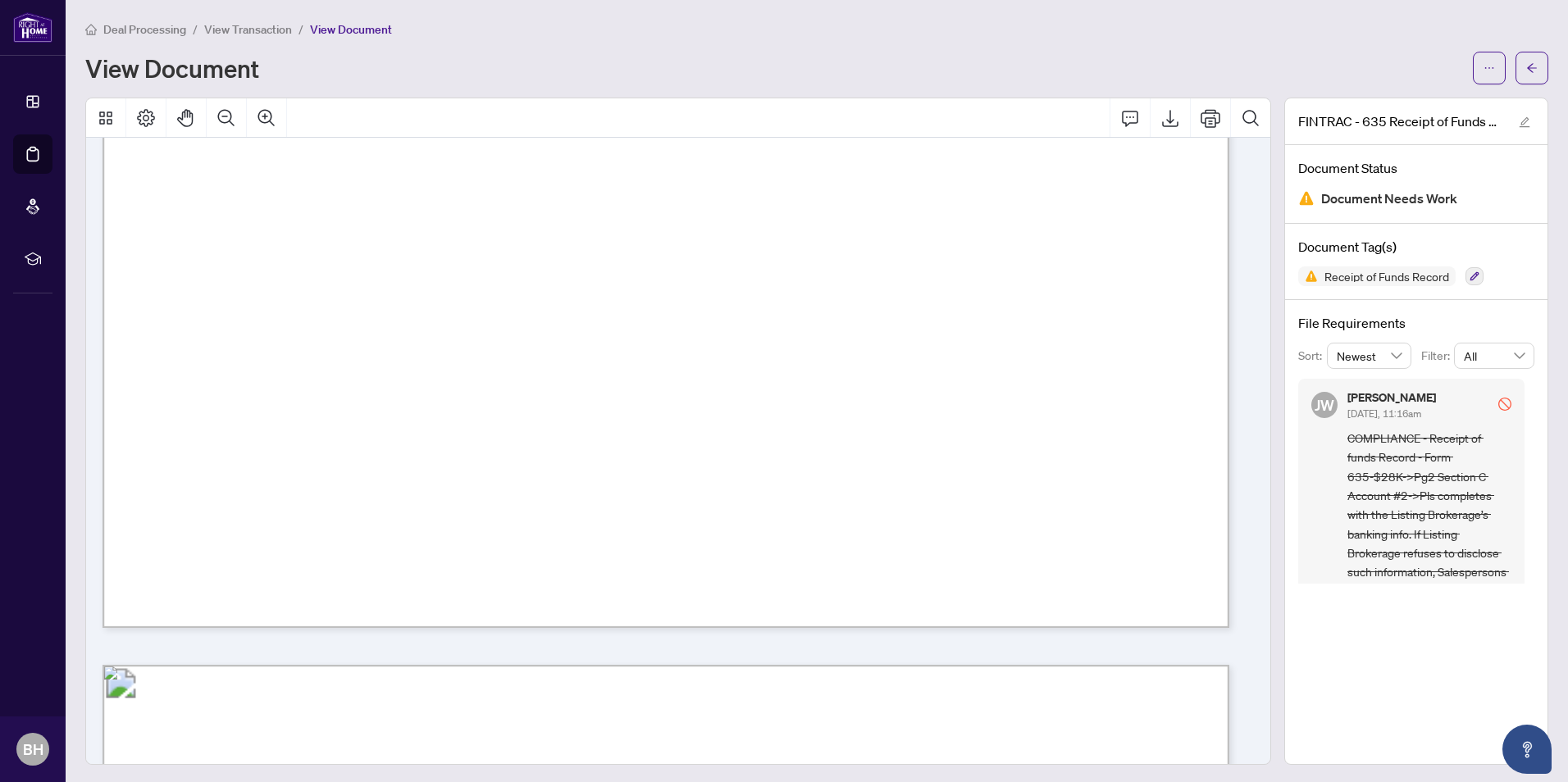
scroll to position [410, 0]
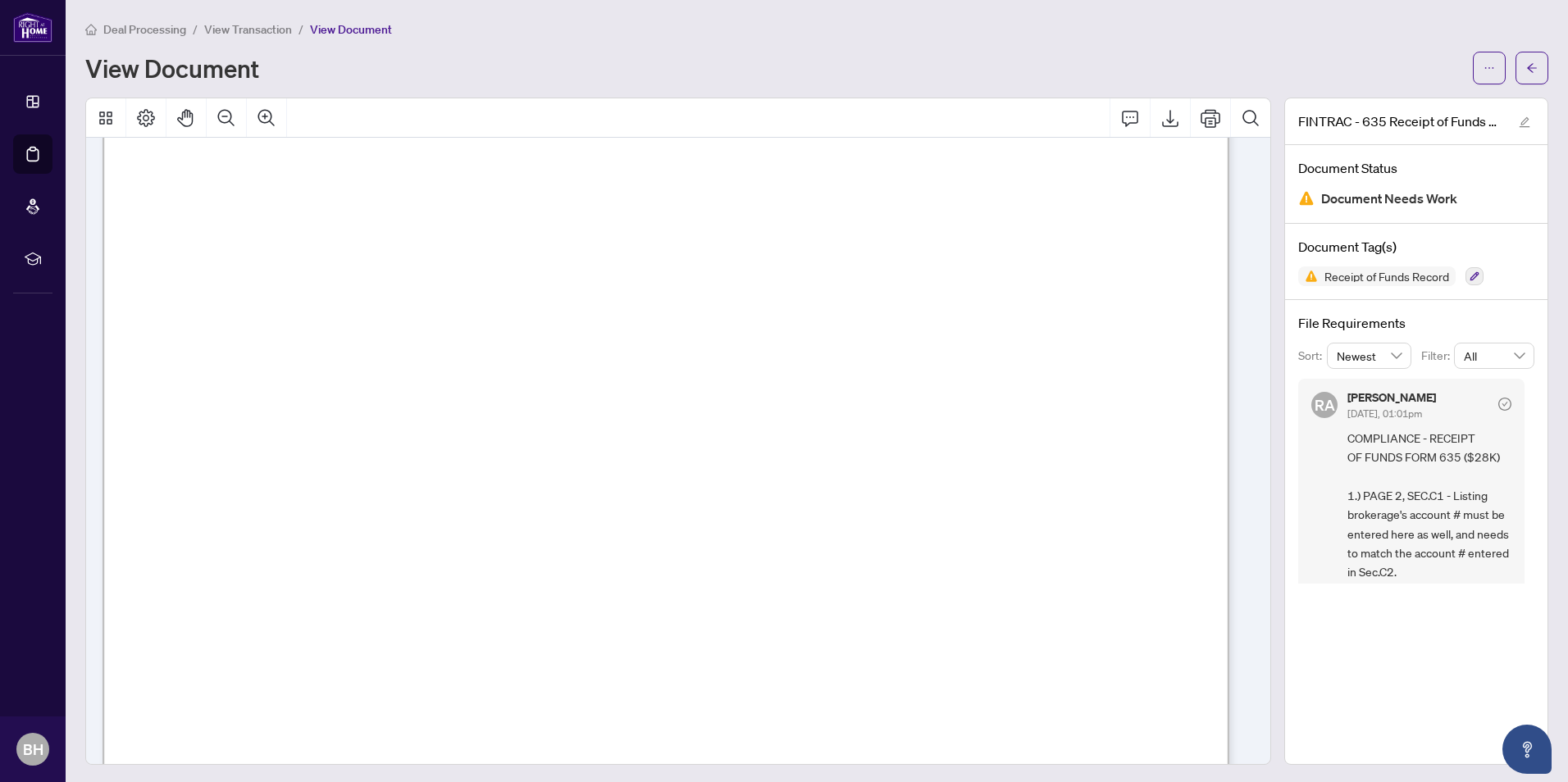
scroll to position [1722, 0]
click at [1470, 277] on icon "button" at bounding box center [1474, 276] width 10 height 10
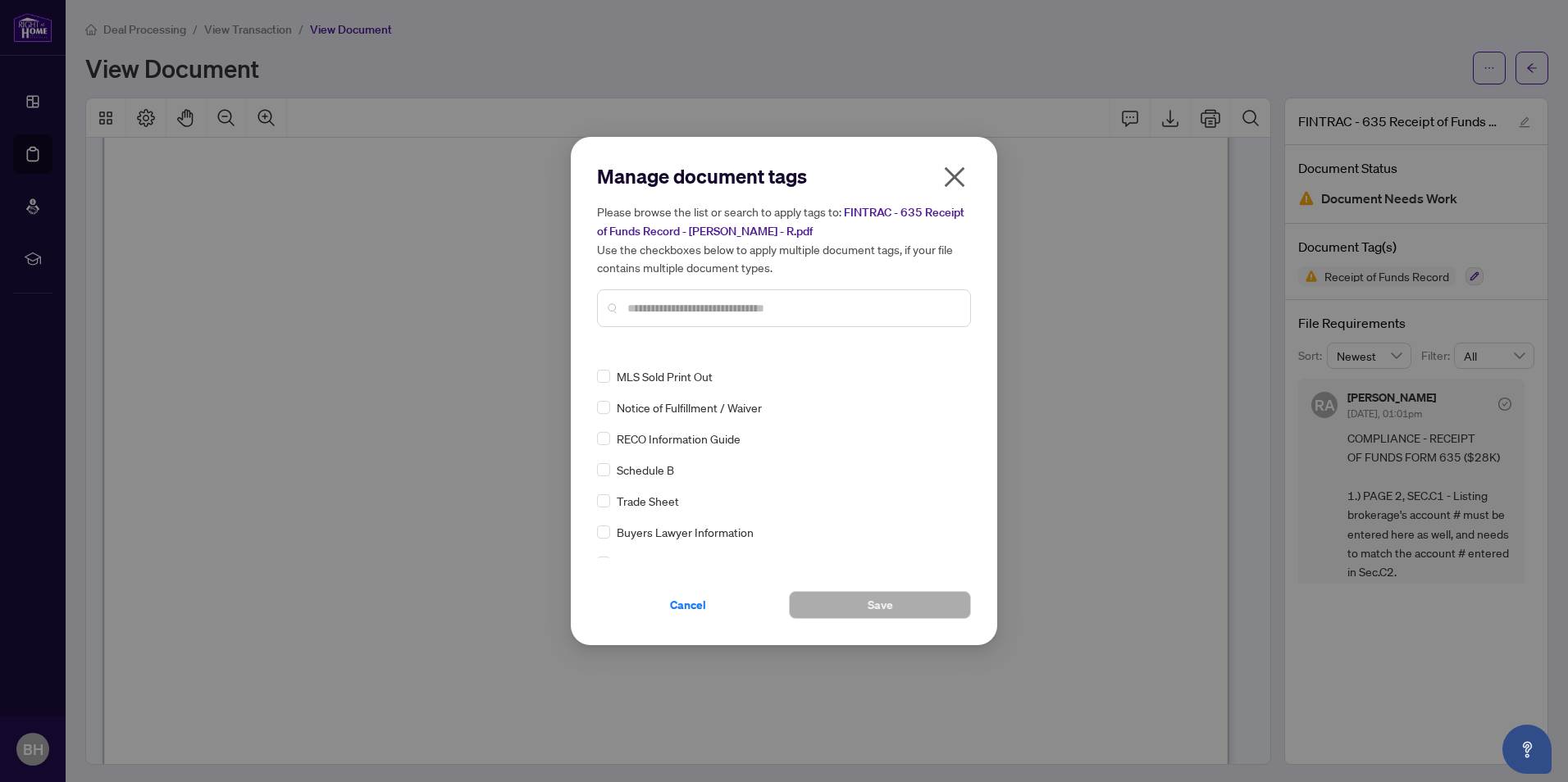
scroll to position [0, 0]
click at [953, 178] on icon "close" at bounding box center [954, 177] width 20 height 20
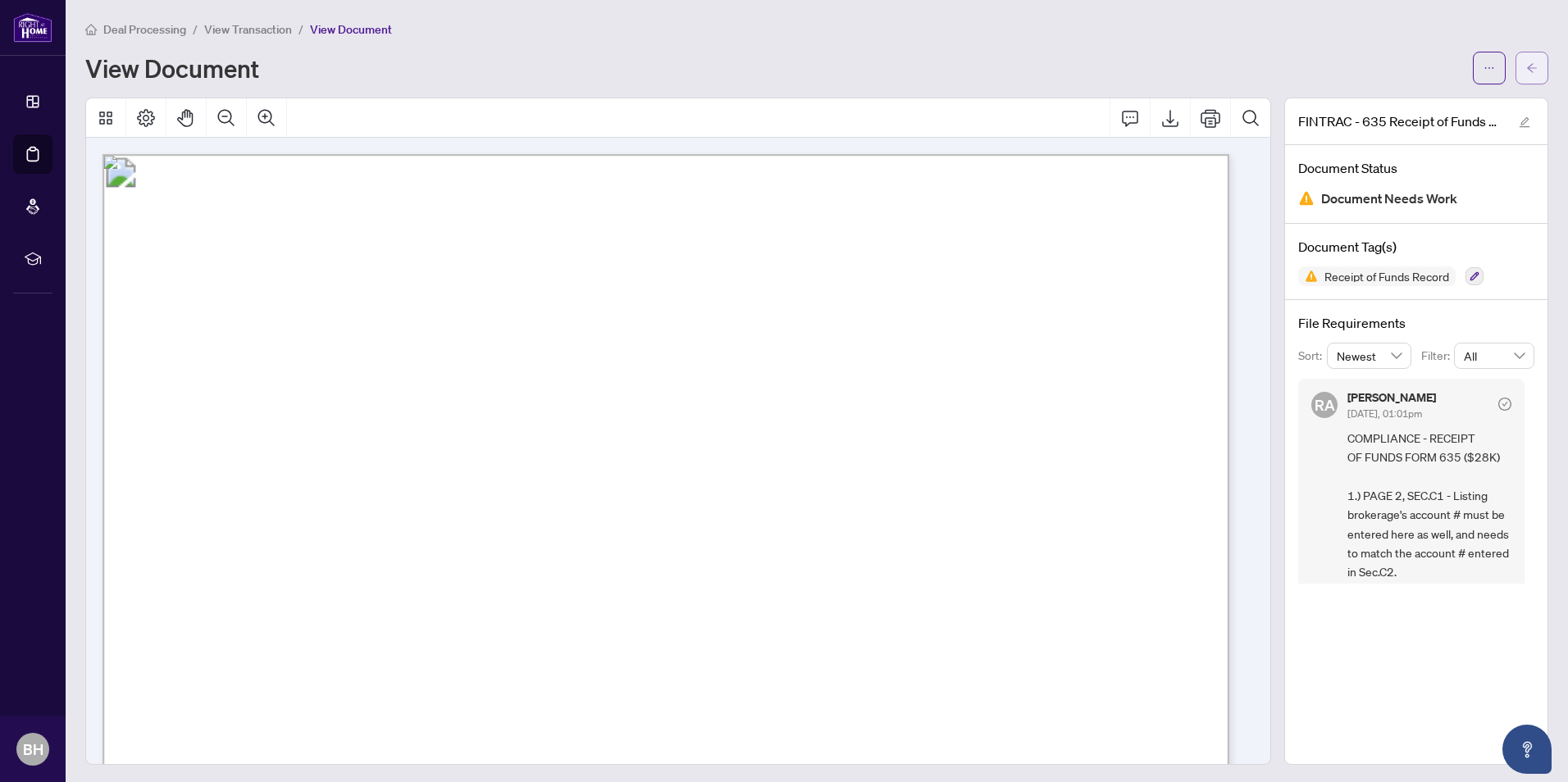
click at [1526, 73] on icon "arrow-left" at bounding box center [1532, 68] width 11 height 11
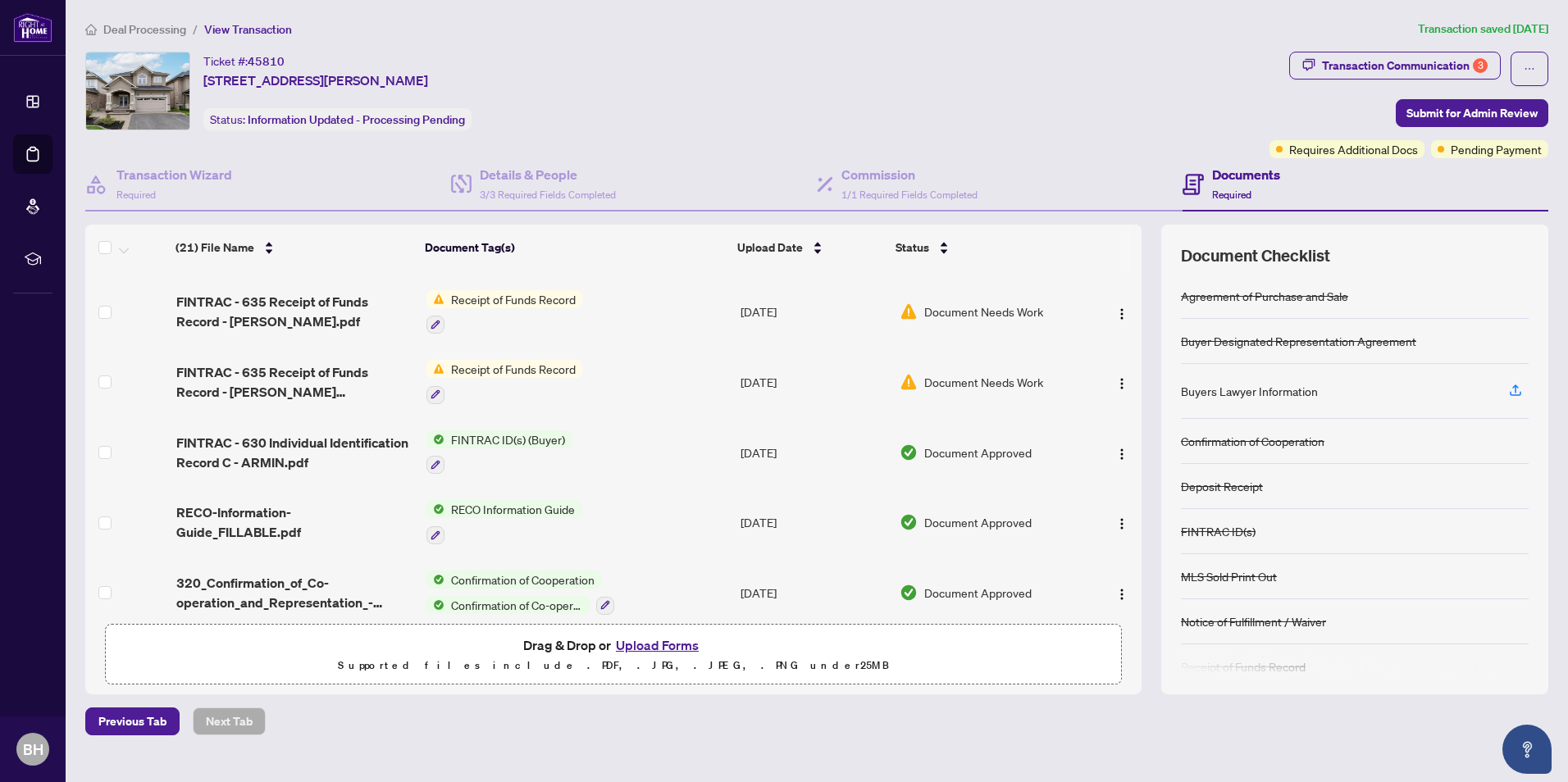
scroll to position [1096, 0]
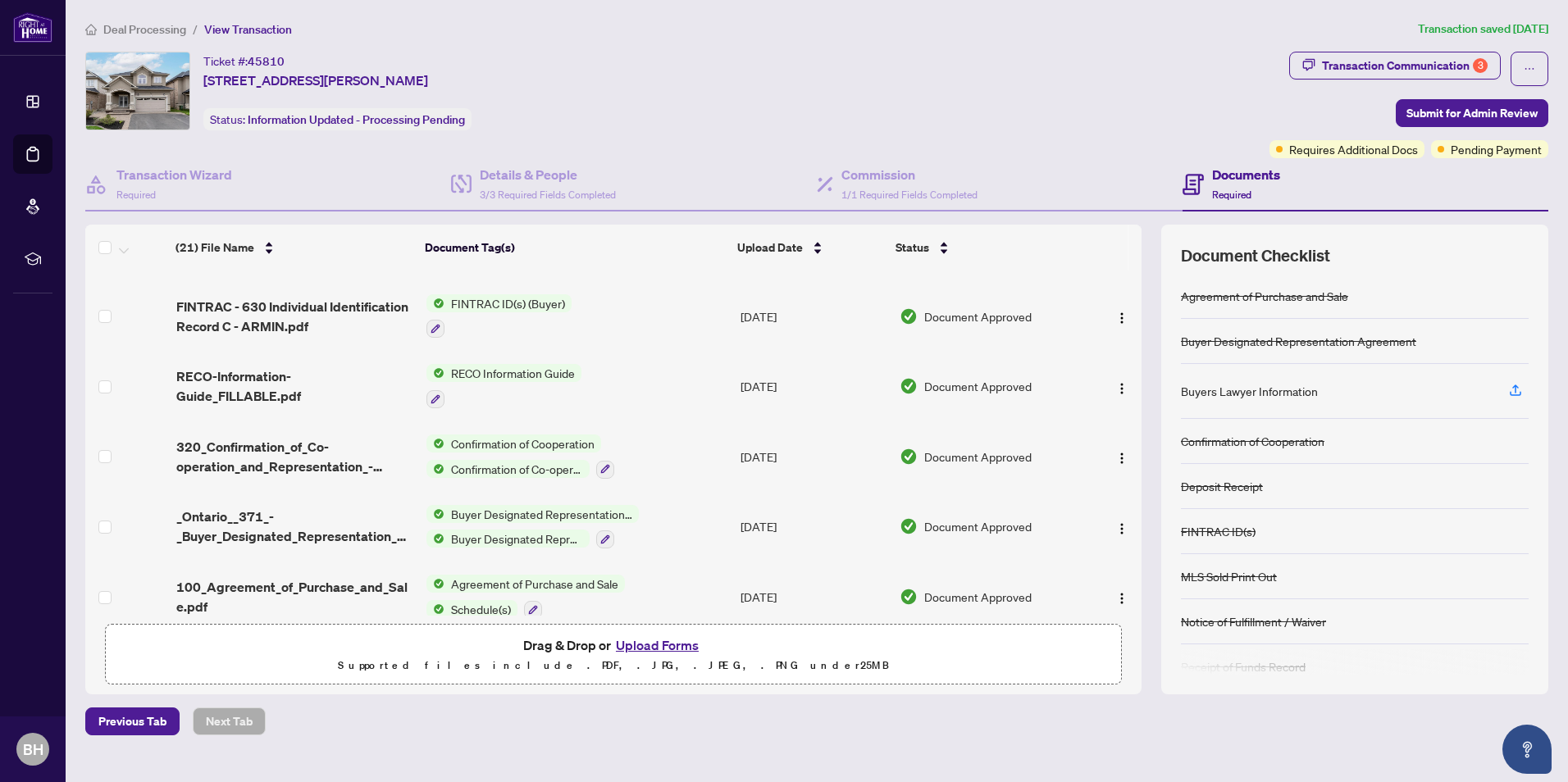
click at [646, 644] on button "Upload Forms" at bounding box center [657, 645] width 93 height 21
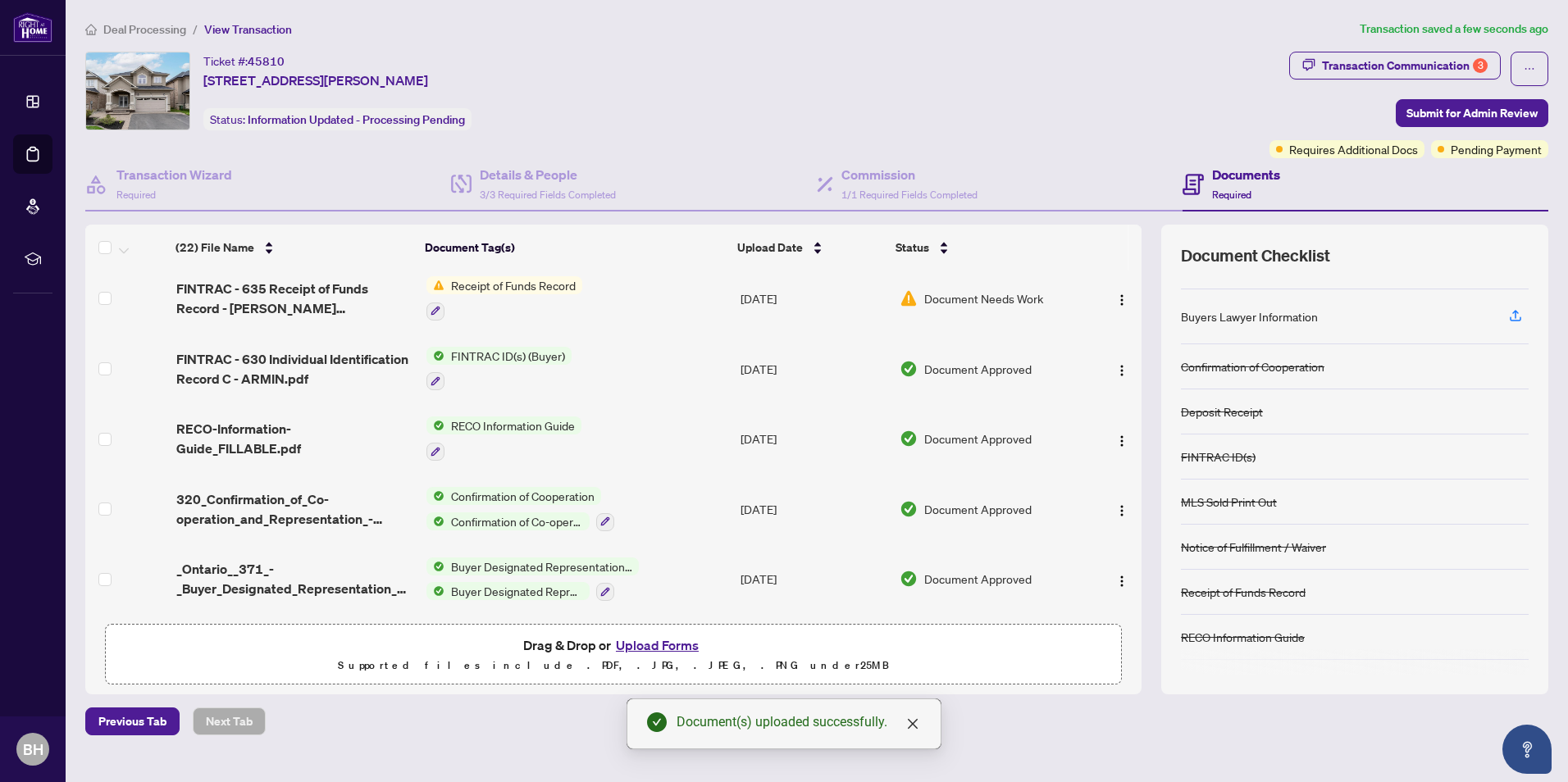
scroll to position [0, 0]
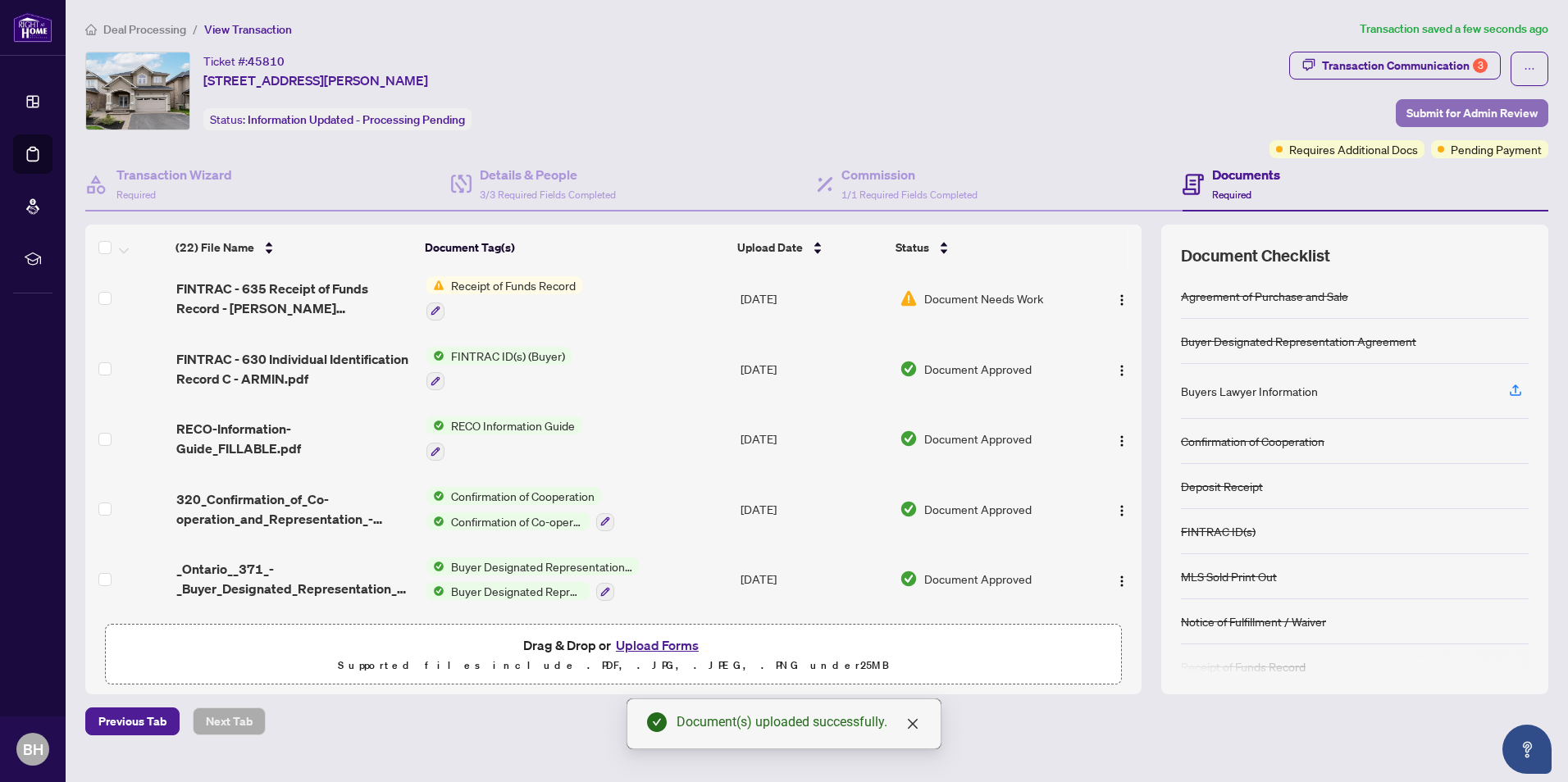
click at [1448, 115] on span "Submit for Admin Review" at bounding box center [1471, 113] width 131 height 26
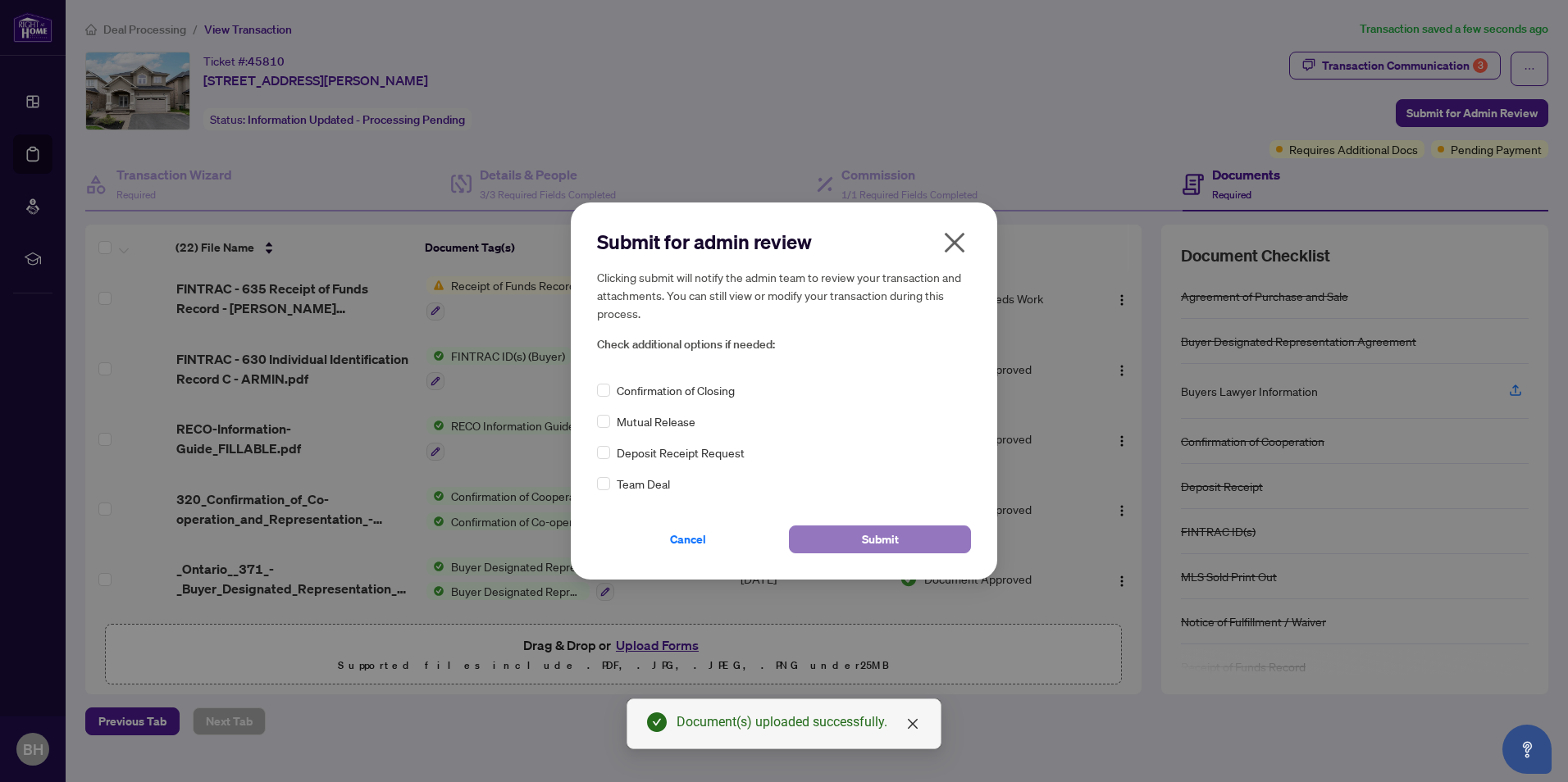
click at [874, 529] on span "Submit" at bounding box center [880, 539] width 37 height 26
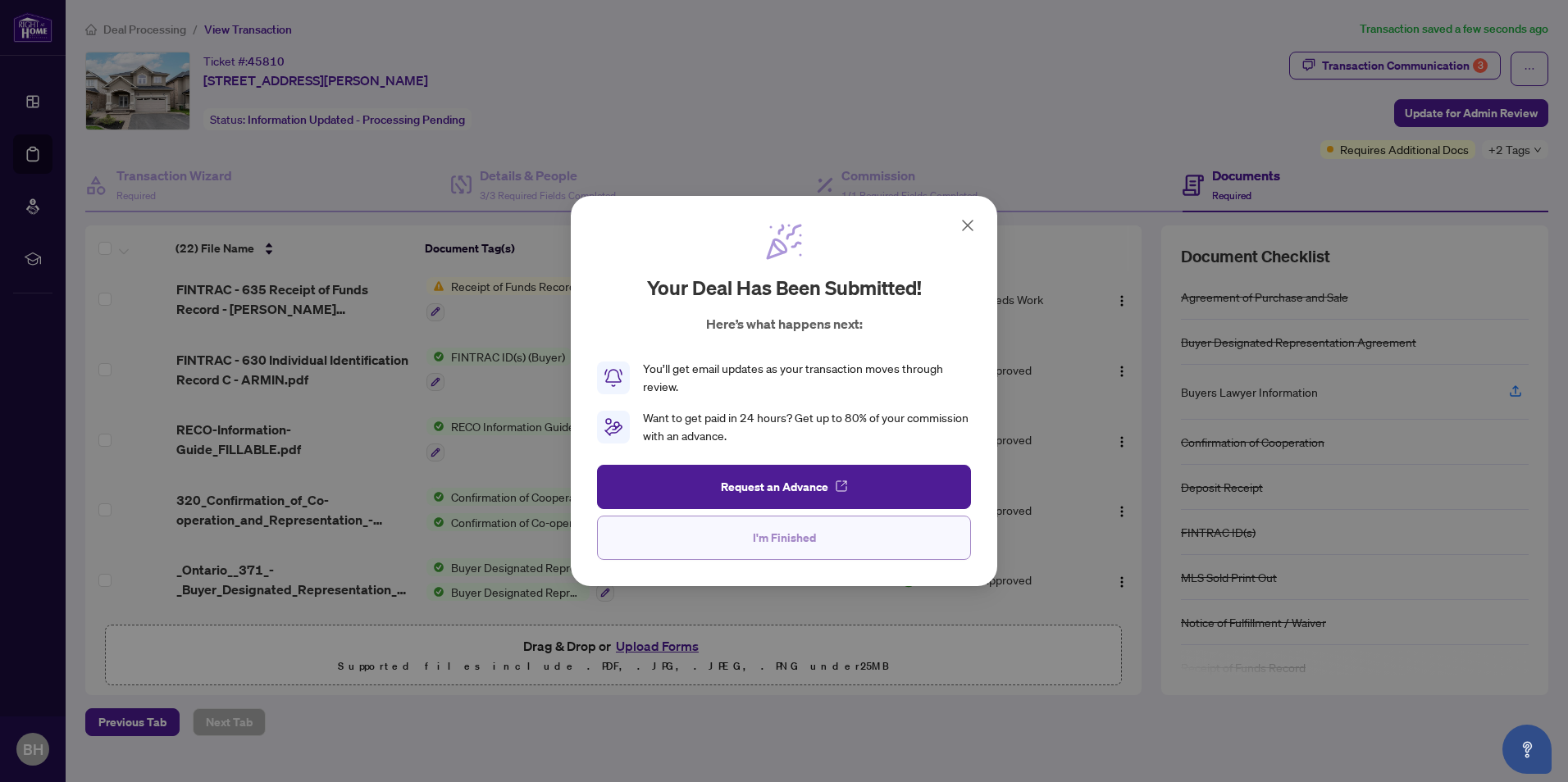
click at [845, 542] on button "I'm Finished" at bounding box center [783, 538] width 374 height 44
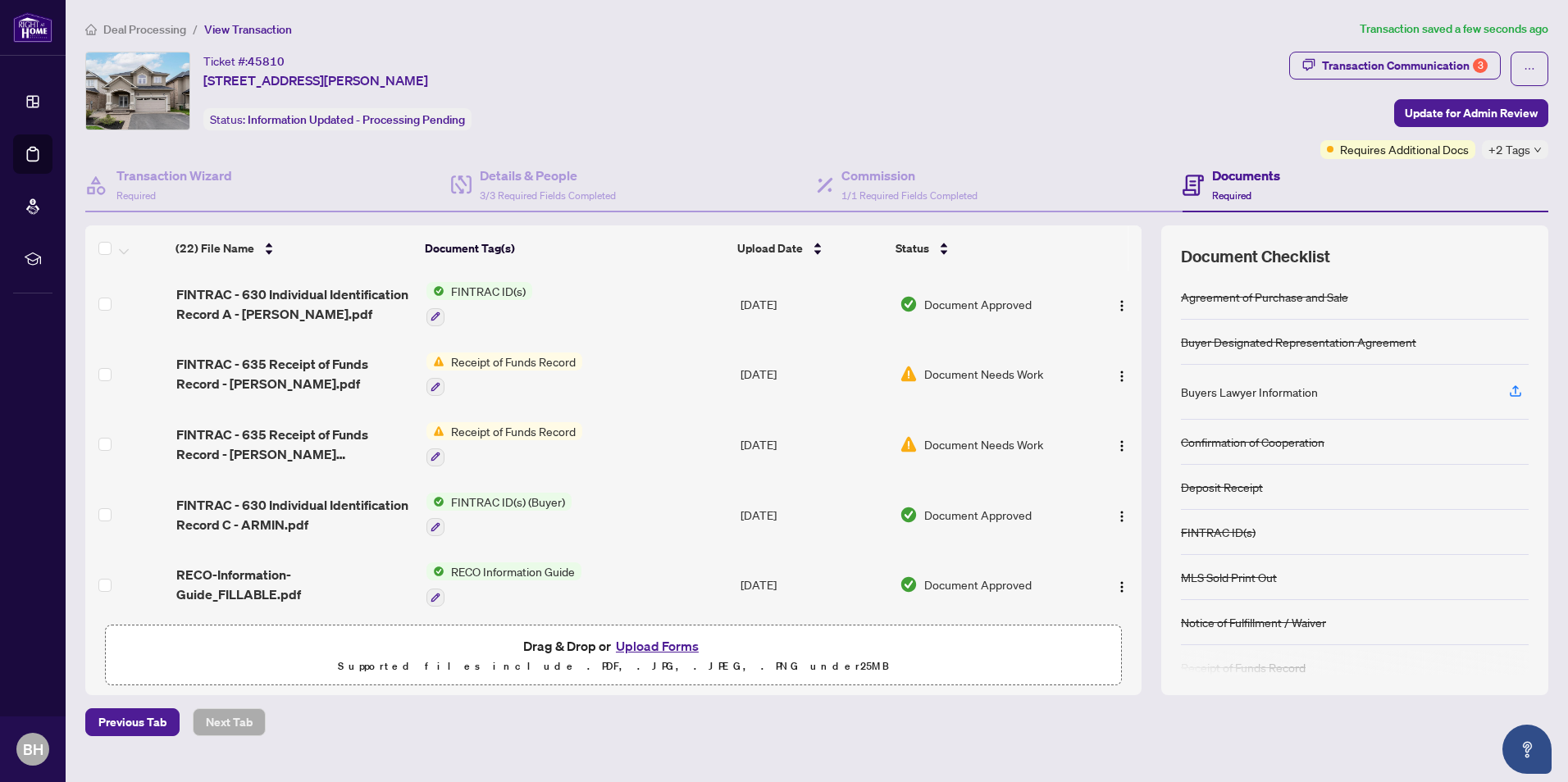
scroll to position [931, 0]
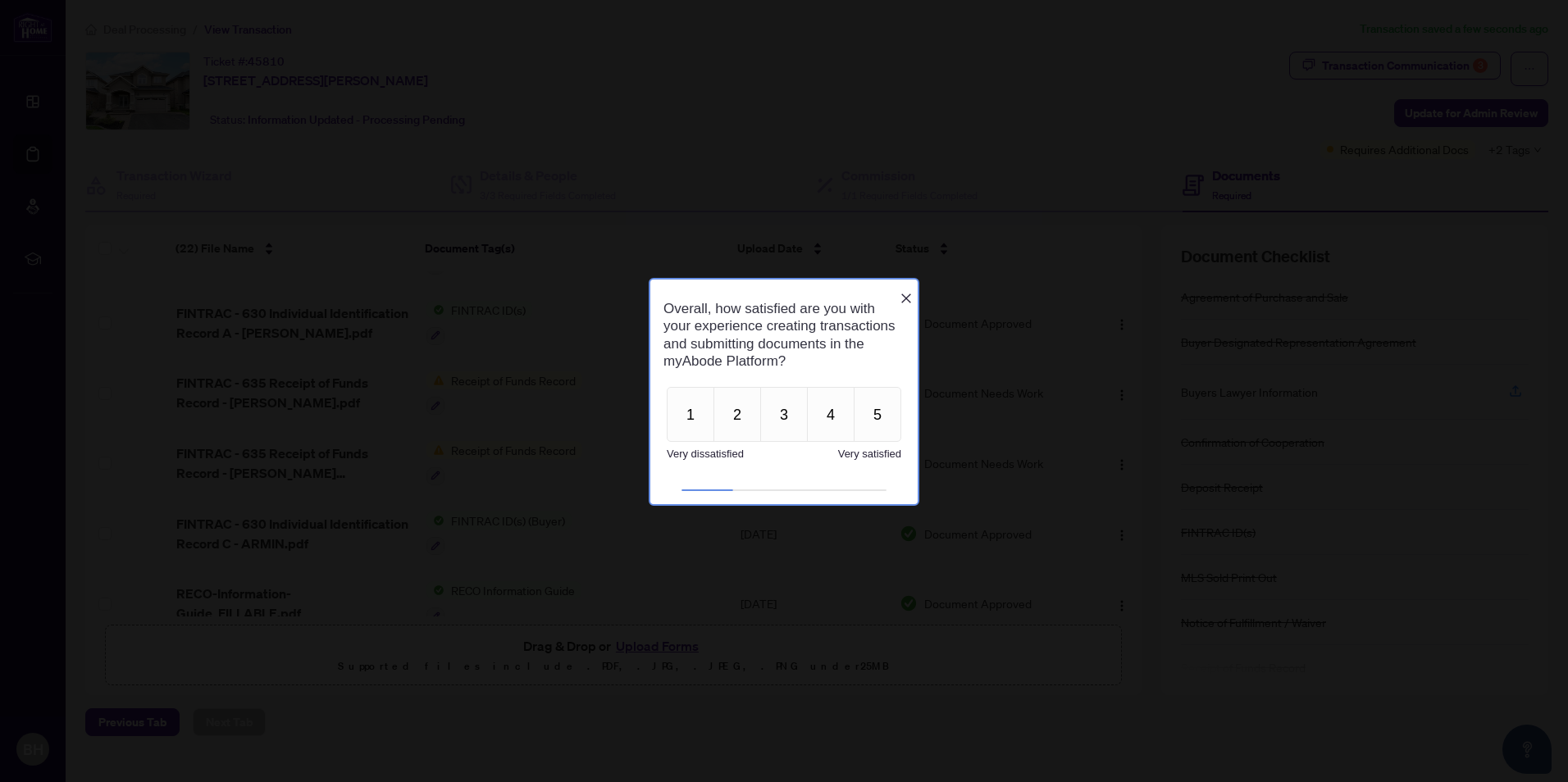
click at [903, 291] on icon "Close button" at bounding box center [906, 297] width 13 height 13
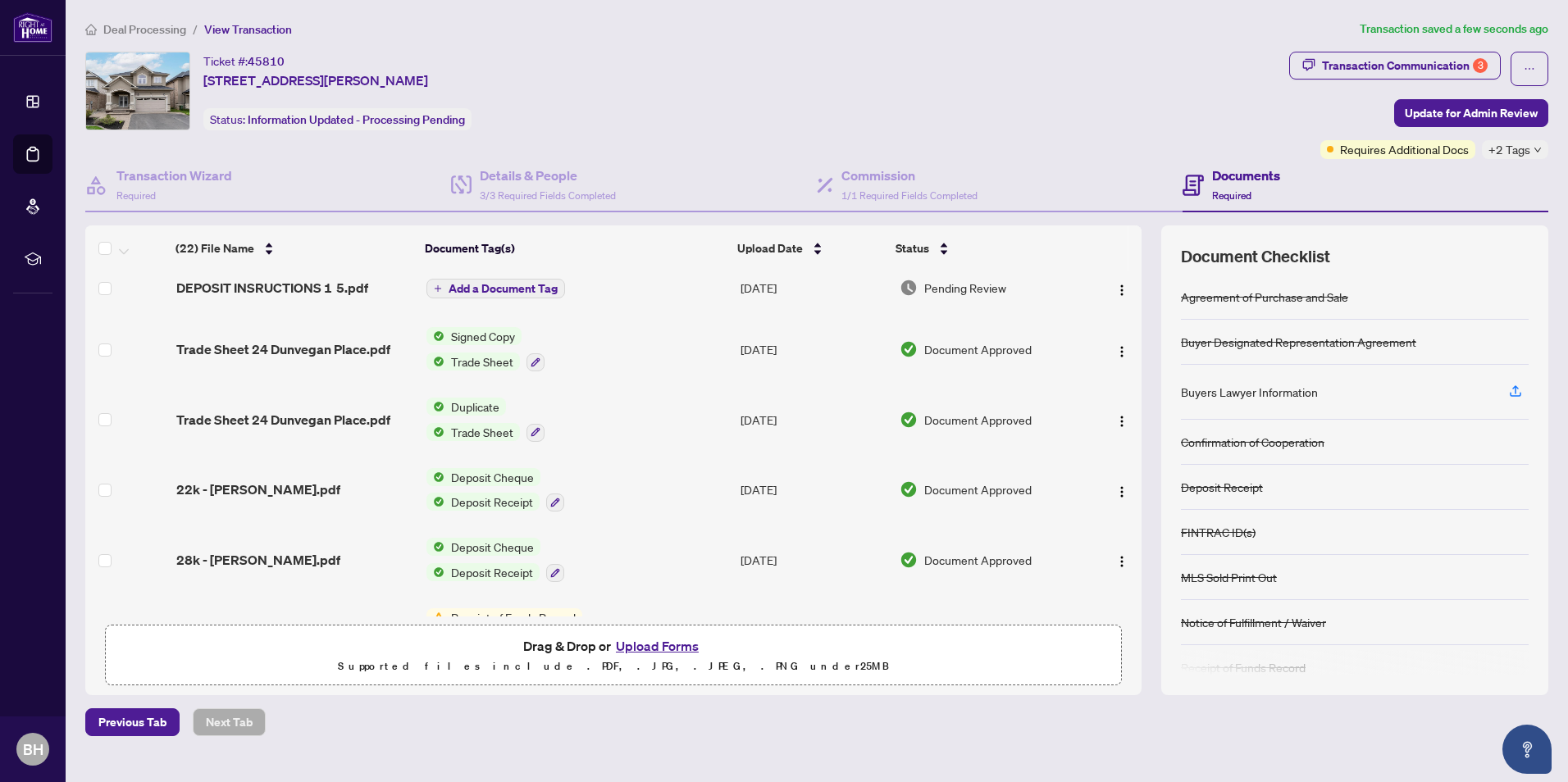
scroll to position [0, 0]
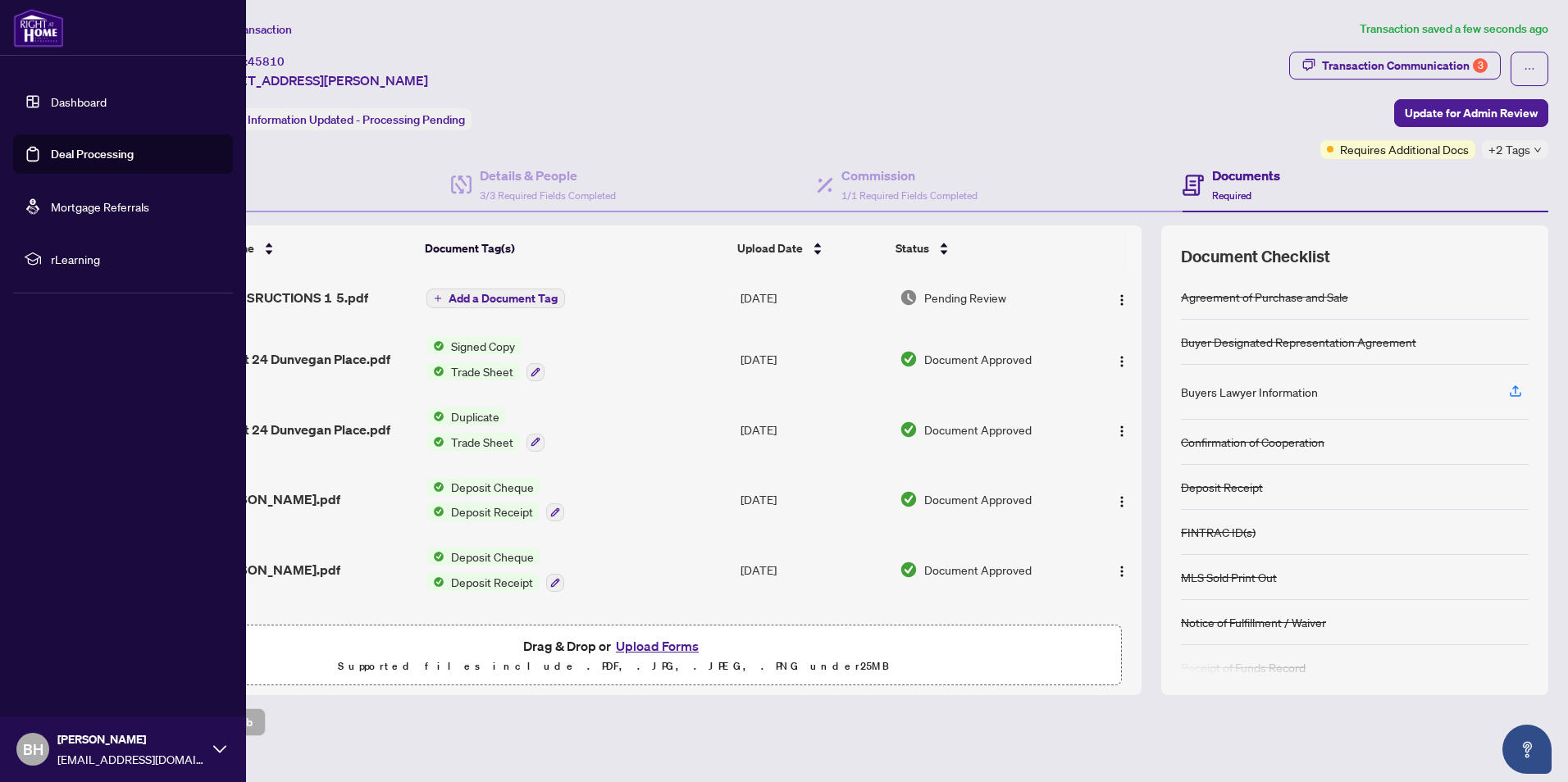
click at [86, 159] on link "Deal Processing" at bounding box center [92, 154] width 83 height 14
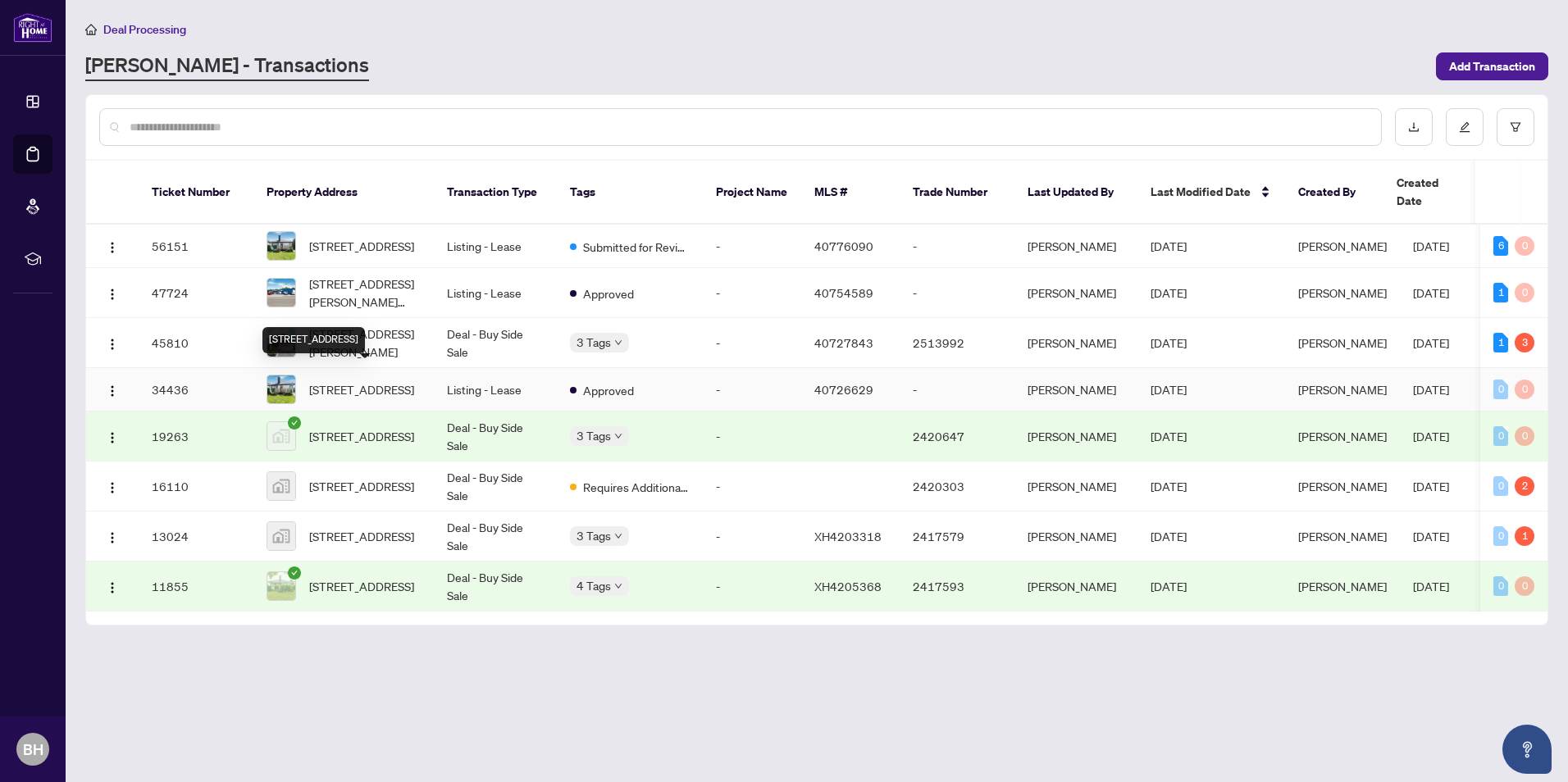
click at [385, 380] on span "10 NORWICH Road-10 Norwich Road, Stoney Creek, ON L8E 1Z6, Canada" at bounding box center [361, 389] width 105 height 18
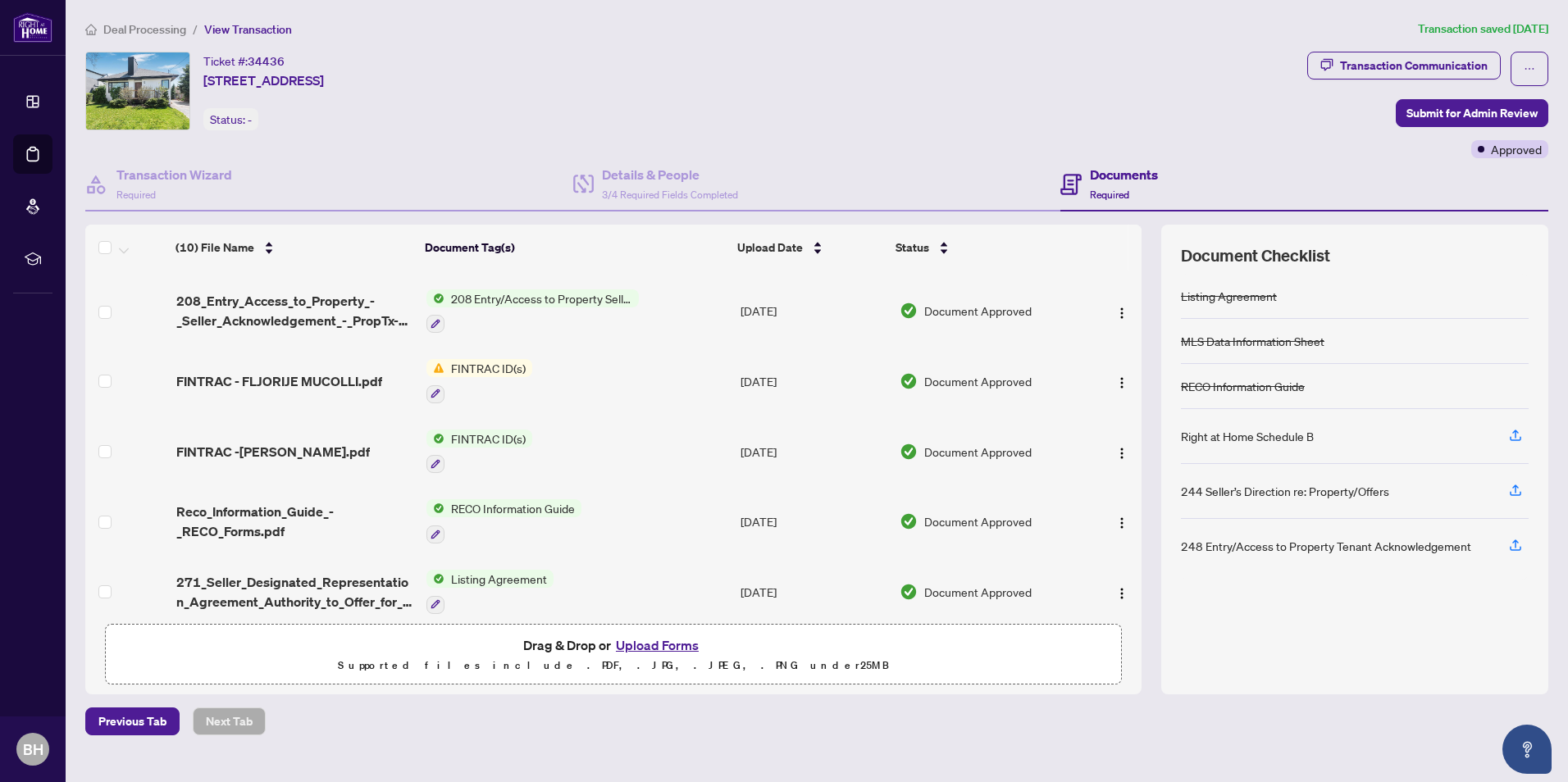
scroll to position [352, 0]
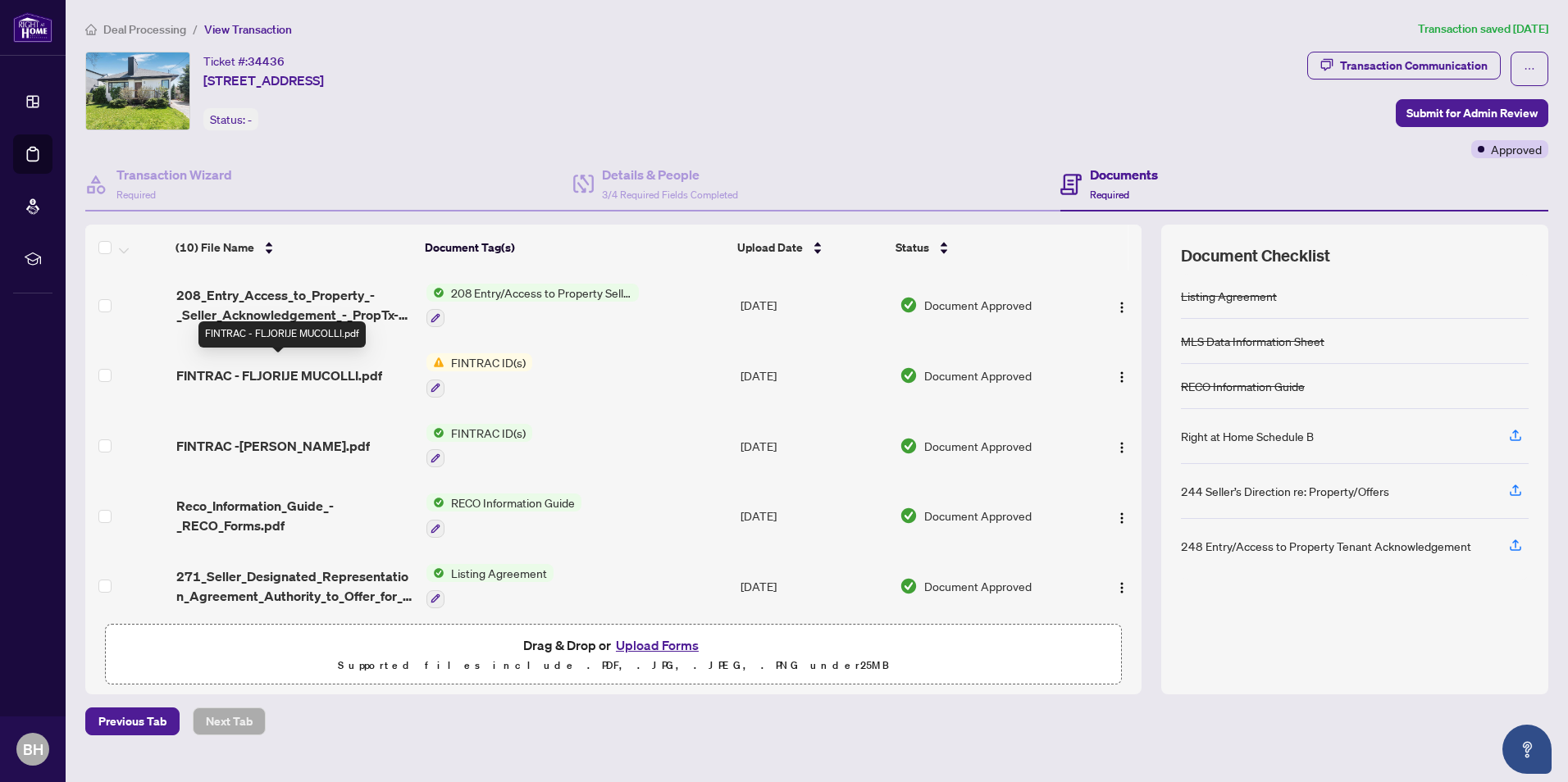
click at [303, 372] on span "FINTRAC - FLJORIJE MUCOLLI.pdf" at bounding box center [278, 376] width 206 height 20
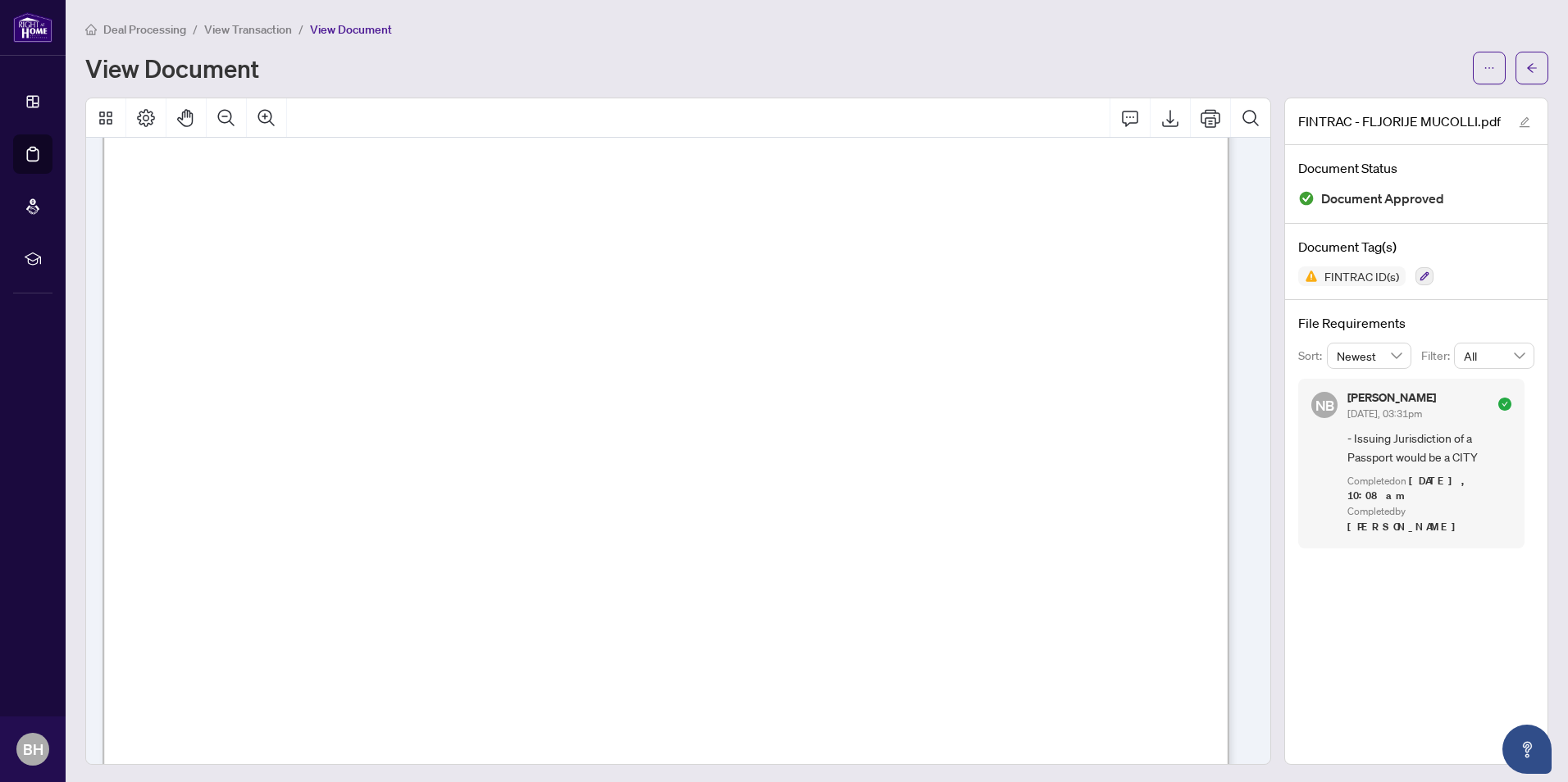
scroll to position [1804, 0]
click at [1526, 69] on icon "arrow-left" at bounding box center [1532, 68] width 11 height 11
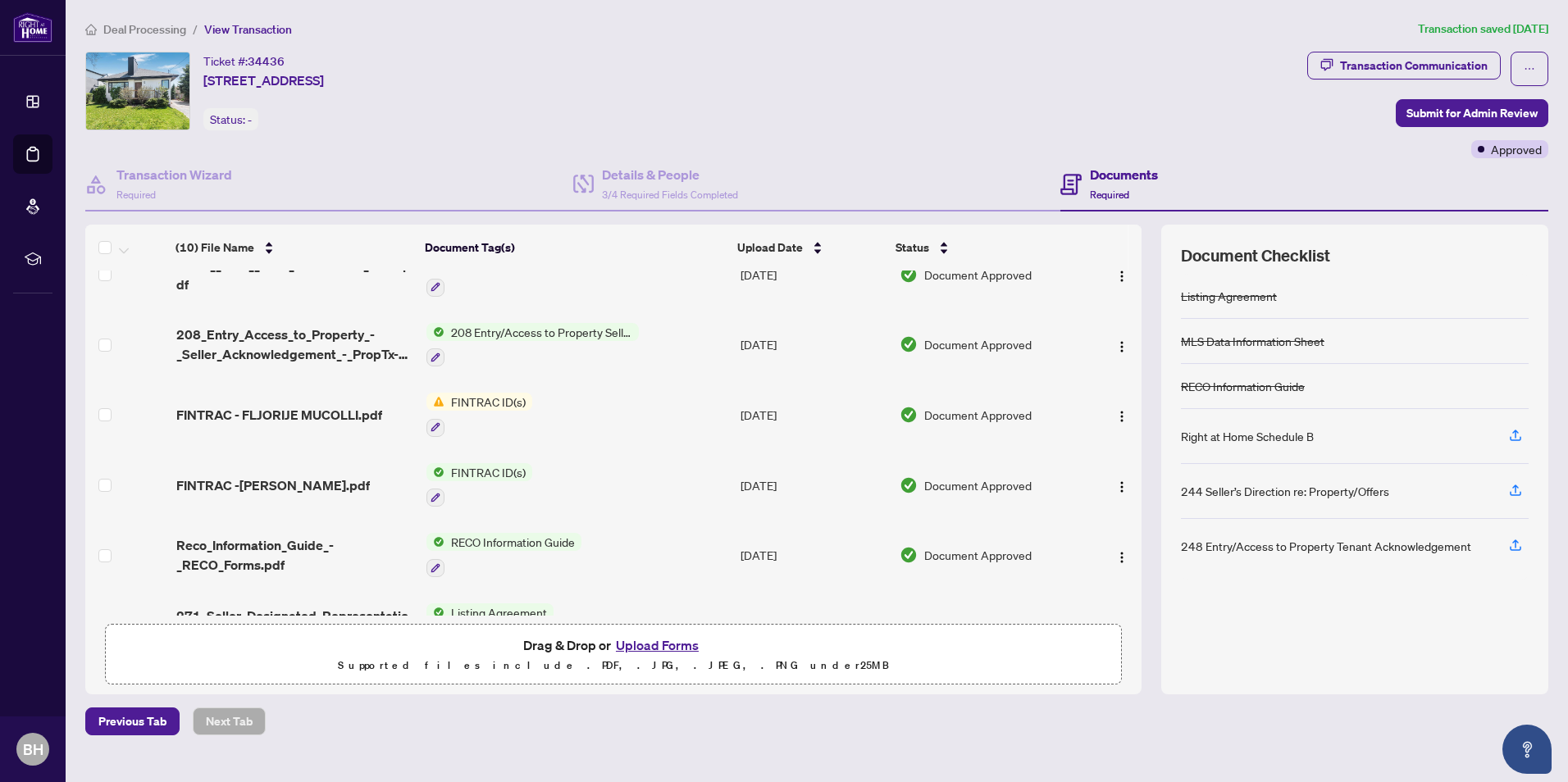
scroll to position [328, 0]
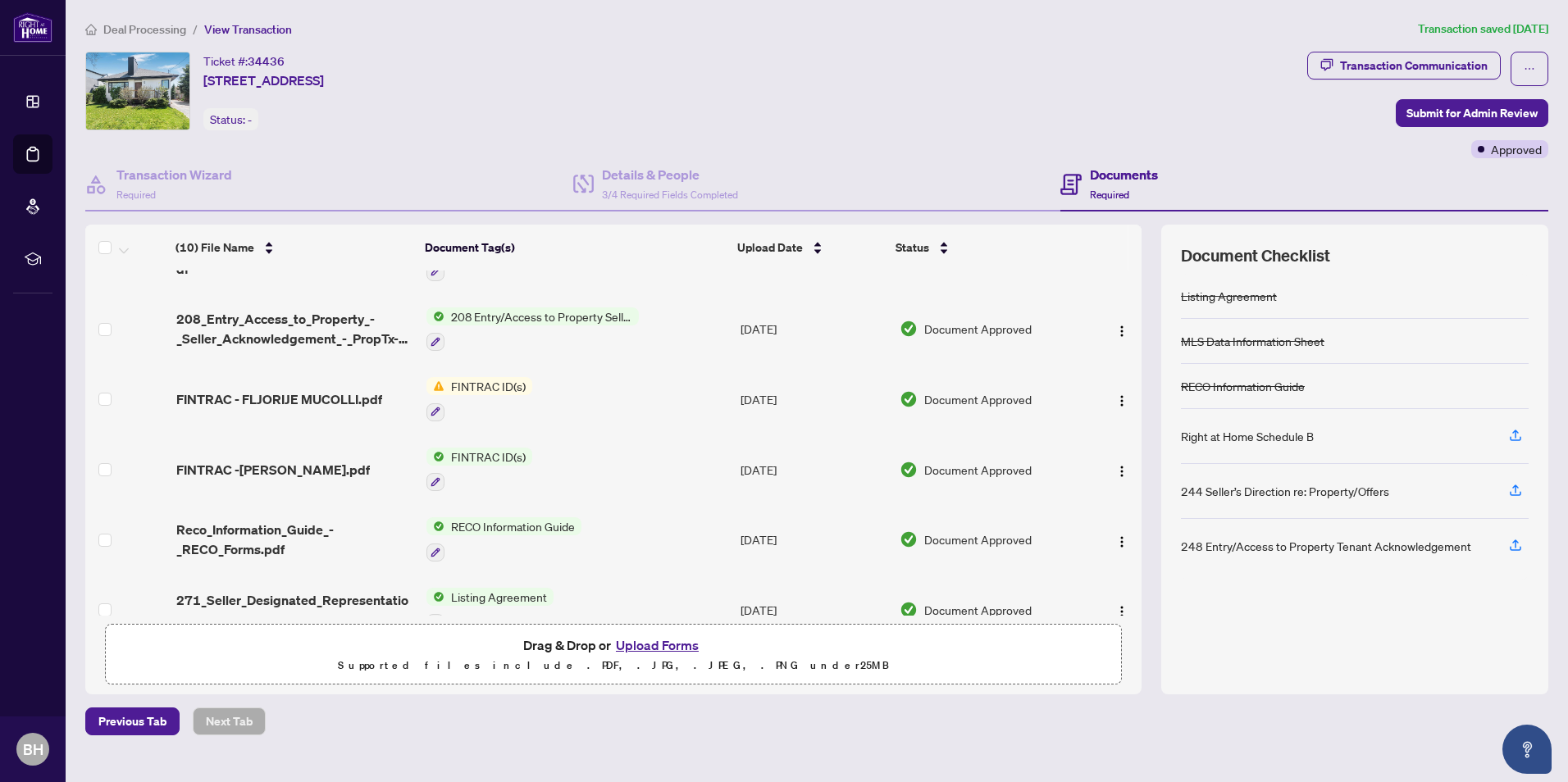
click at [483, 450] on span "FINTRAC ID(s)" at bounding box center [489, 456] width 88 height 18
click at [314, 464] on span "FINTRAC -Fatos Mucolli.pdf" at bounding box center [272, 469] width 193 height 20
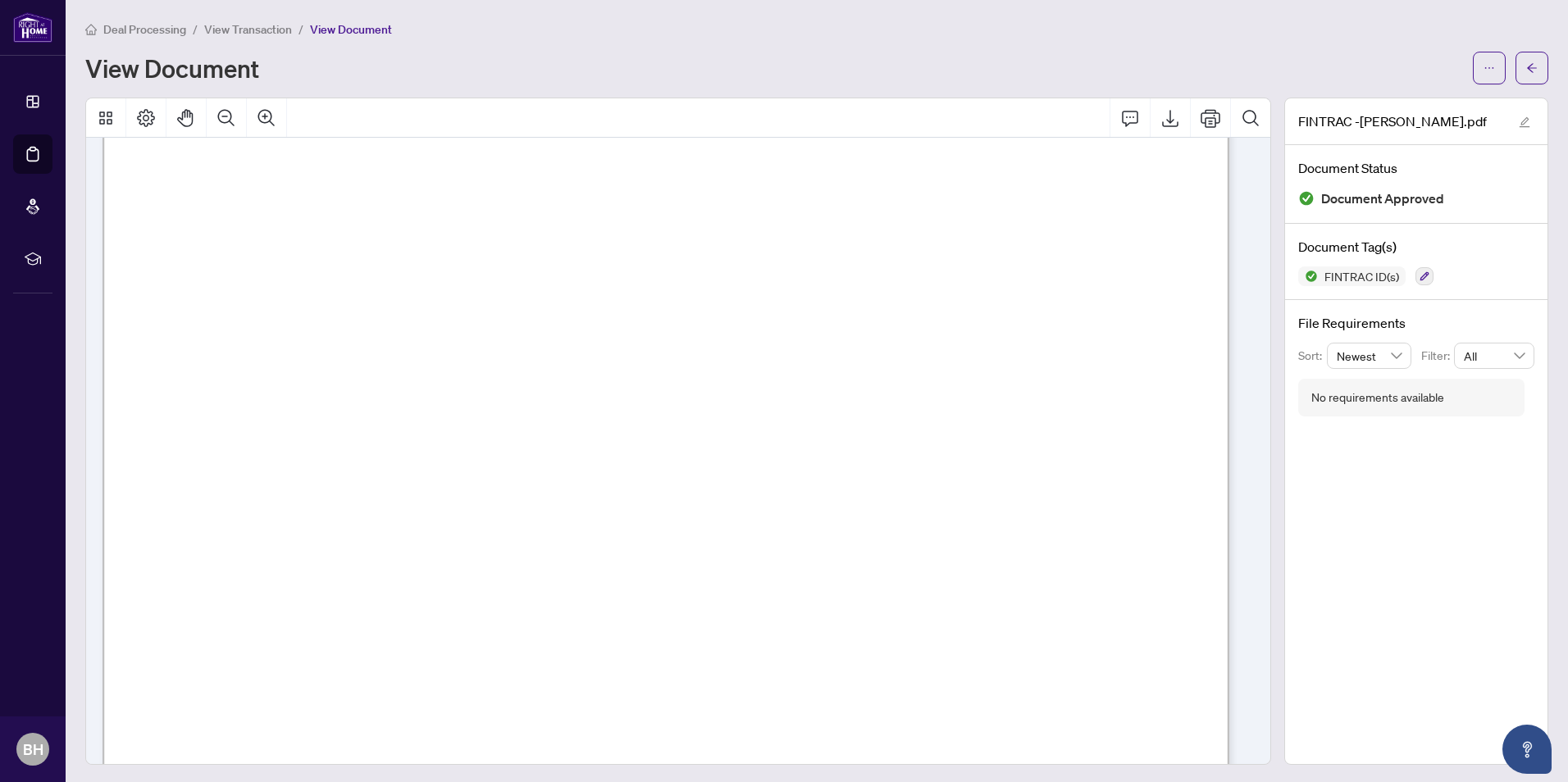
scroll to position [164, 0]
drag, startPoint x: 561, startPoint y: 489, endPoint x: 449, endPoint y: 486, distance: 112.0
drag, startPoint x: 556, startPoint y: 492, endPoint x: 1536, endPoint y: 505, distance: 980.1
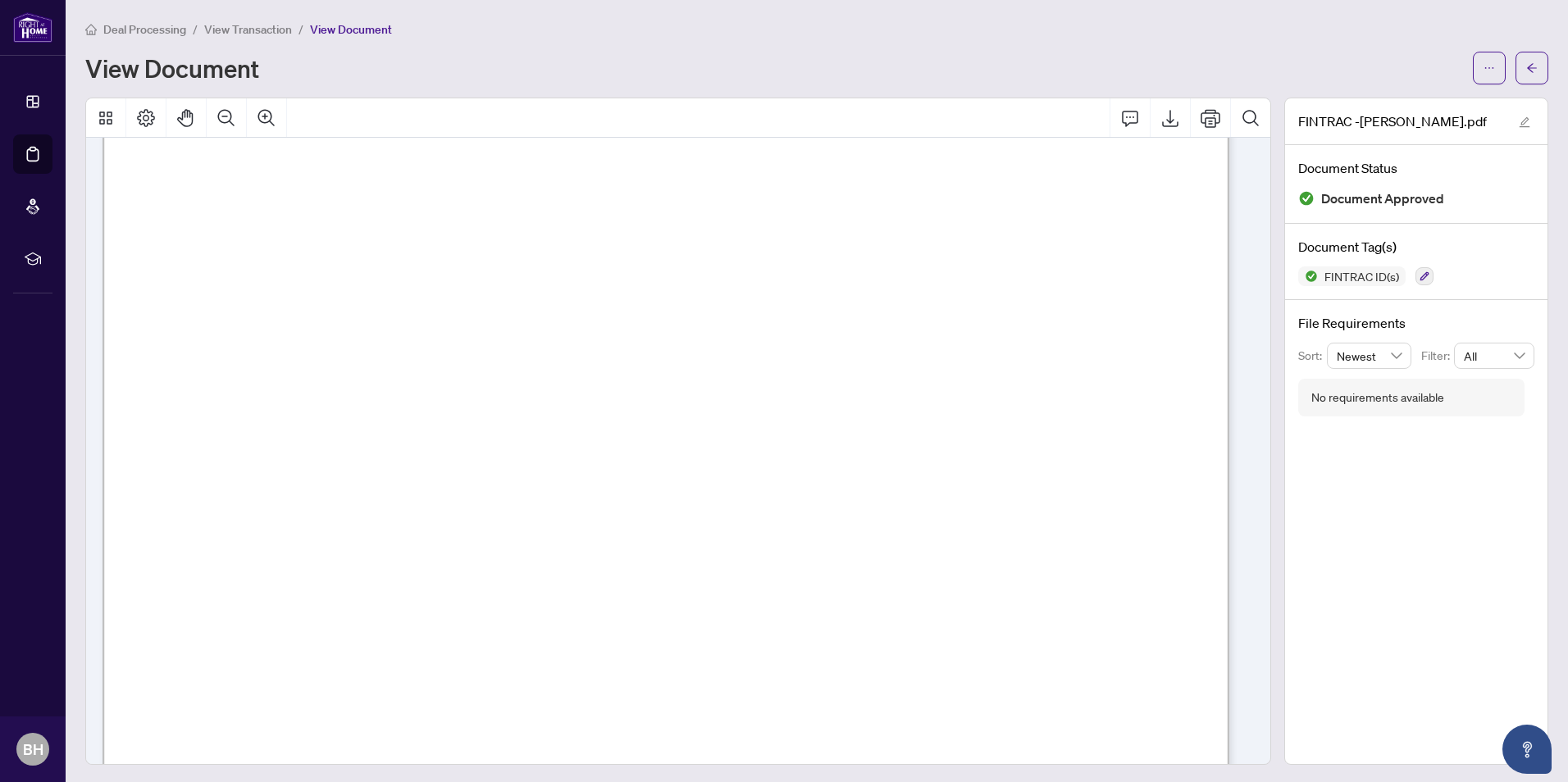
scroll to position [410, 0]
click at [1526, 65] on icon "arrow-left" at bounding box center [1532, 68] width 11 height 11
